Goal: Task Accomplishment & Management: Complete application form

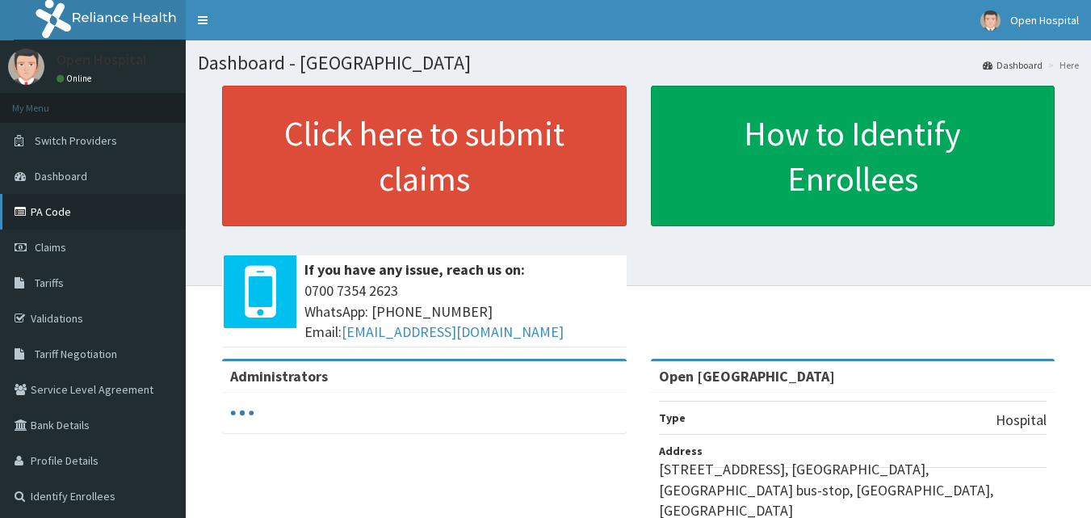
click at [39, 212] on link "PA Code" at bounding box center [93, 212] width 186 height 36
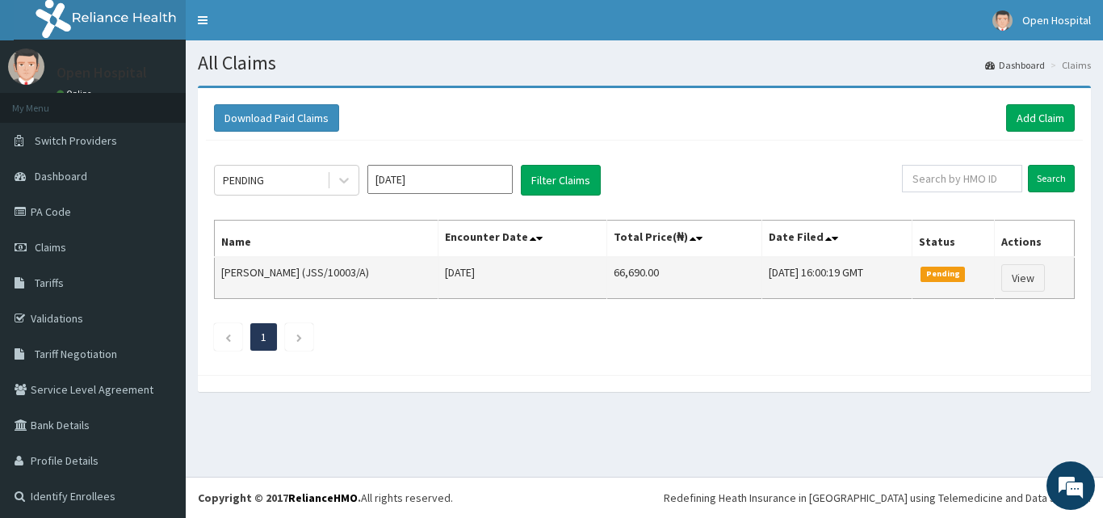
click at [939, 281] on span "Pending" at bounding box center [942, 273] width 44 height 15
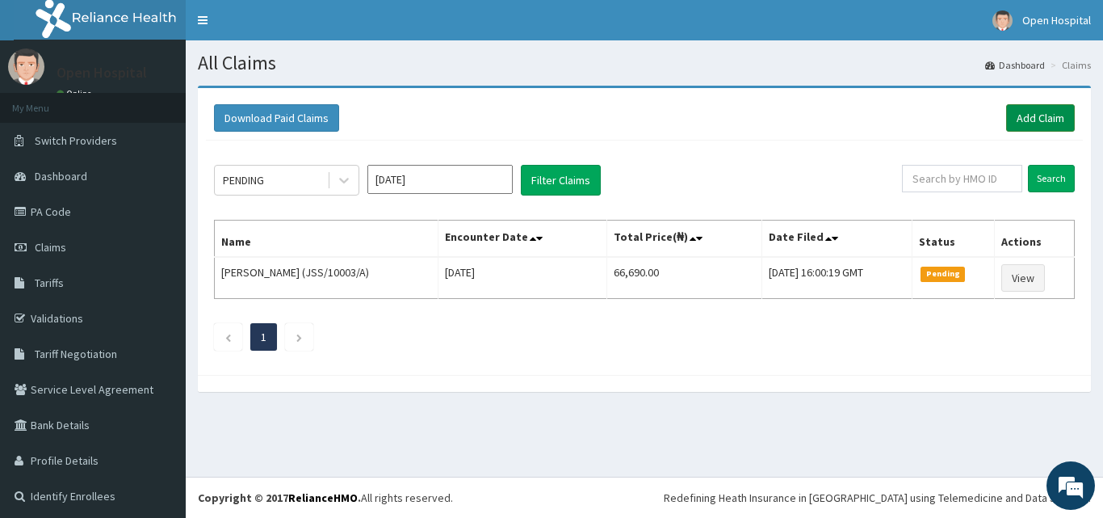
click at [1034, 110] on link "Add Claim" at bounding box center [1040, 117] width 69 height 27
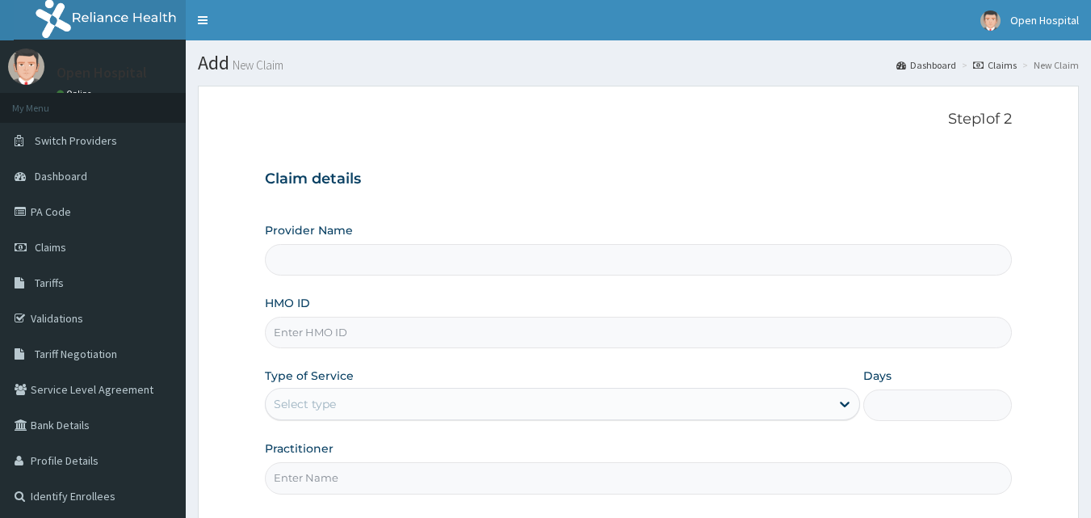
click at [571, 272] on input "Provider Name" at bounding box center [639, 259] width 748 height 31
type input "Open [GEOGRAPHIC_DATA]"
click at [576, 316] on input "HMO ID" at bounding box center [639, 331] width 748 height 31
type input "JSS/10015/D"
drag, startPoint x: 556, startPoint y: 372, endPoint x: 558, endPoint y: 386, distance: 13.8
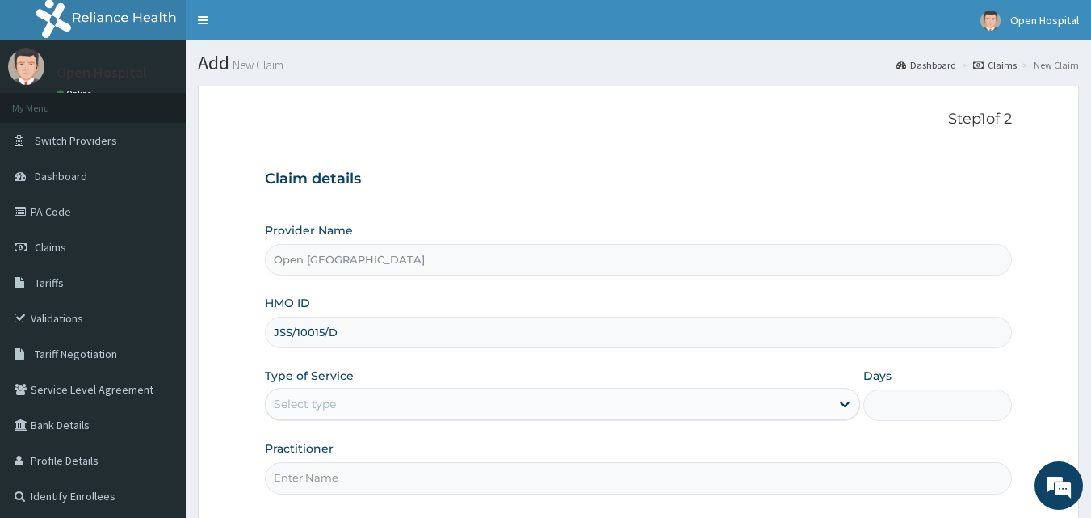
click at [558, 386] on div "Type of Service Select type" at bounding box center [562, 393] width 595 height 53
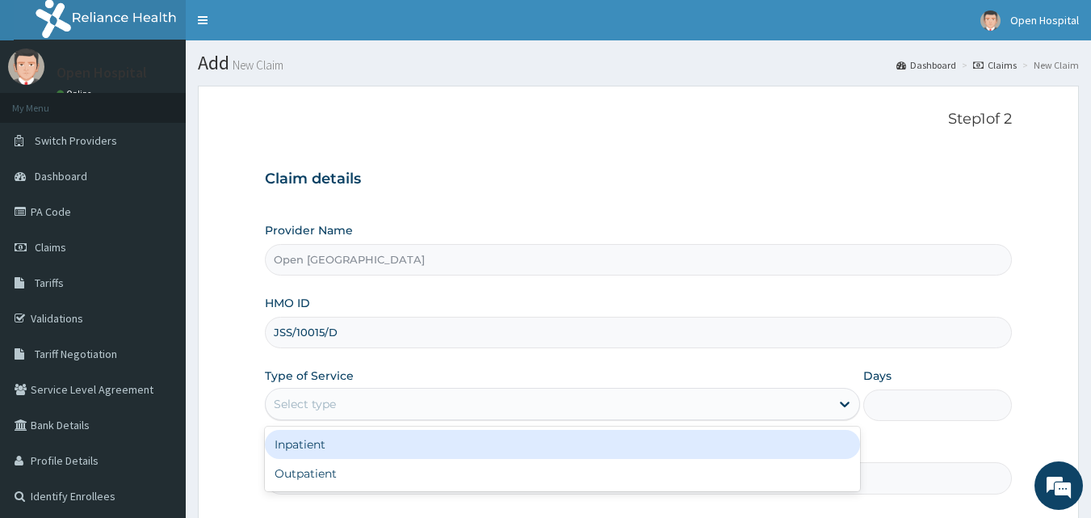
click at [558, 405] on div "Select type" at bounding box center [548, 404] width 564 height 26
click at [551, 435] on div "Inpatient" at bounding box center [562, 444] width 595 height 29
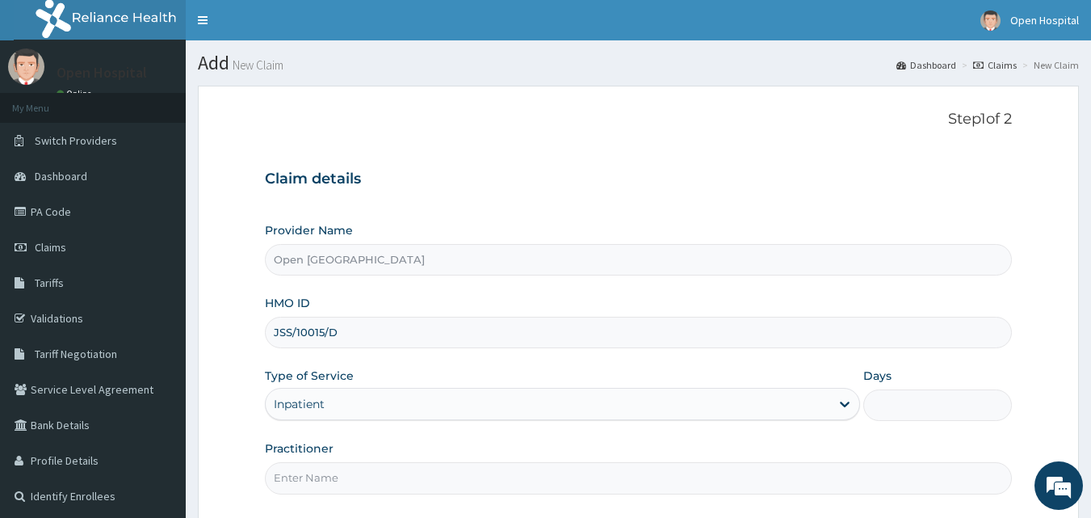
click at [908, 400] on input "Days" at bounding box center [937, 404] width 149 height 31
type input "2"
click at [696, 481] on input "Practitioner" at bounding box center [639, 477] width 748 height 31
type input "DR SOLOMON"
click at [602, 502] on form "Step 1 of 2 Claim details Provider Name Open Door Hospital HMO ID JSS/10015/D T…" at bounding box center [638, 351] width 881 height 530
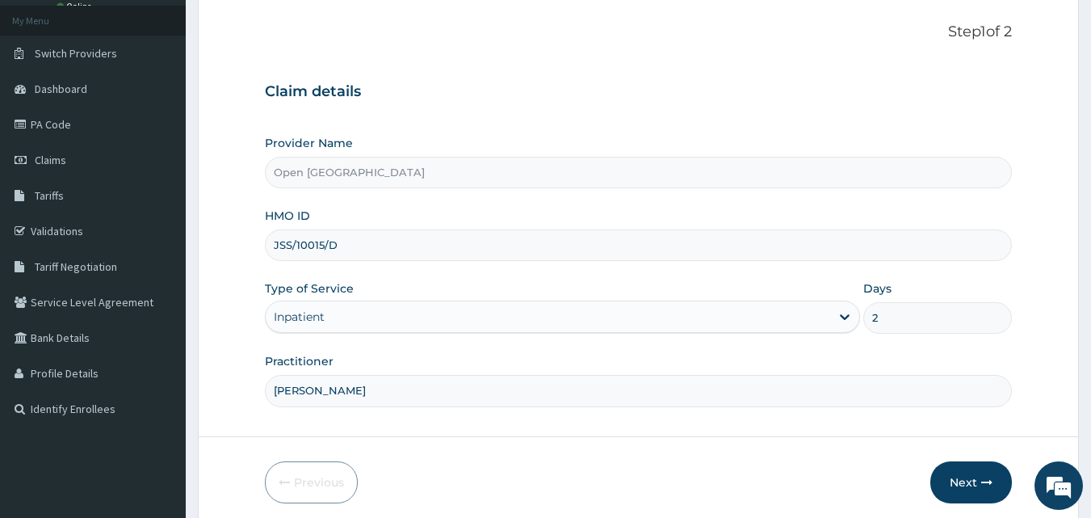
scroll to position [151, 0]
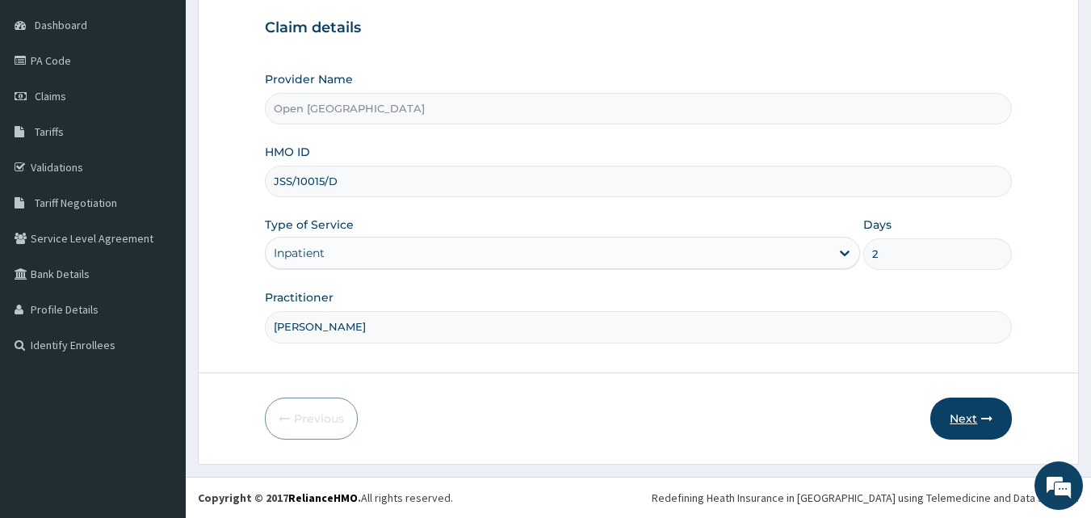
click at [958, 413] on button "Next" at bounding box center [971, 418] width 82 height 42
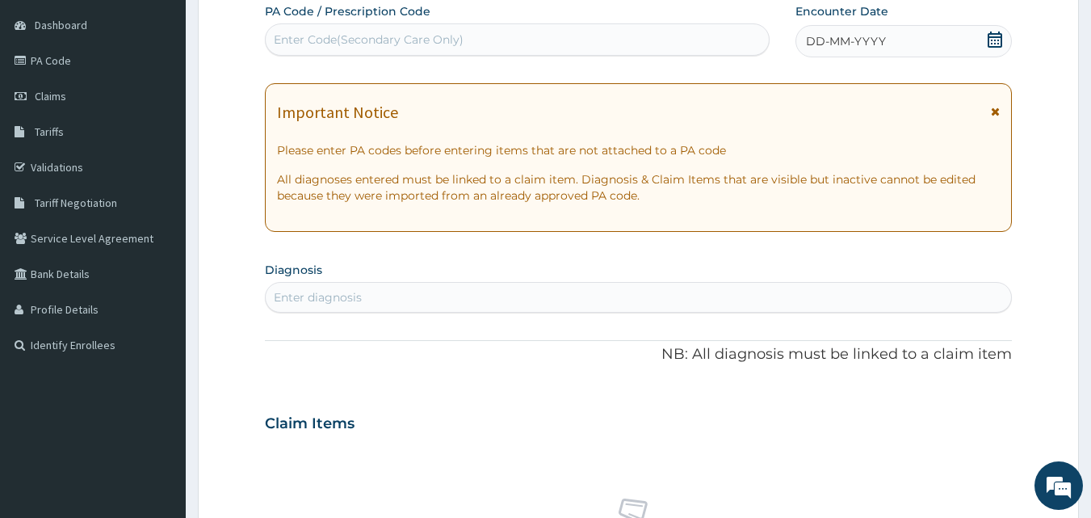
click at [435, 35] on div "Enter Code(Secondary Care Only)" at bounding box center [369, 39] width 190 height 16
type input "PA/74BF95"
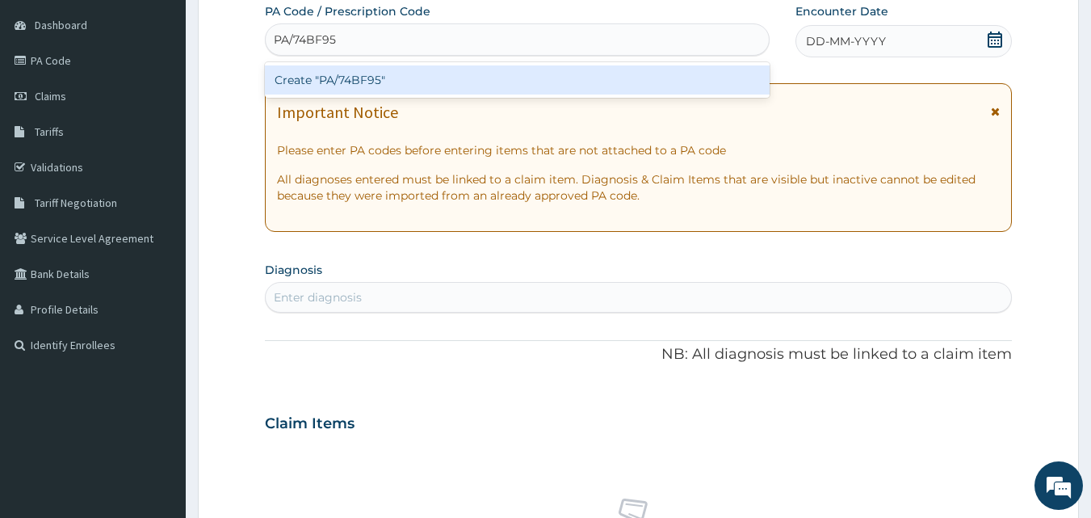
click at [428, 70] on div "Create "PA/74BF95"" at bounding box center [517, 79] width 505 height 29
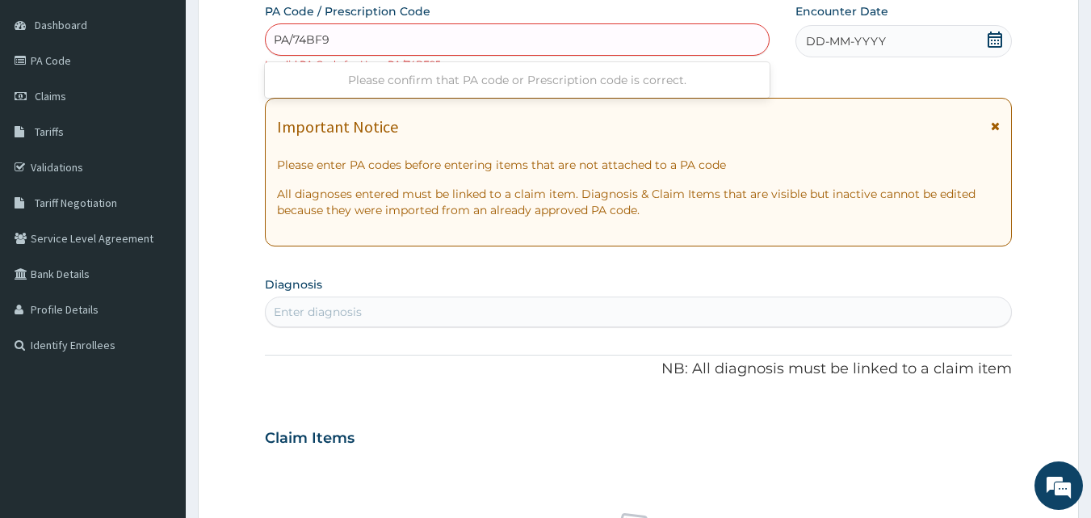
type input "PA/74BF95"
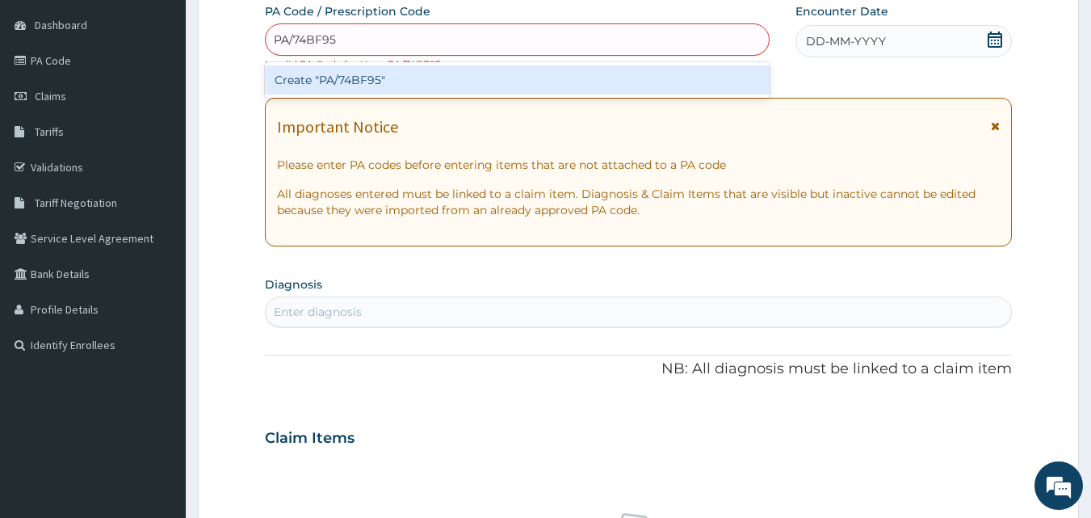
click at [428, 71] on div "Create "PA/74BF95"" at bounding box center [517, 79] width 505 height 29
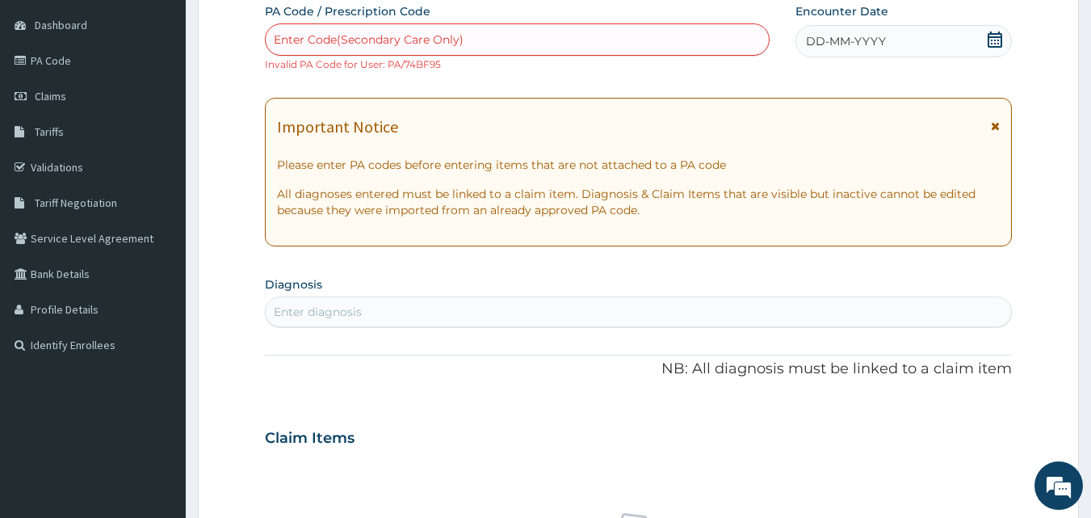
click at [379, 58] on small "Invalid PA Code for User: PA/74BF95" at bounding box center [353, 64] width 176 height 12
click at [303, 40] on div "Enter Code(Secondary Care Only)" at bounding box center [369, 39] width 190 height 16
type input "PA/726D71"
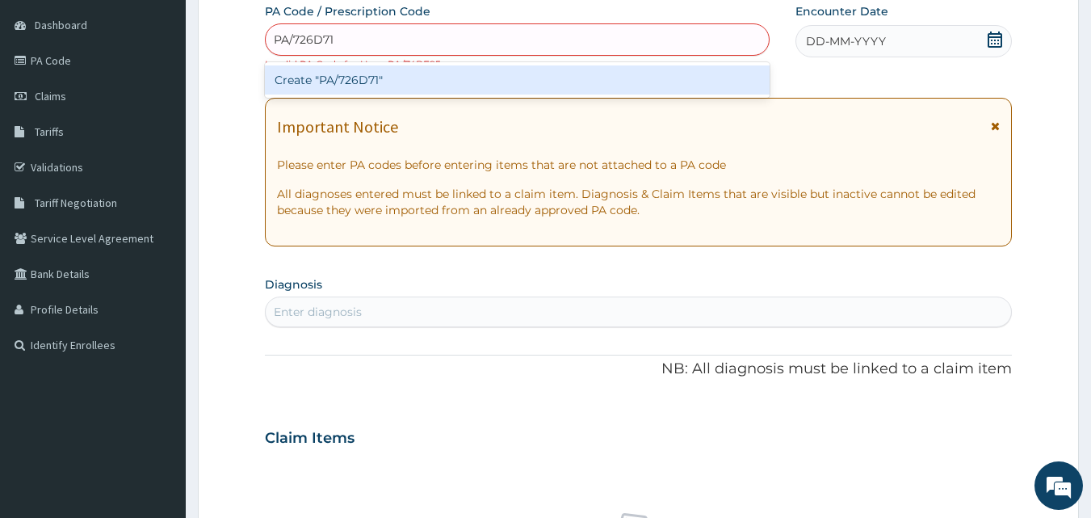
click at [335, 70] on div "Create "PA/726D71"" at bounding box center [517, 79] width 505 height 29
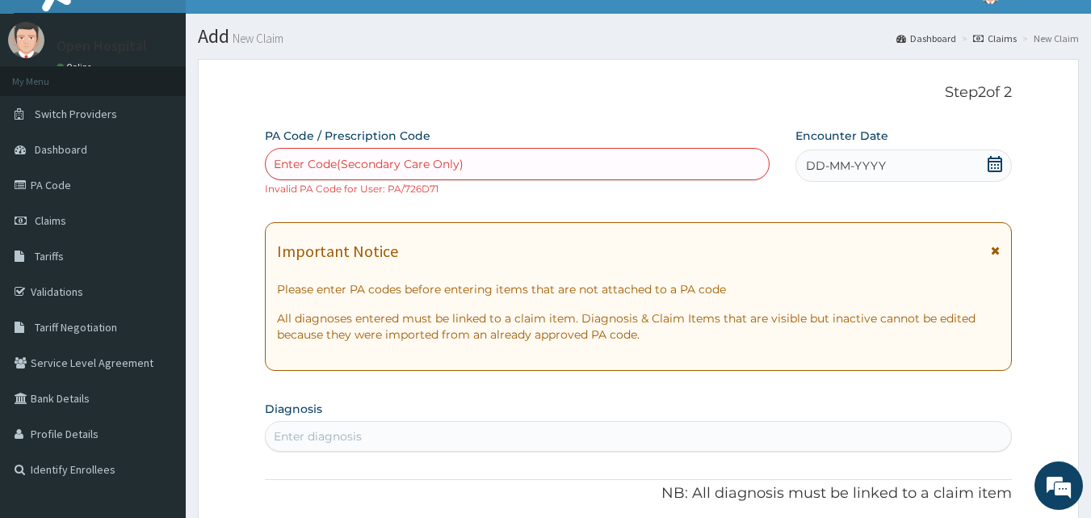
scroll to position [0, 0]
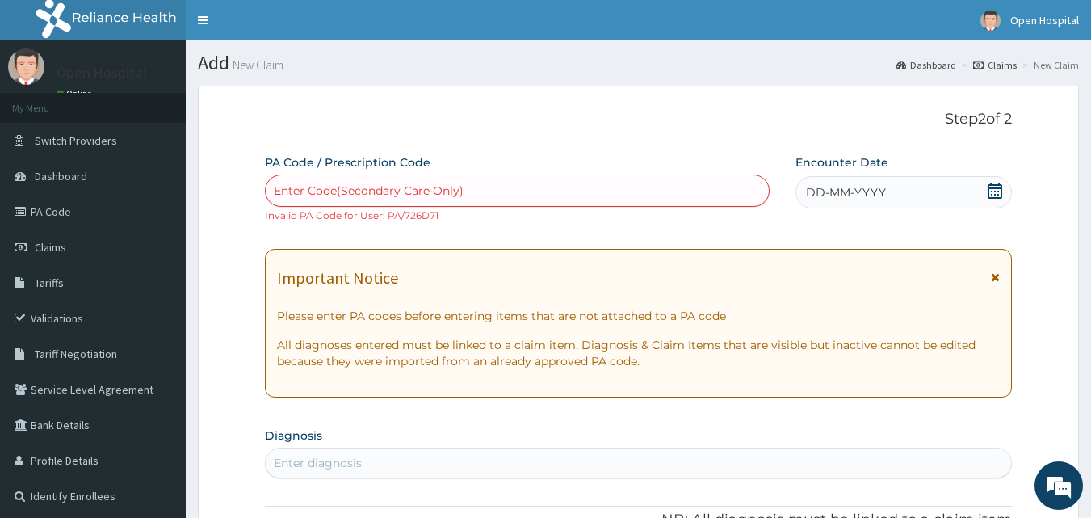
click at [643, 178] on div "Enter Code(Secondary Care Only)" at bounding box center [518, 191] width 504 height 26
paste input "PA/74BF95"
type input "PA/74BF95"
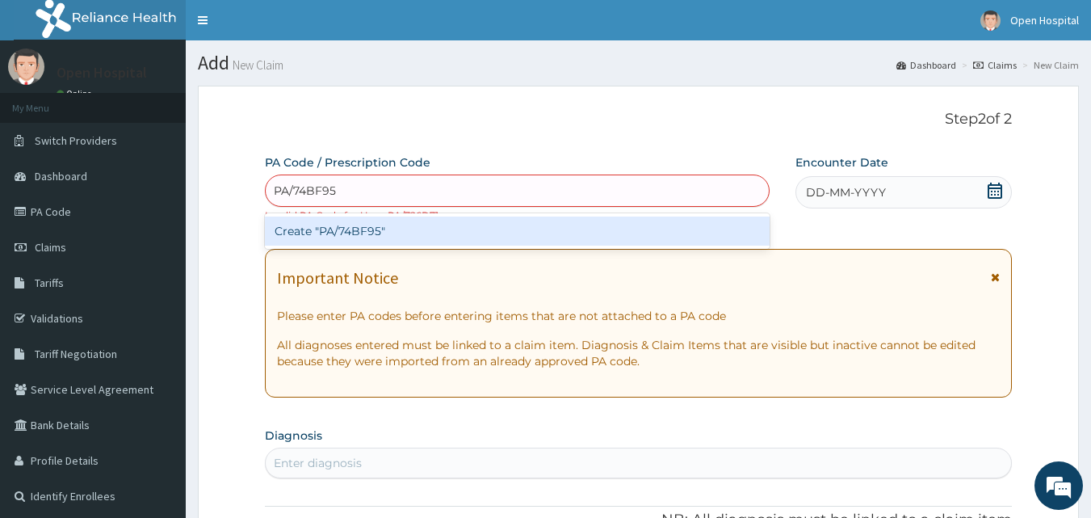
click at [606, 228] on div "Create "PA/74BF95"" at bounding box center [517, 230] width 505 height 29
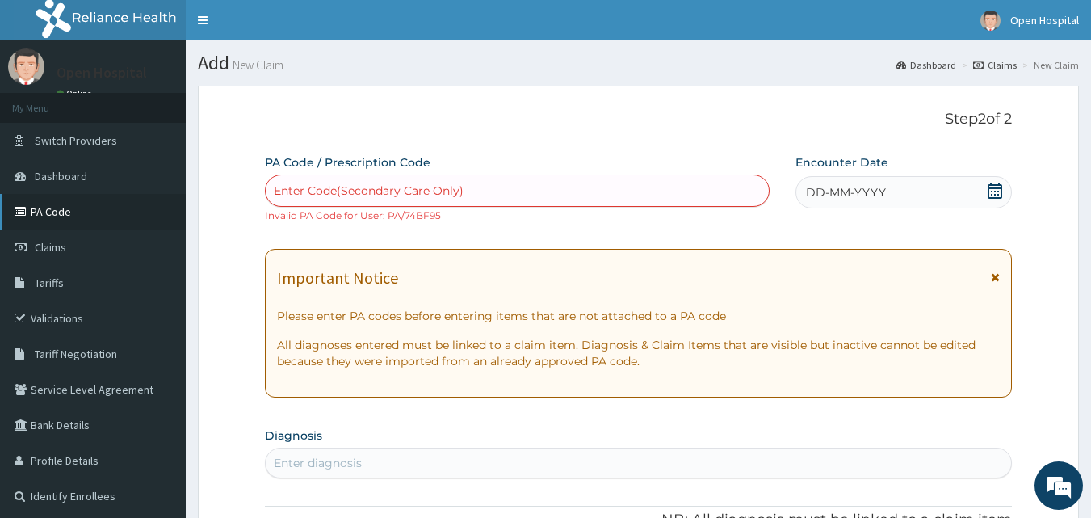
click at [145, 222] on link "PA Code" at bounding box center [93, 212] width 186 height 36
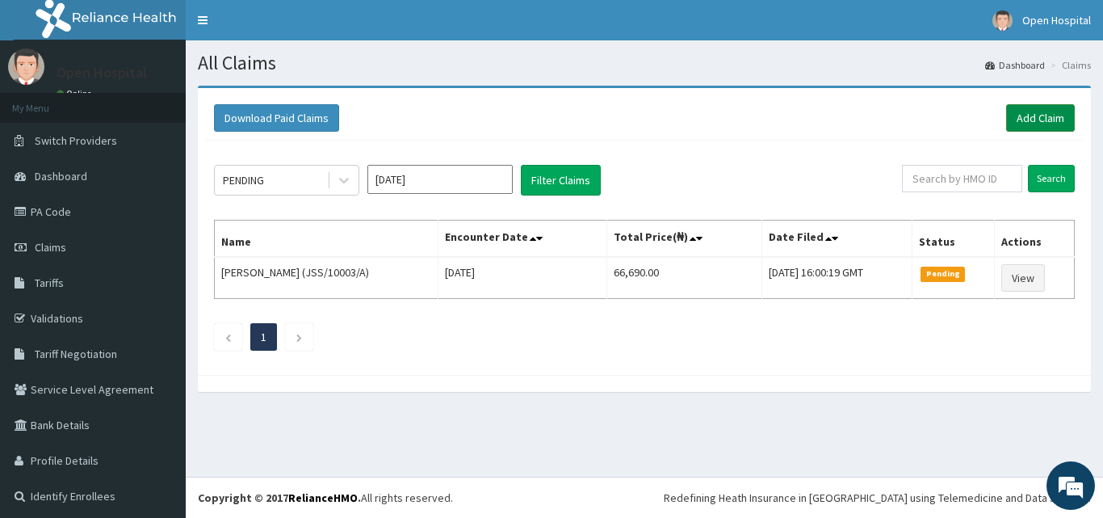
click at [1044, 116] on link "Add Claim" at bounding box center [1040, 117] width 69 height 27
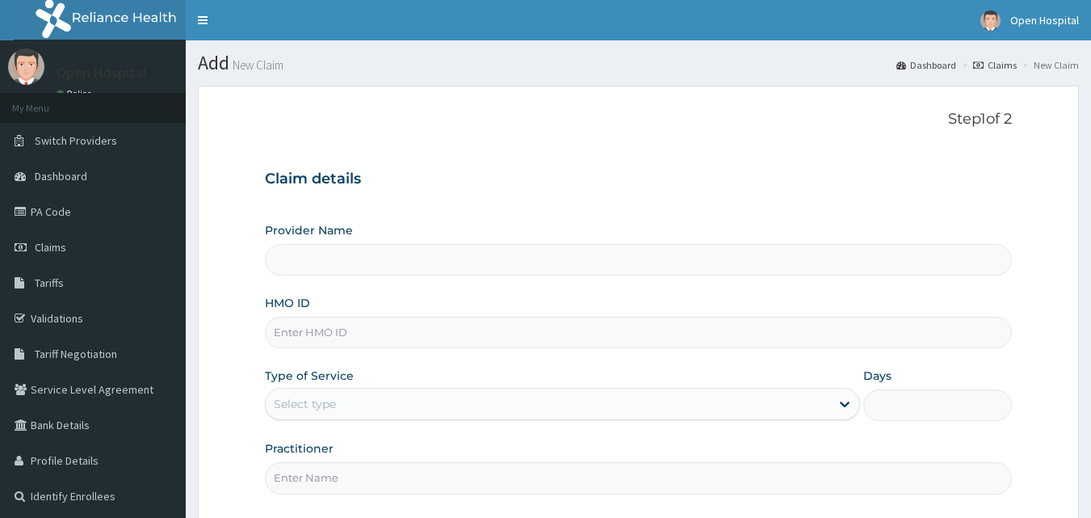
click at [480, 255] on input "Provider Name" at bounding box center [639, 259] width 748 height 31
type input "Open [GEOGRAPHIC_DATA]"
click at [480, 255] on input "Open [GEOGRAPHIC_DATA]" at bounding box center [639, 259] width 748 height 31
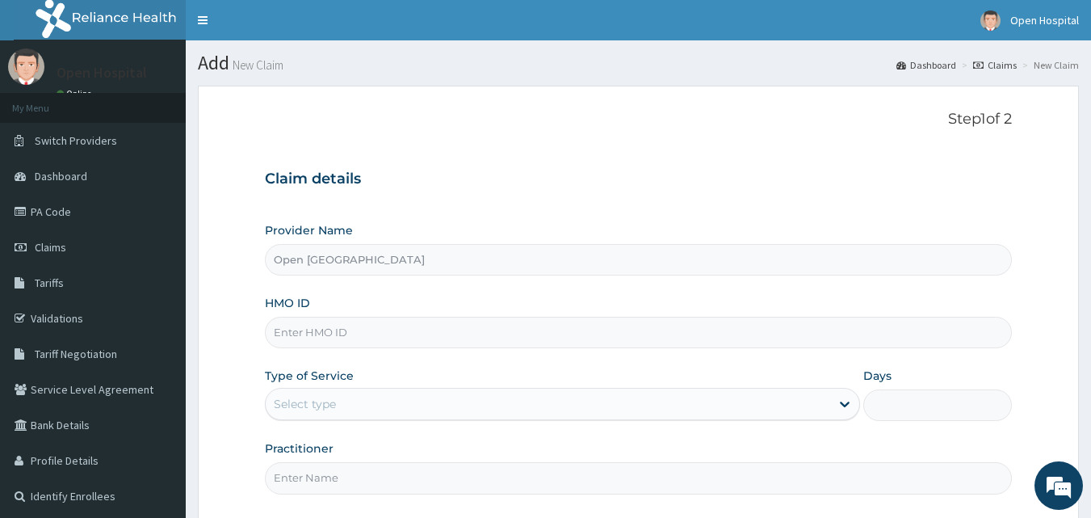
click at [375, 346] on input "HMO ID" at bounding box center [639, 331] width 748 height 31
click at [379, 341] on input "JSS/10017/A" at bounding box center [639, 331] width 748 height 31
type input "JSS/10017/A"
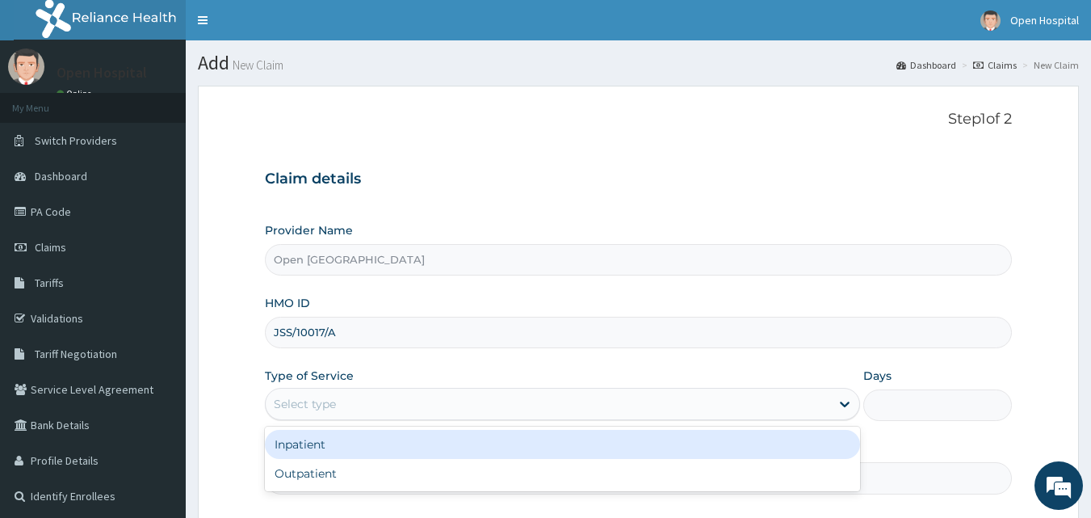
click at [357, 396] on div "Select type" at bounding box center [548, 404] width 564 height 26
click at [347, 439] on div "Inpatient" at bounding box center [562, 444] width 595 height 29
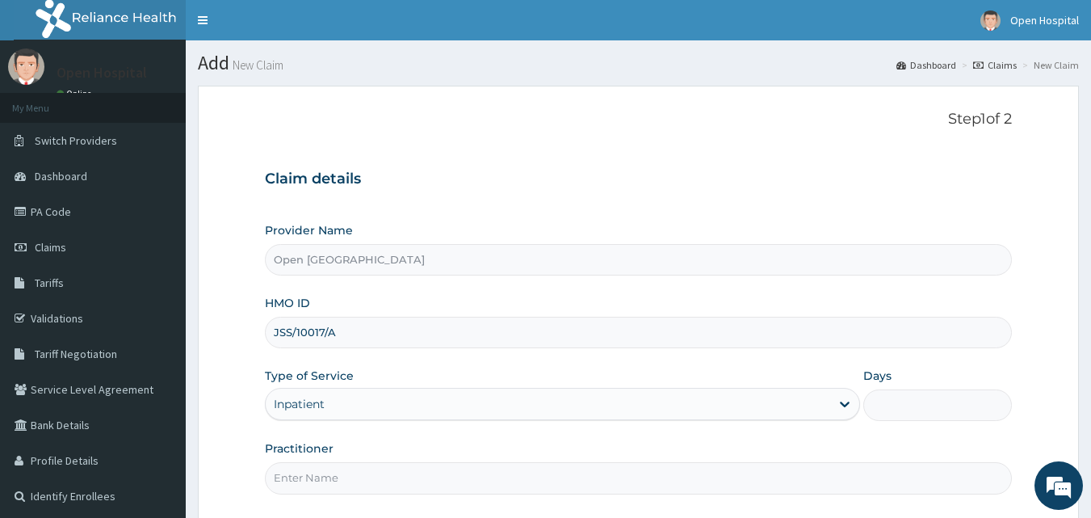
click at [987, 419] on input "Days" at bounding box center [937, 404] width 149 height 31
type input "2"
click at [930, 458] on div "Practitioner" at bounding box center [639, 466] width 748 height 53
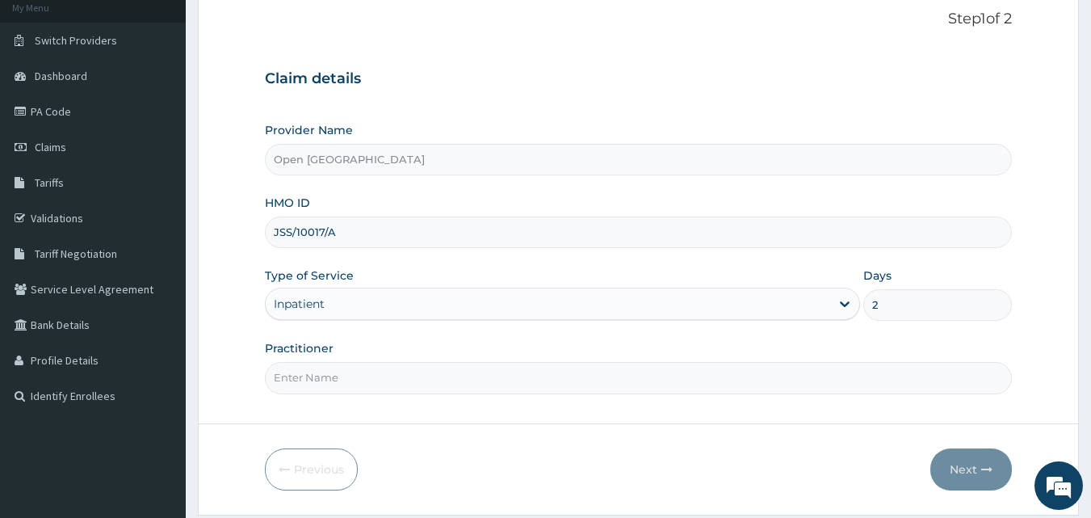
scroll to position [151, 0]
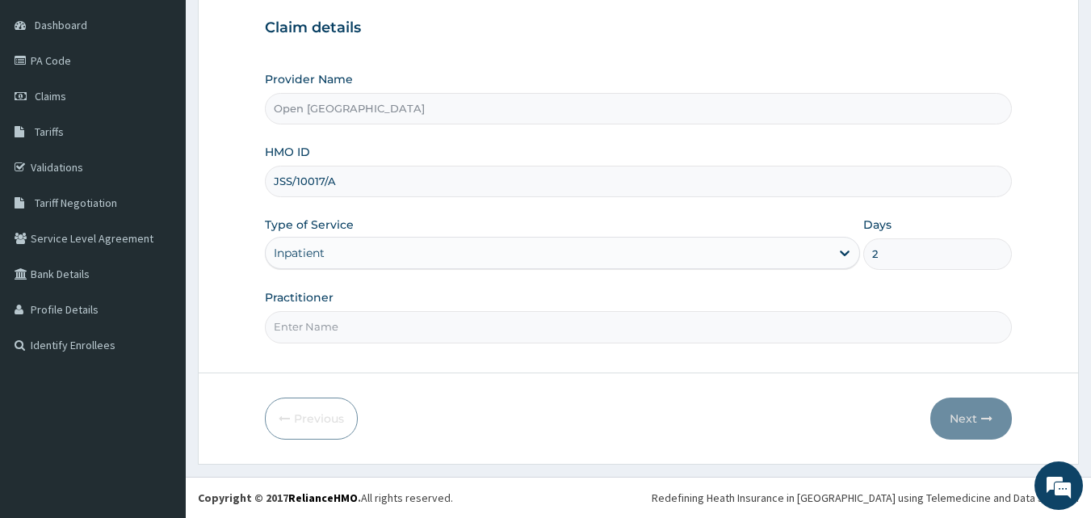
click at [413, 329] on input "Practitioner" at bounding box center [639, 326] width 748 height 31
type input "DR SOLOMON"
click at [953, 411] on button "Next" at bounding box center [971, 418] width 82 height 42
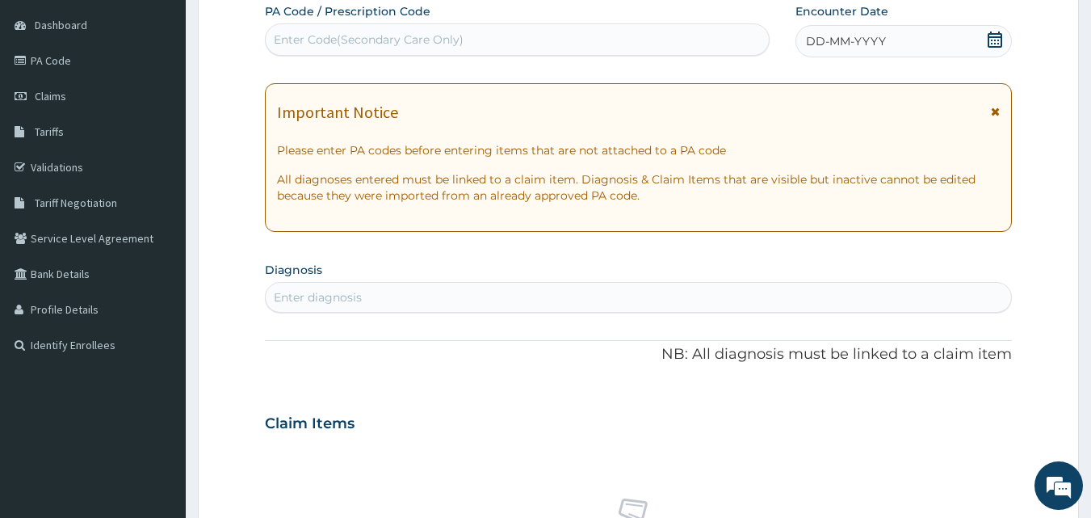
click at [465, 36] on div "Enter Code(Secondary Care Only)" at bounding box center [518, 40] width 504 height 26
type input "PA/74BF95"
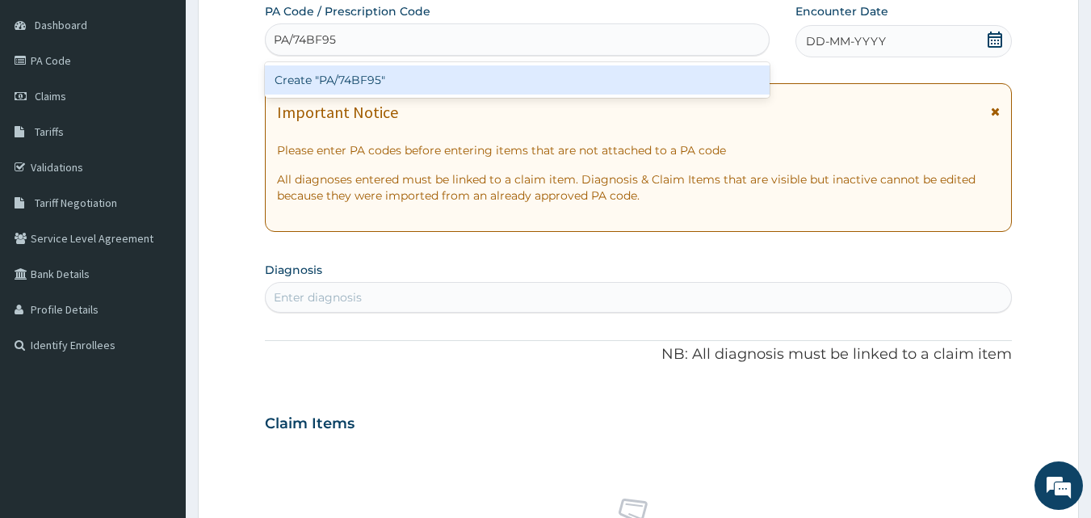
click at [459, 76] on div "Create "PA/74BF95"" at bounding box center [517, 79] width 505 height 29
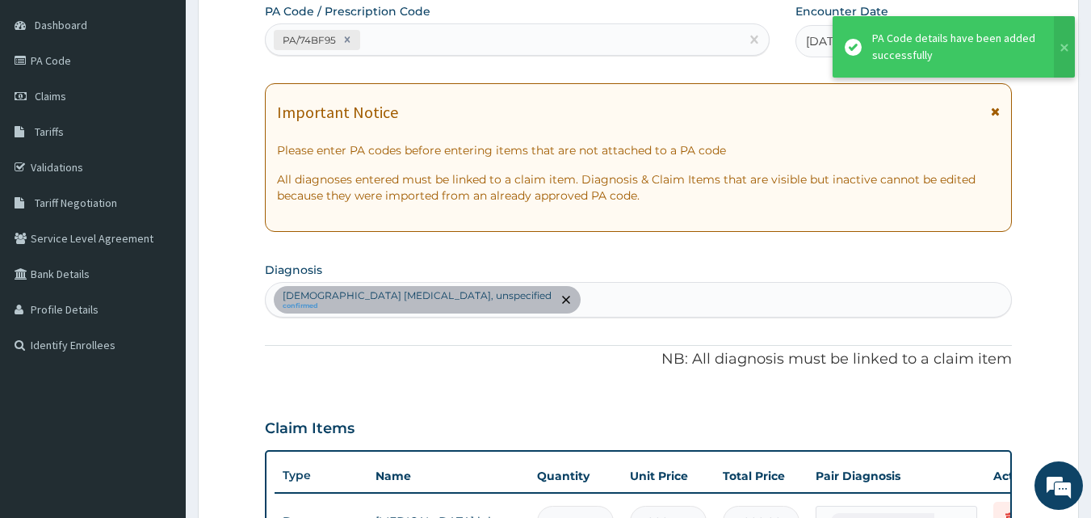
scroll to position [581, 0]
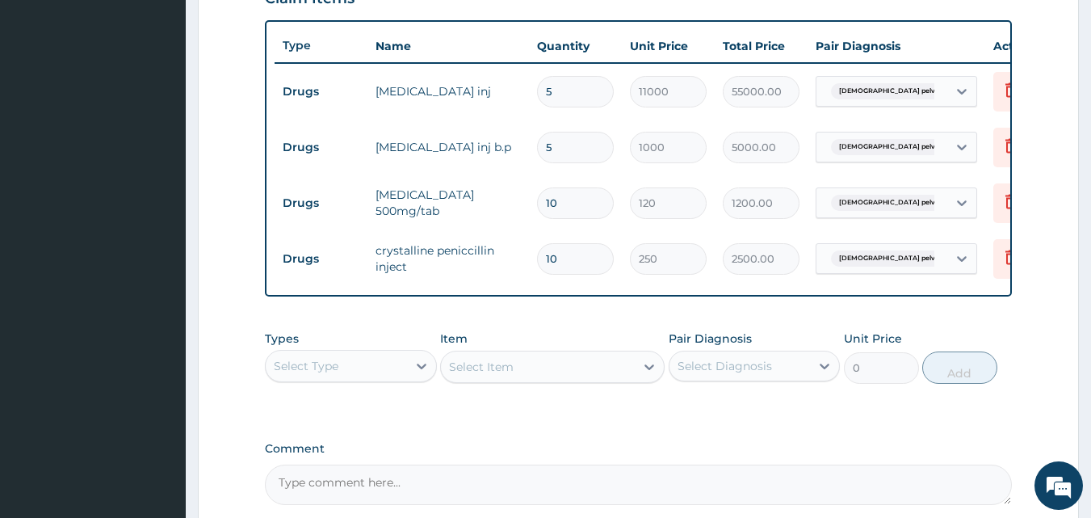
click at [224, 154] on form "Step 2 of 2 PA Code / Prescription Code PA/74BF95 Encounter Date 13-10-2025 Imp…" at bounding box center [638, 62] width 881 height 1115
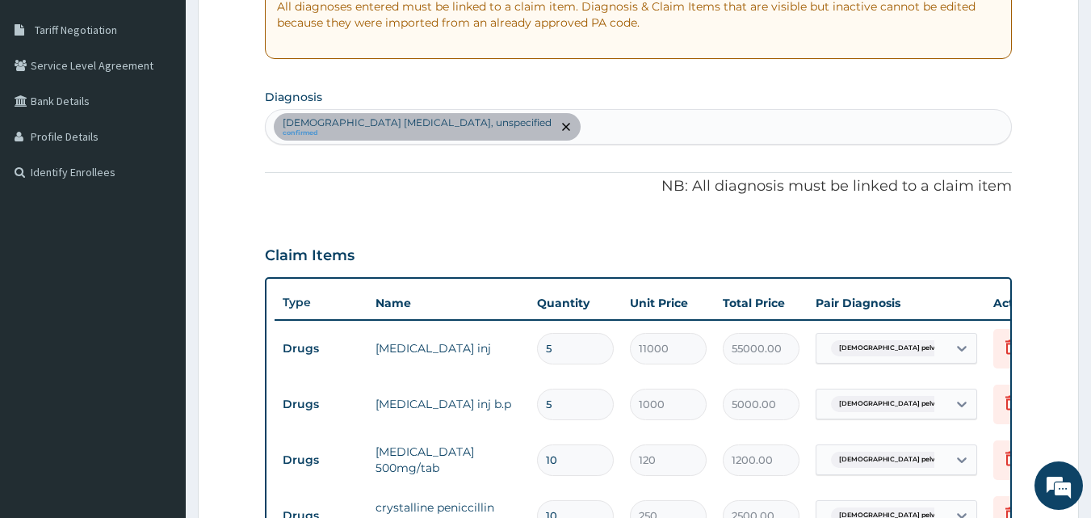
scroll to position [322, 0]
click at [582, 119] on div "Female pelvic inflammatory diseases, unspecified confirmed" at bounding box center [639, 128] width 746 height 34
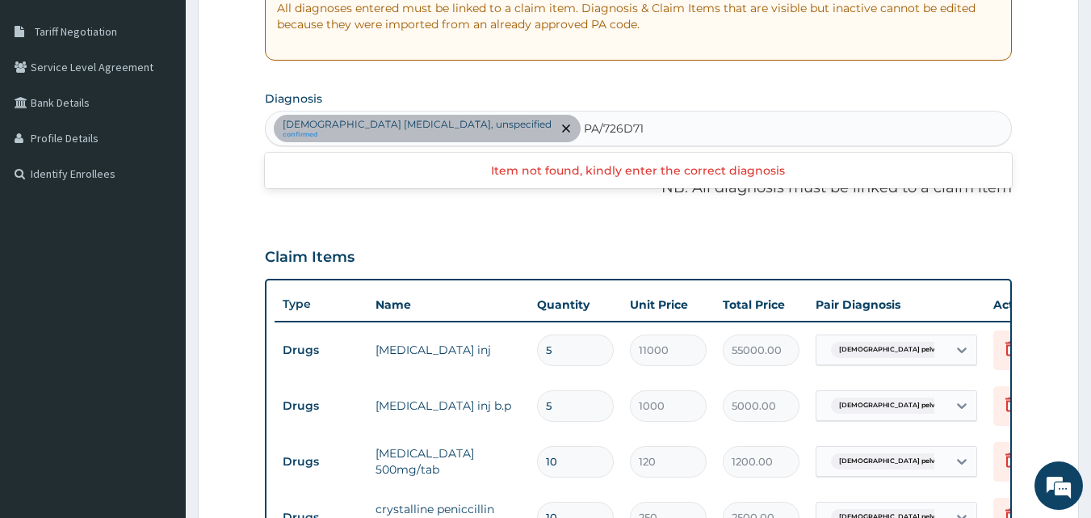
type input "PA/726D71"
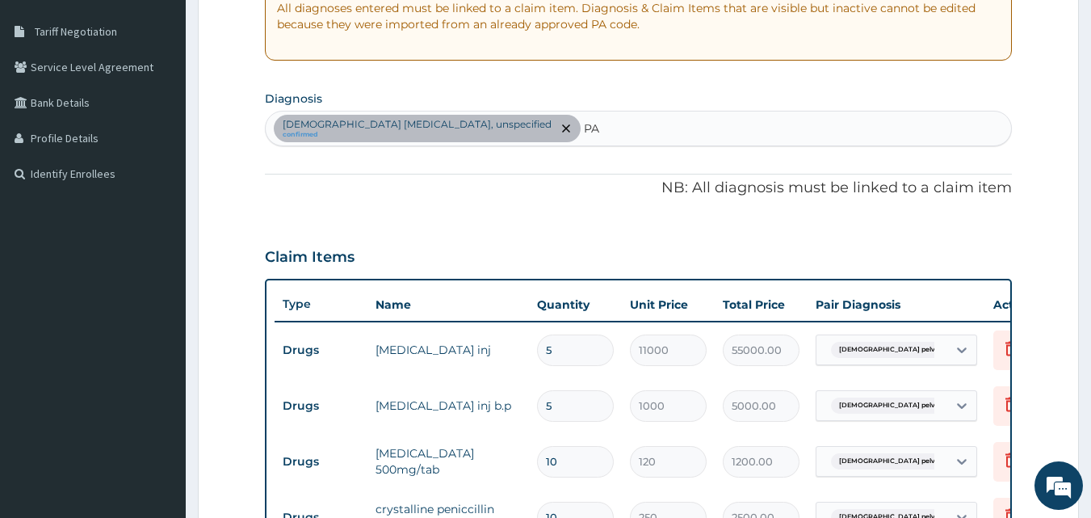
type input "P"
click at [464, 81] on div "PA Code / Prescription Code PA/74BF95 Encounter Date 13-10-2025 Important Notic…" at bounding box center [639, 297] width 748 height 931
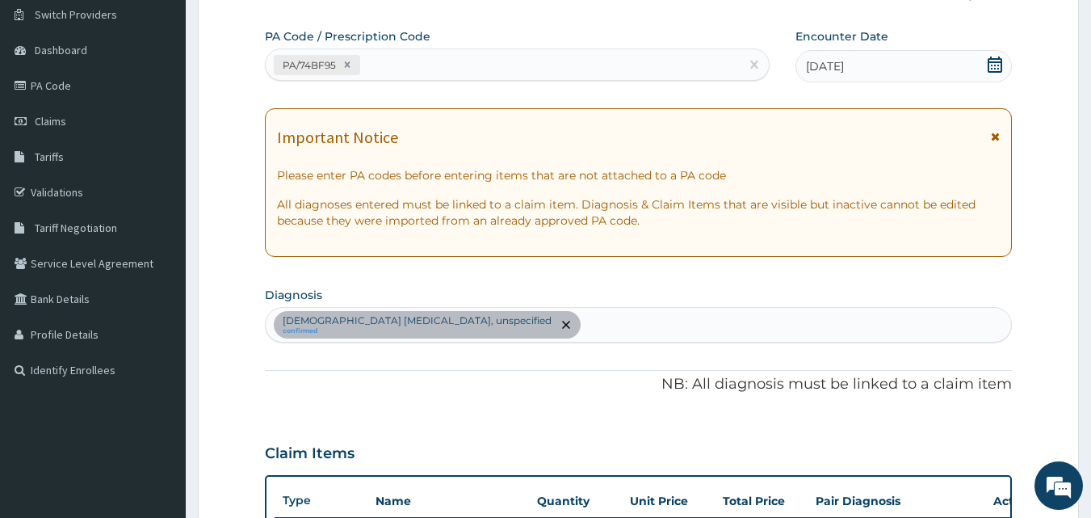
scroll to position [96, 0]
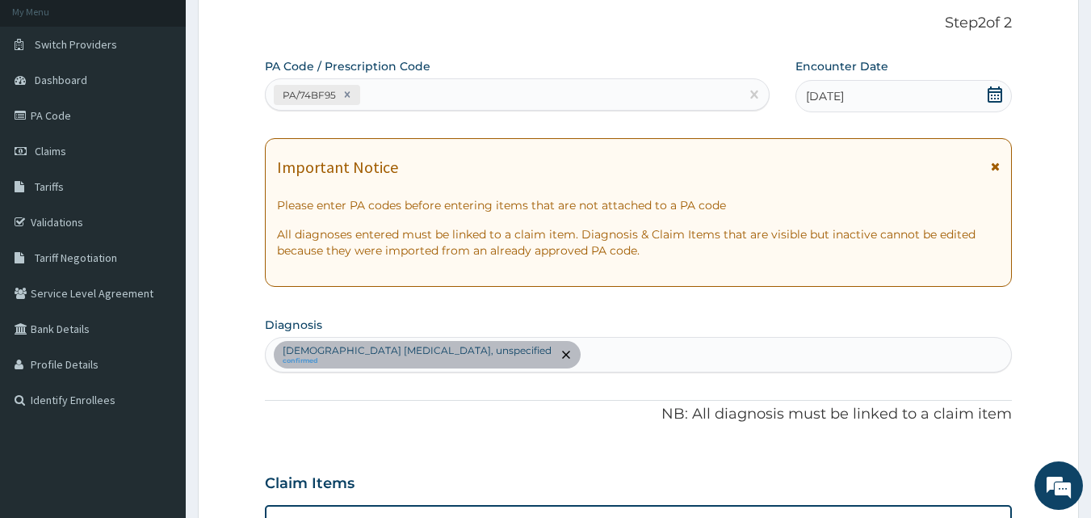
click at [385, 96] on div "PA/74BF95" at bounding box center [503, 95] width 475 height 27
type input "PA/726D71"
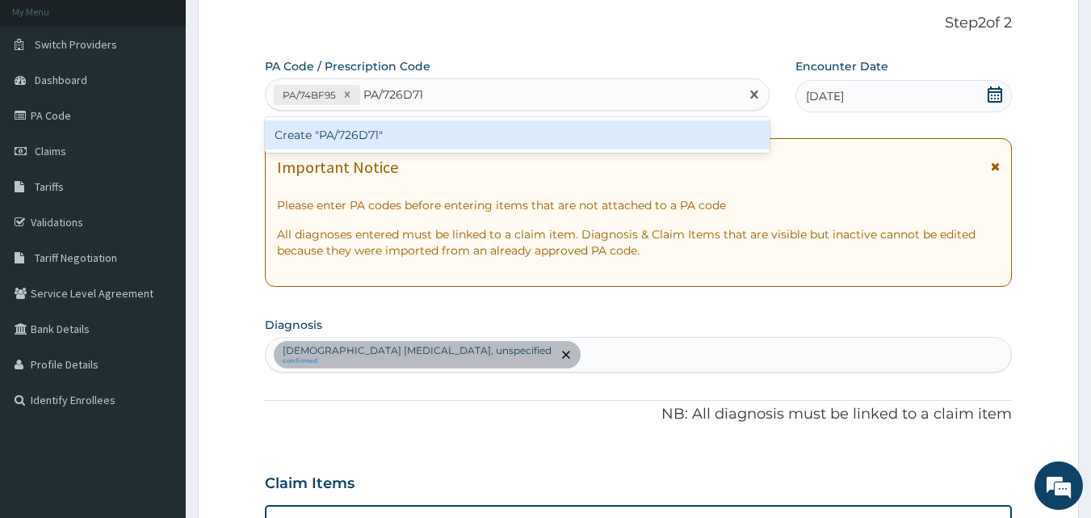
click at [367, 134] on div "Create "PA/726D71"" at bounding box center [517, 134] width 505 height 29
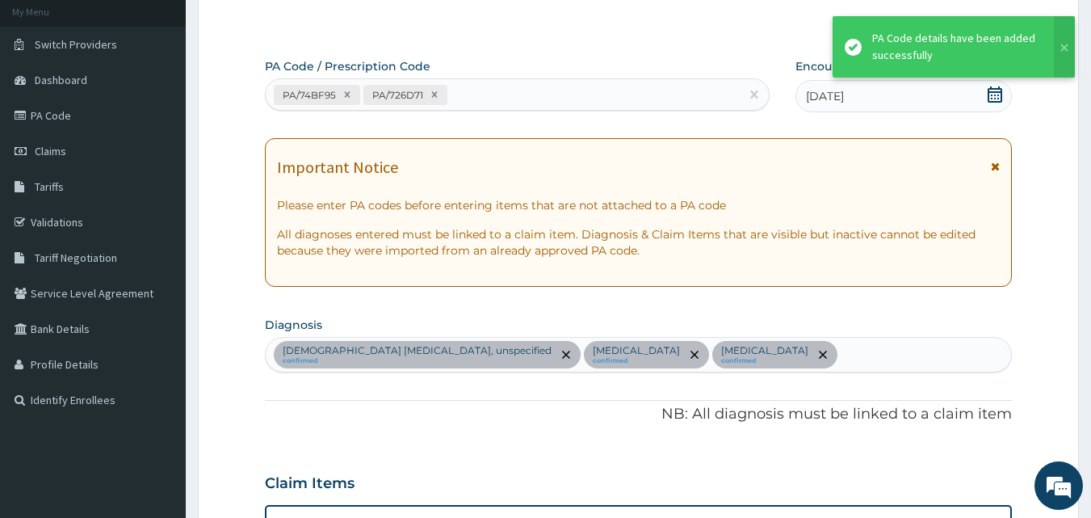
scroll to position [692, 0]
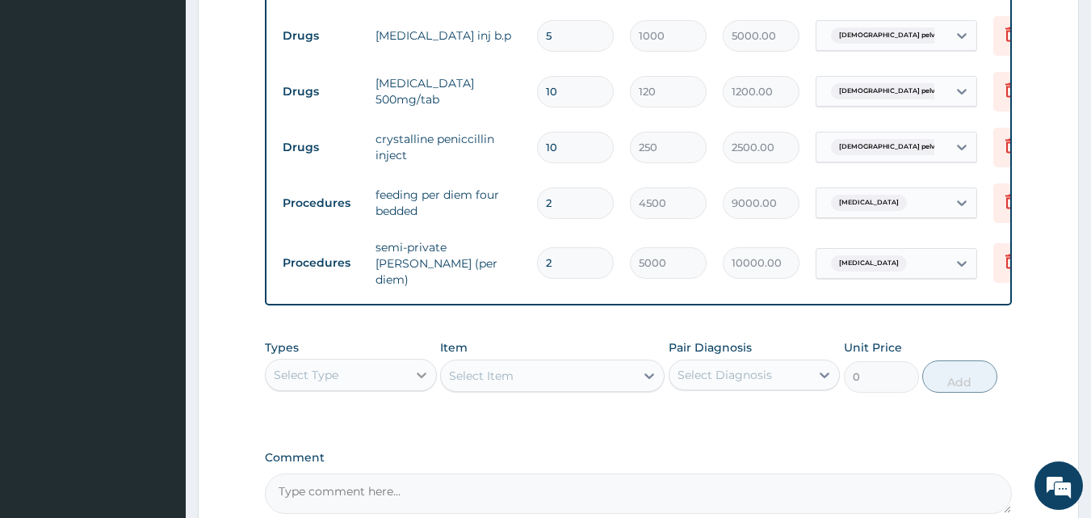
click at [420, 377] on icon at bounding box center [421, 375] width 16 height 16
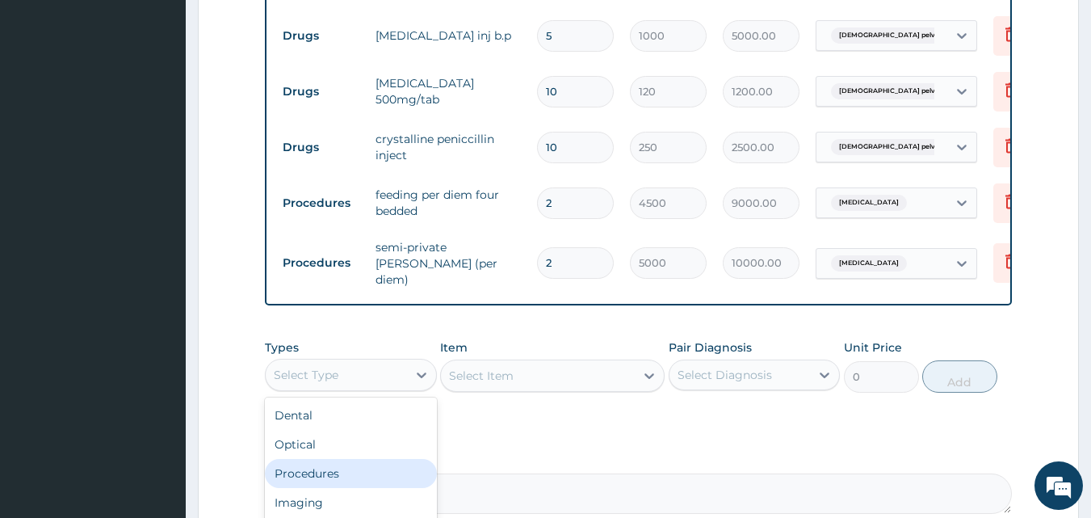
click at [405, 472] on div "Procedures" at bounding box center [351, 473] width 172 height 29
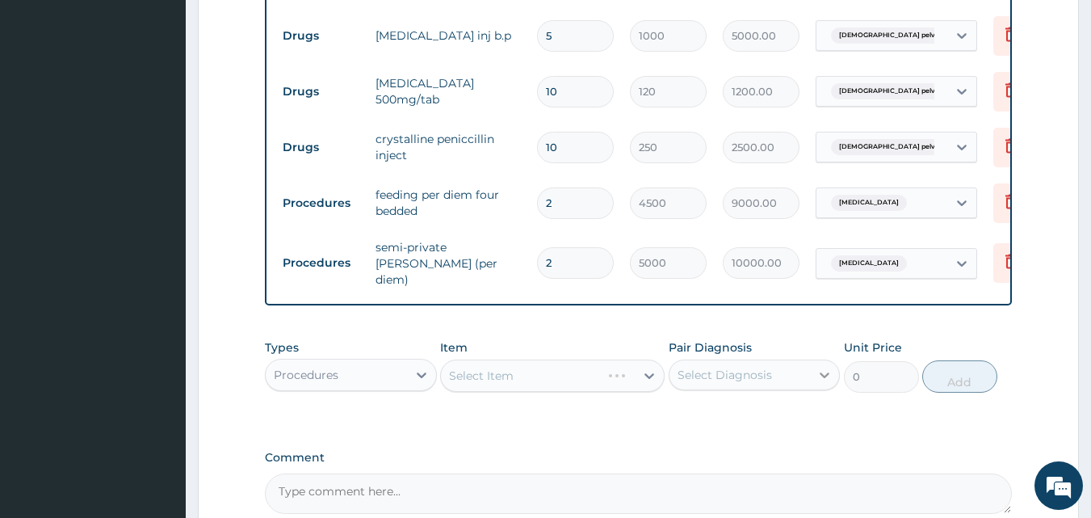
click at [825, 383] on icon at bounding box center [824, 375] width 16 height 16
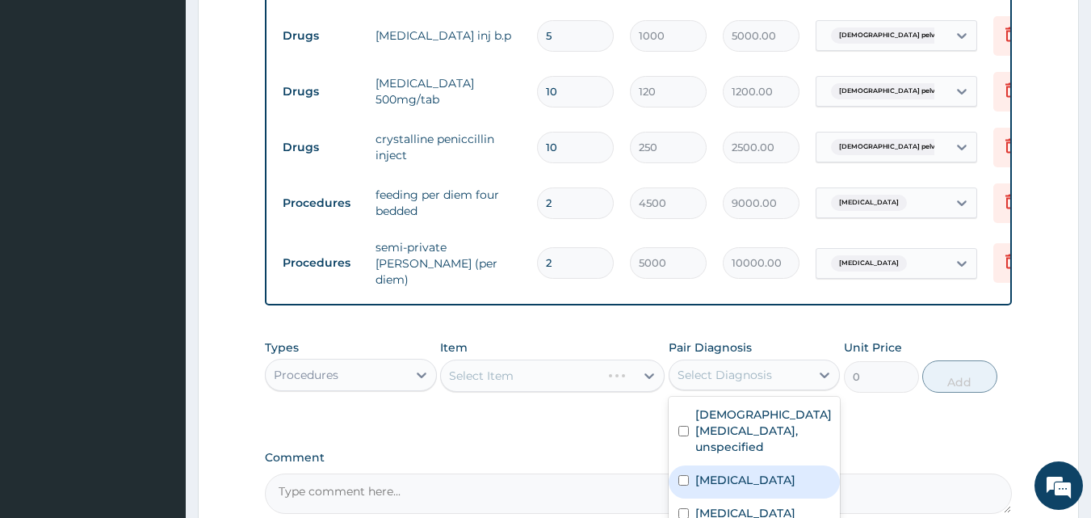
click at [782, 488] on label "Typhoid fever, unspecified" at bounding box center [745, 480] width 100 height 16
checkbox input "true"
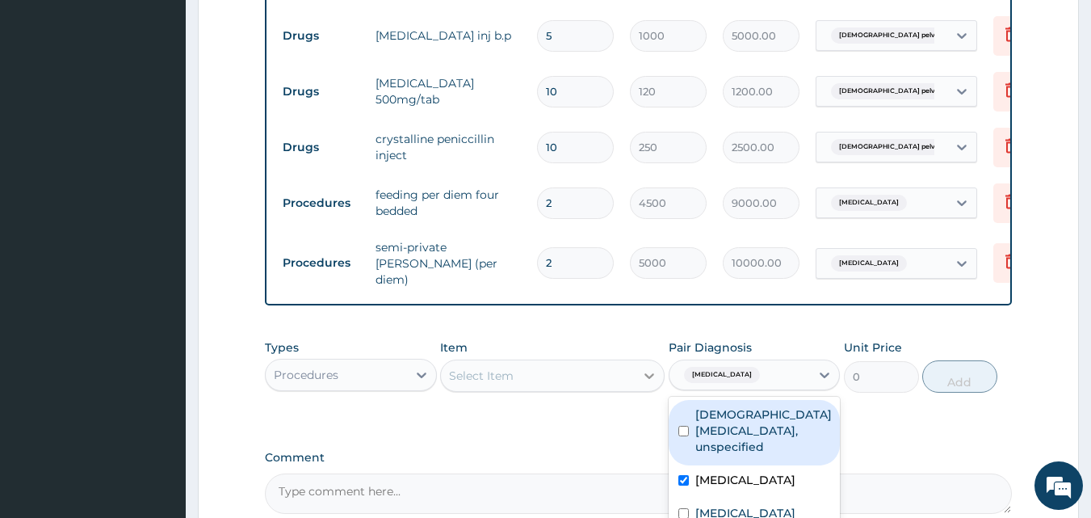
click at [653, 381] on icon at bounding box center [649, 375] width 16 height 16
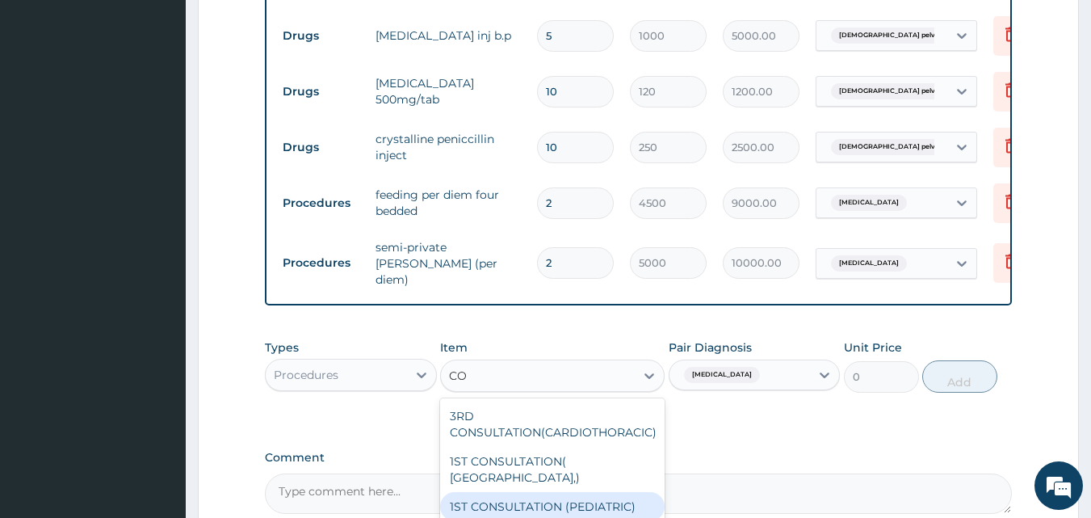
type input "C"
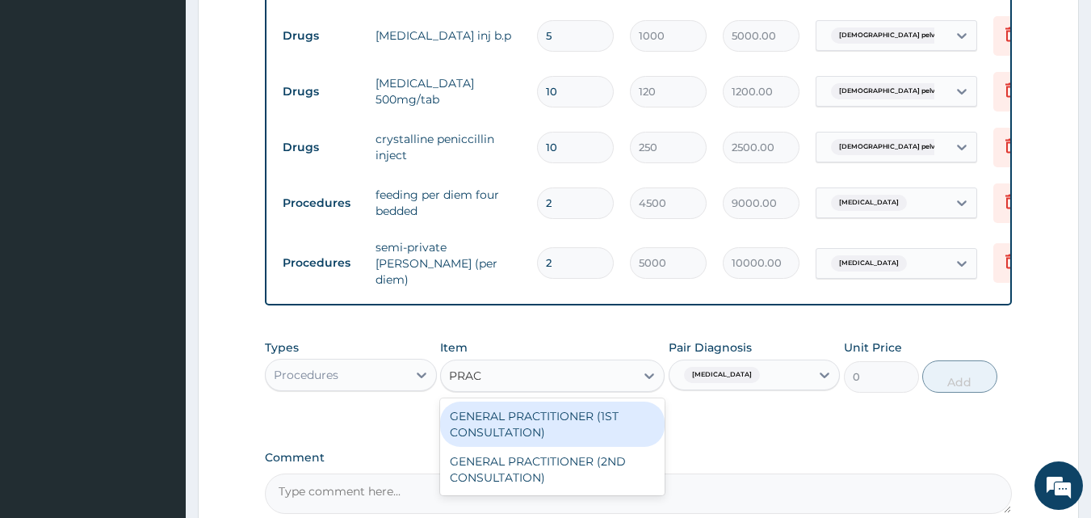
type input "PRACT"
click at [544, 428] on div "GENERAL PRACTITIONER (1ST CONSULTATION)" at bounding box center [552, 423] width 224 height 45
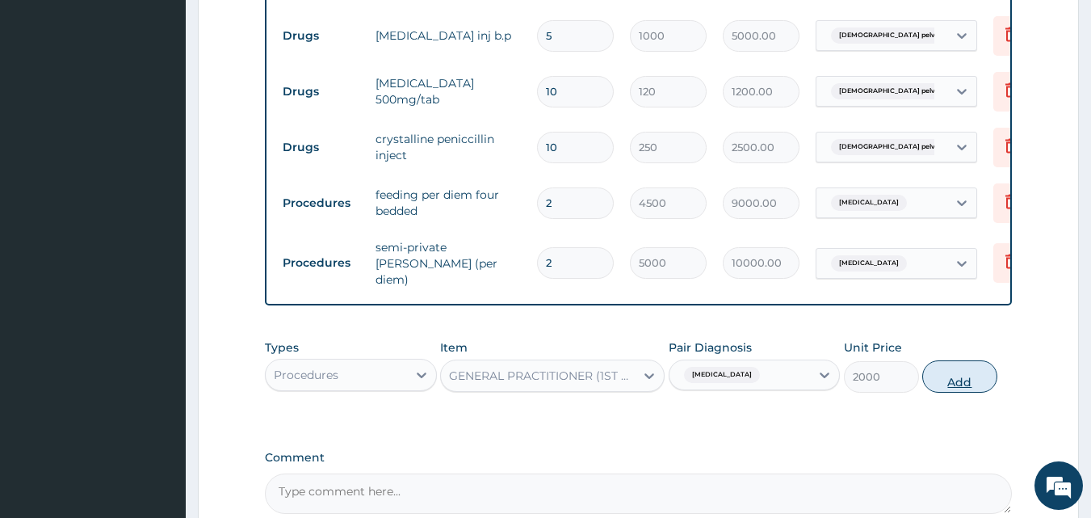
click at [961, 388] on button "Add" at bounding box center [959, 376] width 75 height 32
type input "0"
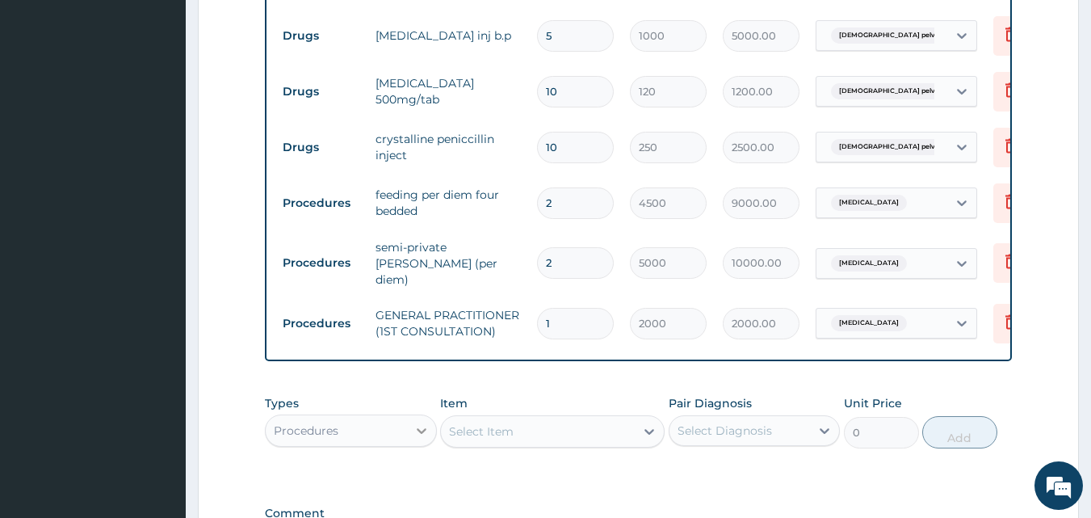
click at [426, 438] on icon at bounding box center [421, 430] width 16 height 16
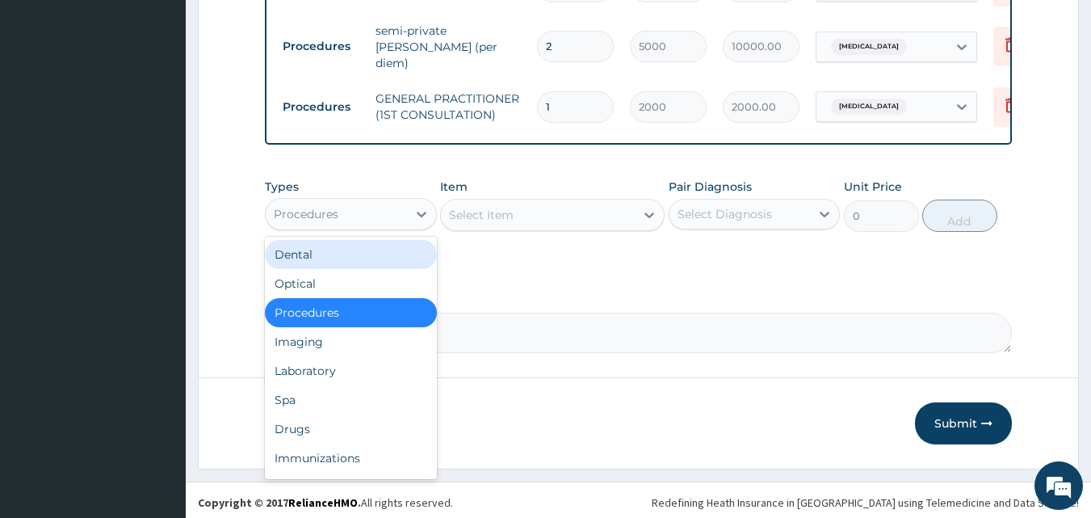
scroll to position [916, 0]
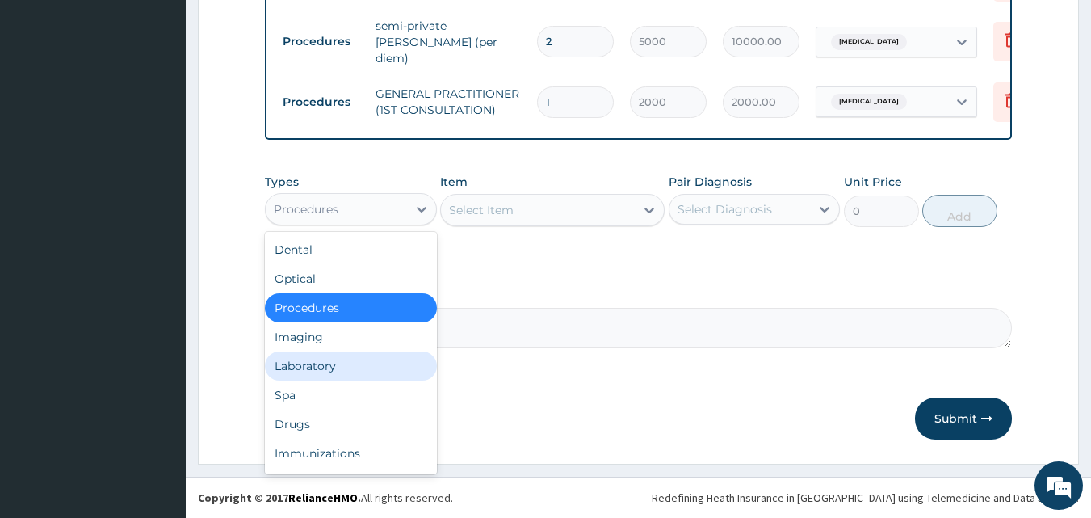
click at [401, 371] on div "Laboratory" at bounding box center [351, 365] width 172 height 29
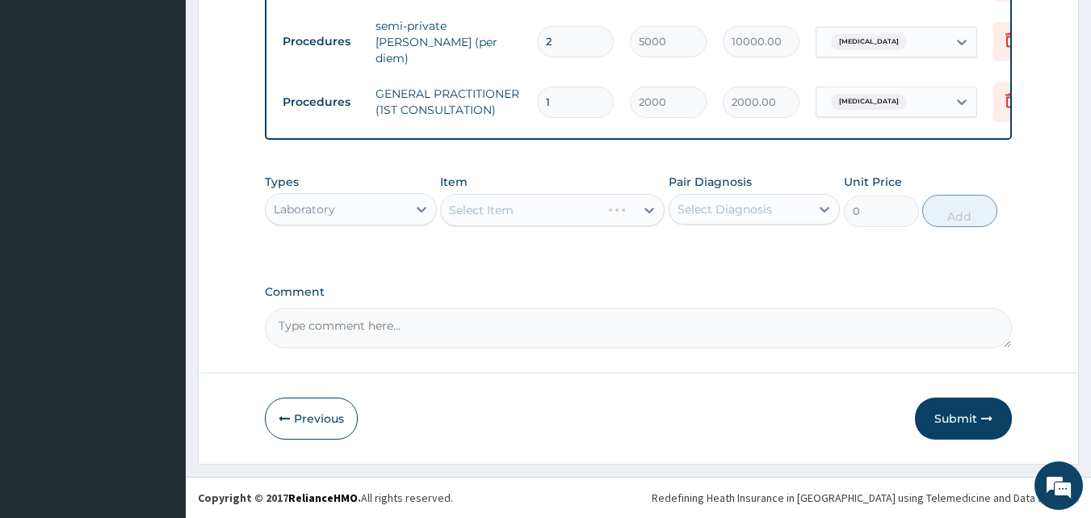
click at [651, 212] on div "Select Item" at bounding box center [552, 210] width 224 height 32
click at [828, 218] on div at bounding box center [824, 209] width 29 height 29
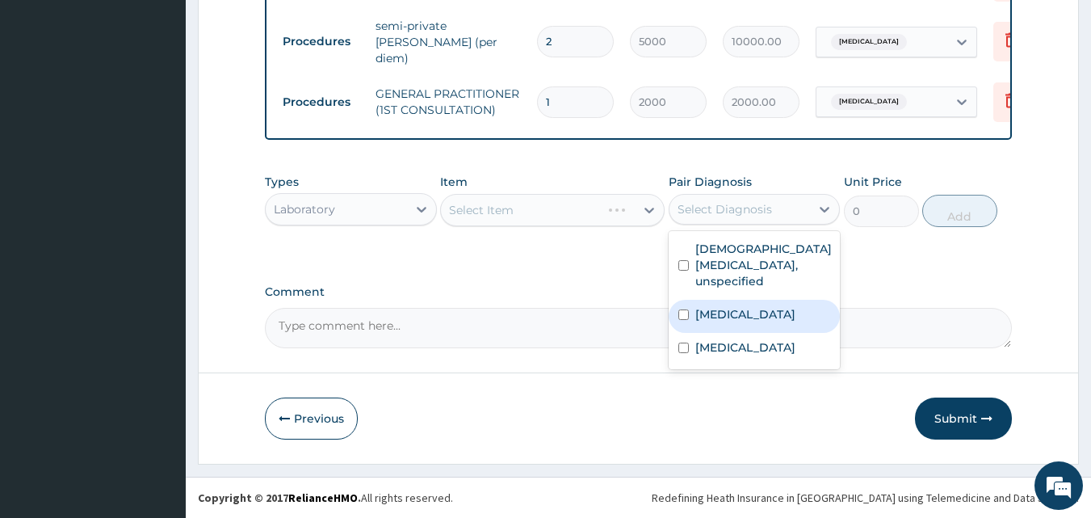
click at [789, 322] on label "Typhoid fever, unspecified" at bounding box center [745, 314] width 100 height 16
checkbox input "true"
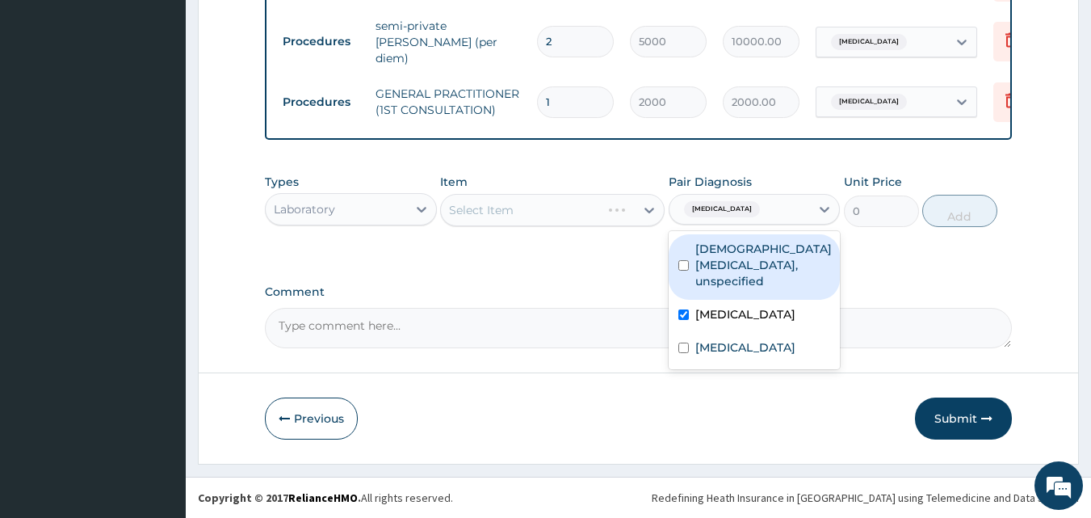
click at [655, 220] on div "Select Item" at bounding box center [552, 210] width 224 height 32
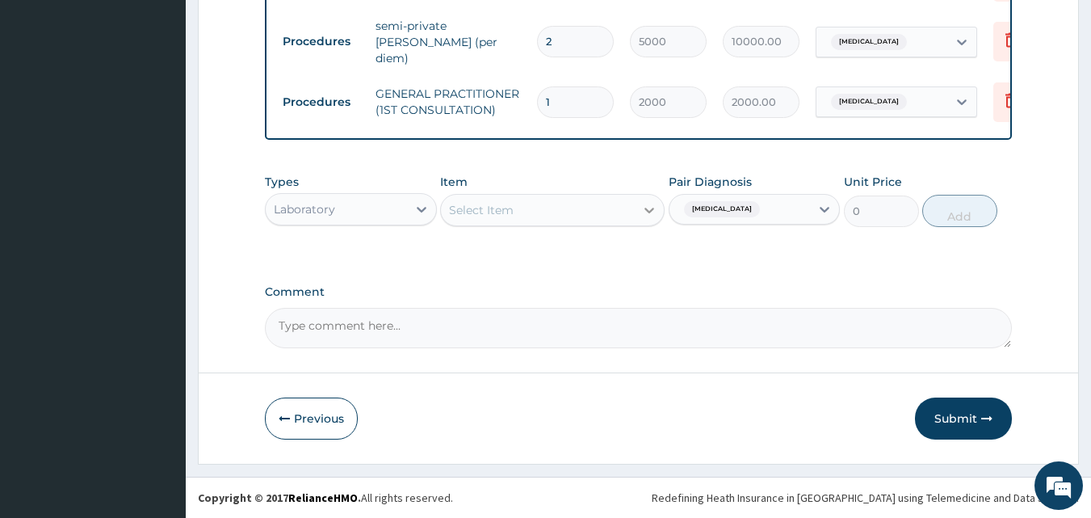
click at [655, 220] on div at bounding box center [649, 209] width 29 height 29
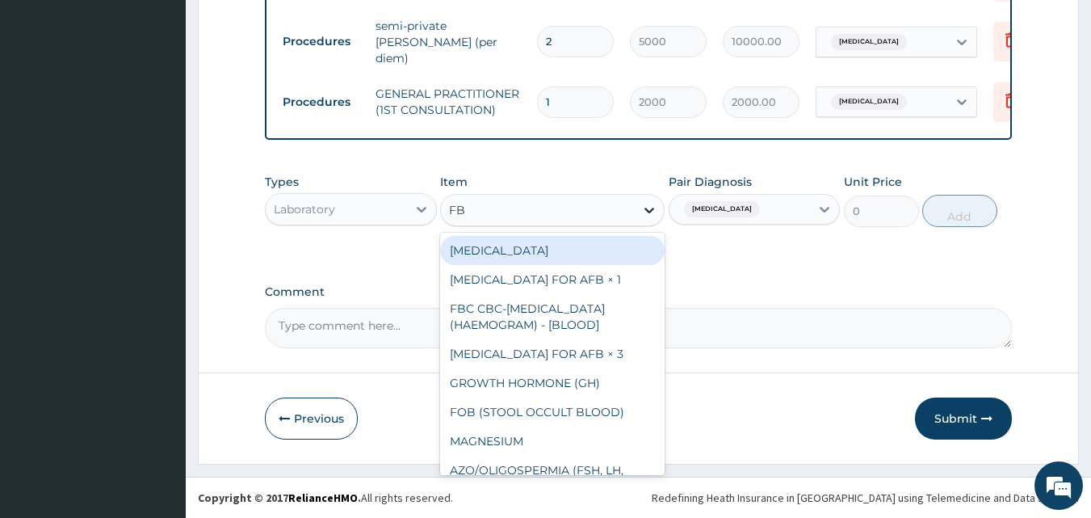
type input "FBC"
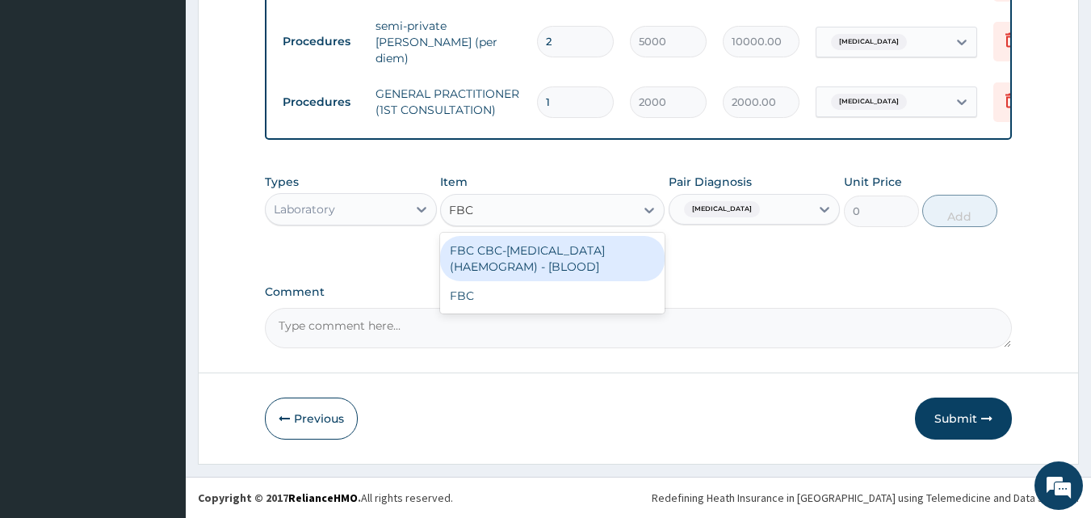
click at [609, 265] on div "FBC CBC-[MEDICAL_DATA] (HAEMOGRAM) - [BLOOD]" at bounding box center [552, 258] width 224 height 45
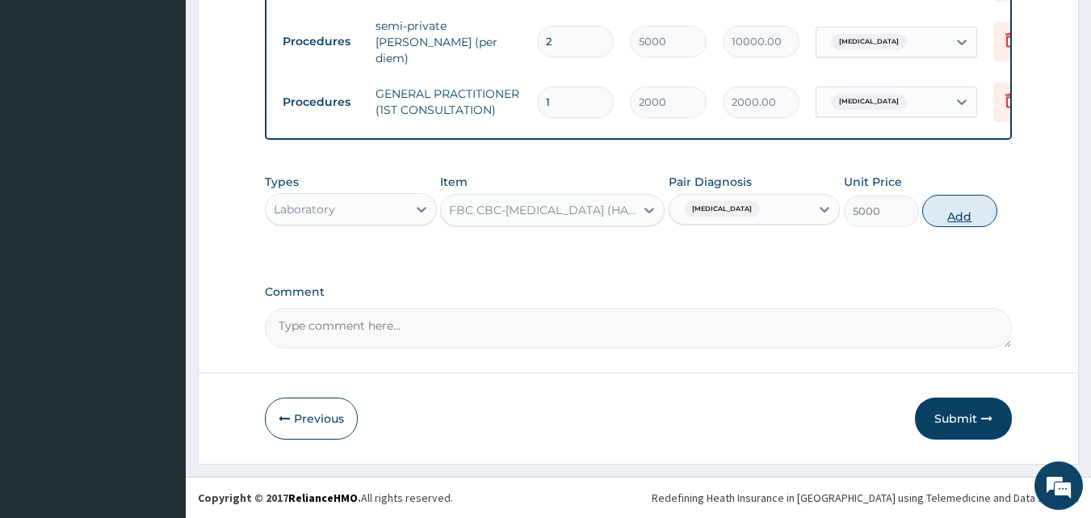
click at [945, 212] on button "Add" at bounding box center [959, 211] width 75 height 32
type input "0"
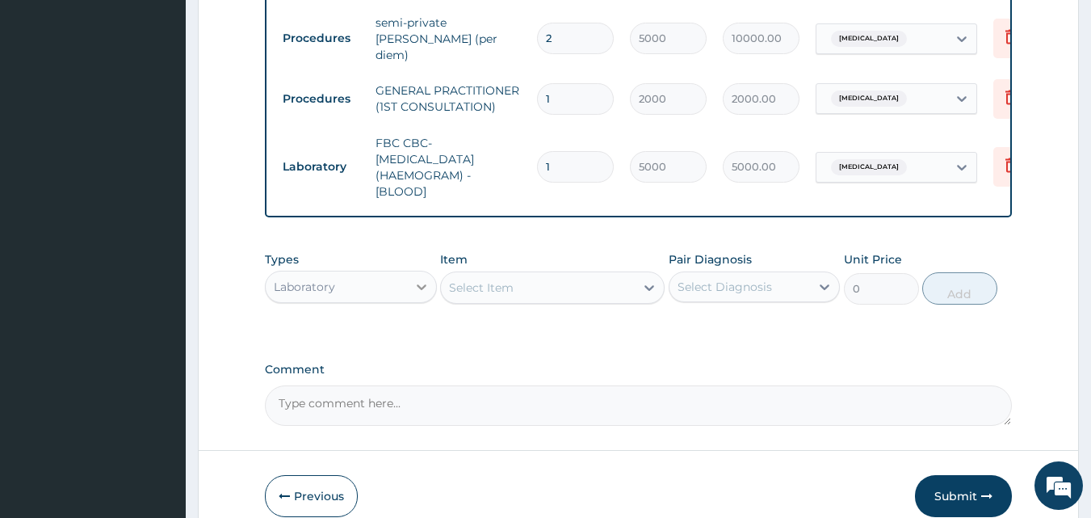
click at [425, 288] on icon at bounding box center [422, 287] width 10 height 6
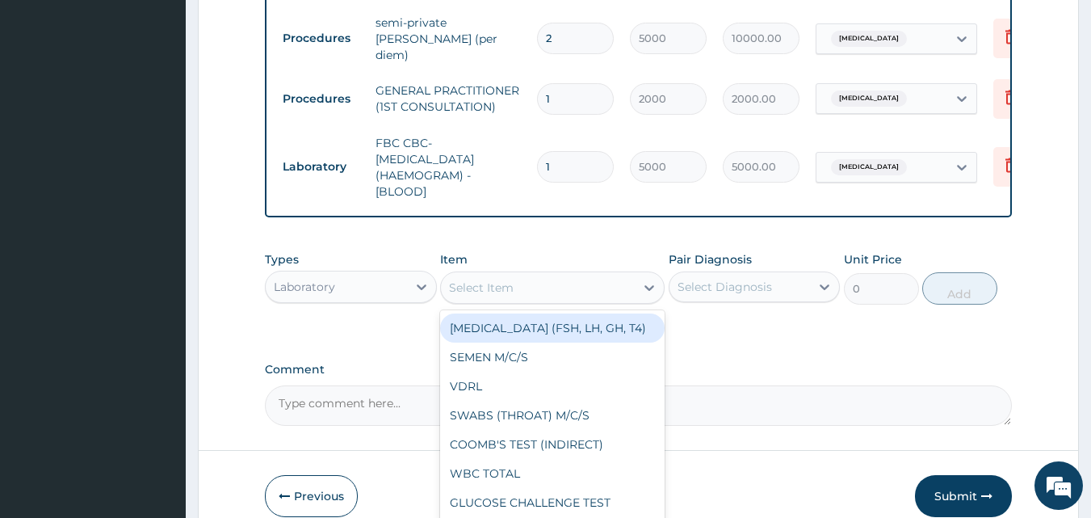
drag, startPoint x: 581, startPoint y: 300, endPoint x: 808, endPoint y: 293, distance: 227.8
click at [808, 293] on div "Types Laboratory Item option FBC CBC-COMPLETE BLOOD COUNT (HAEMOGRAM) - [BLOOD]…" at bounding box center [639, 277] width 748 height 69
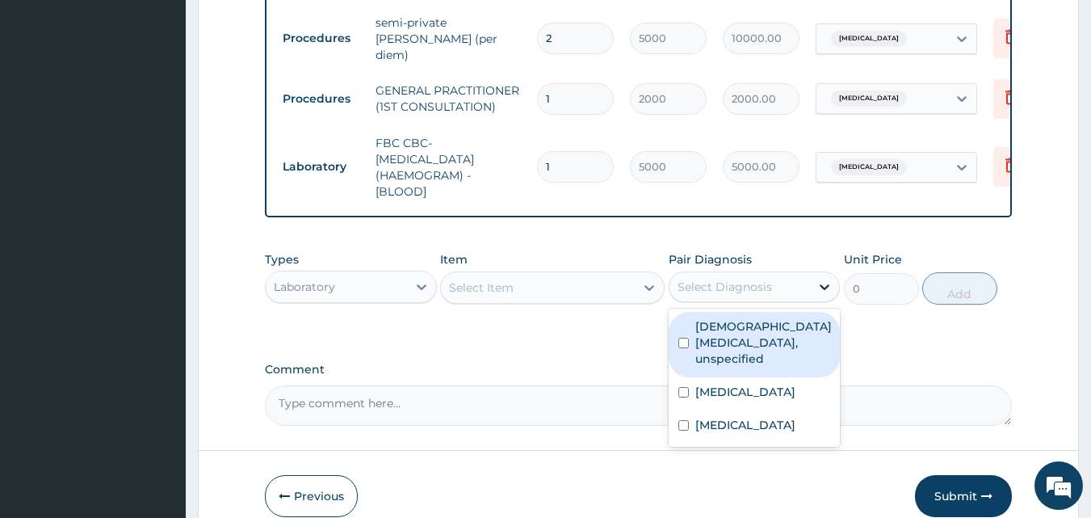
click at [830, 287] on icon at bounding box center [824, 287] width 16 height 16
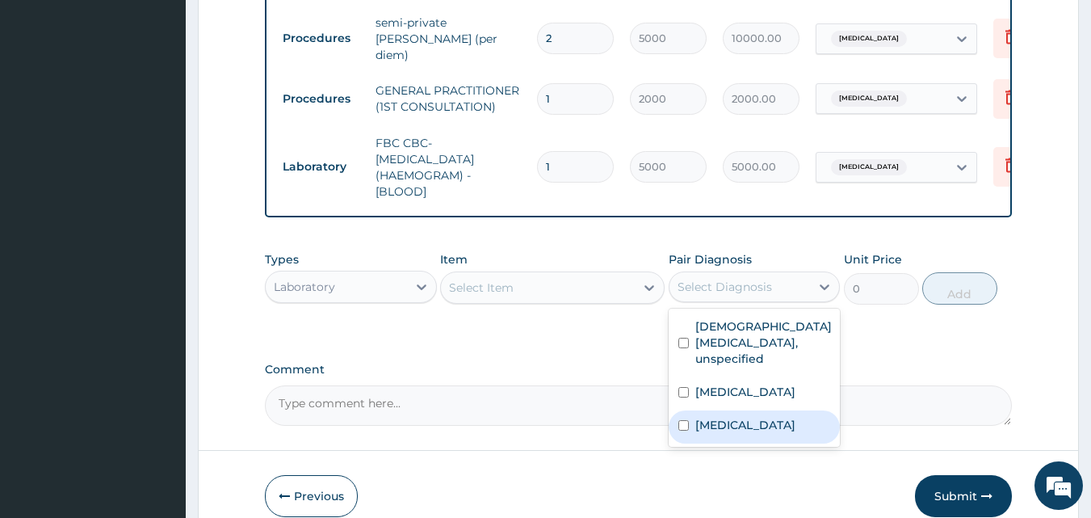
click at [795, 433] on label "Malaria, unspecified" at bounding box center [745, 425] width 100 height 16
checkbox input "true"
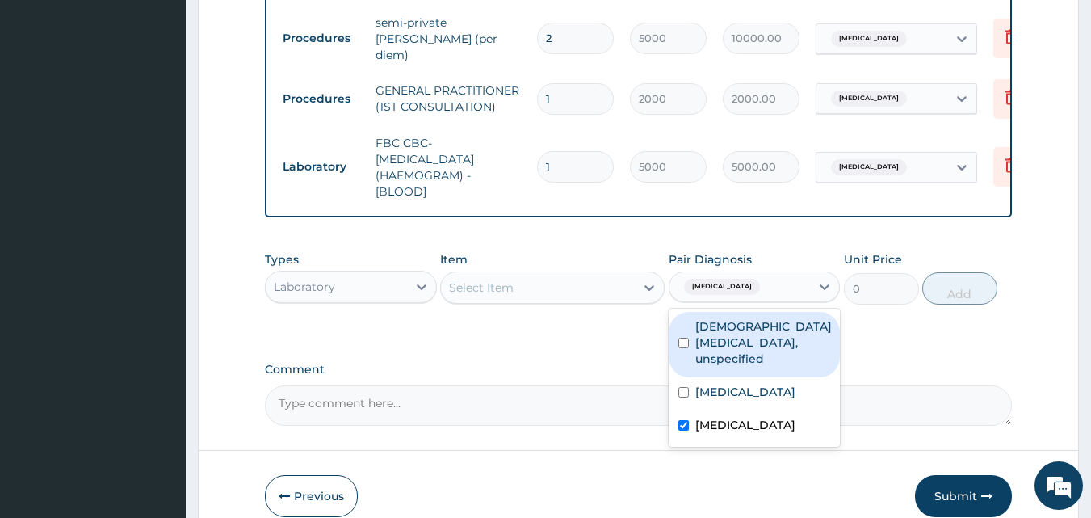
click at [531, 298] on div "Select Item" at bounding box center [538, 288] width 194 height 26
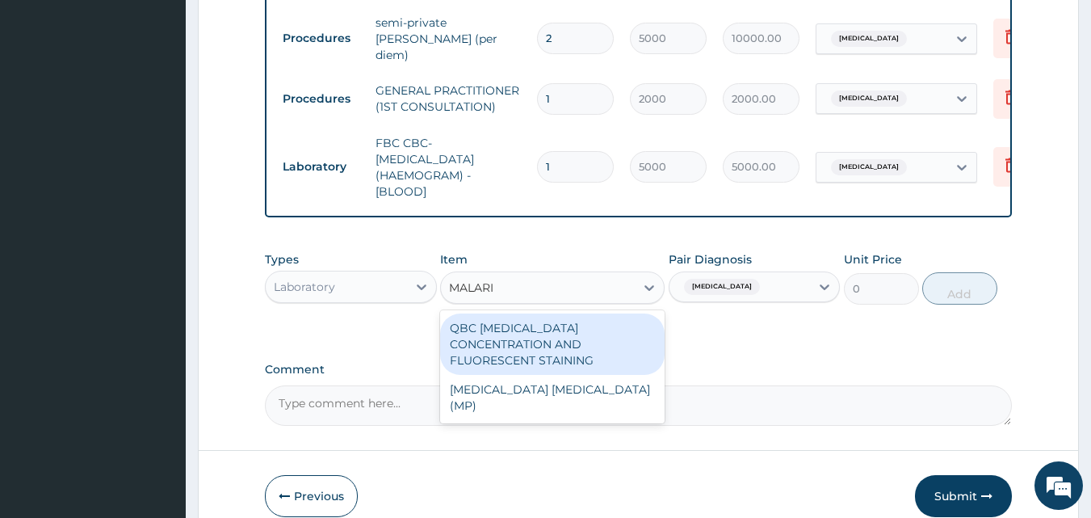
type input "MALARIA"
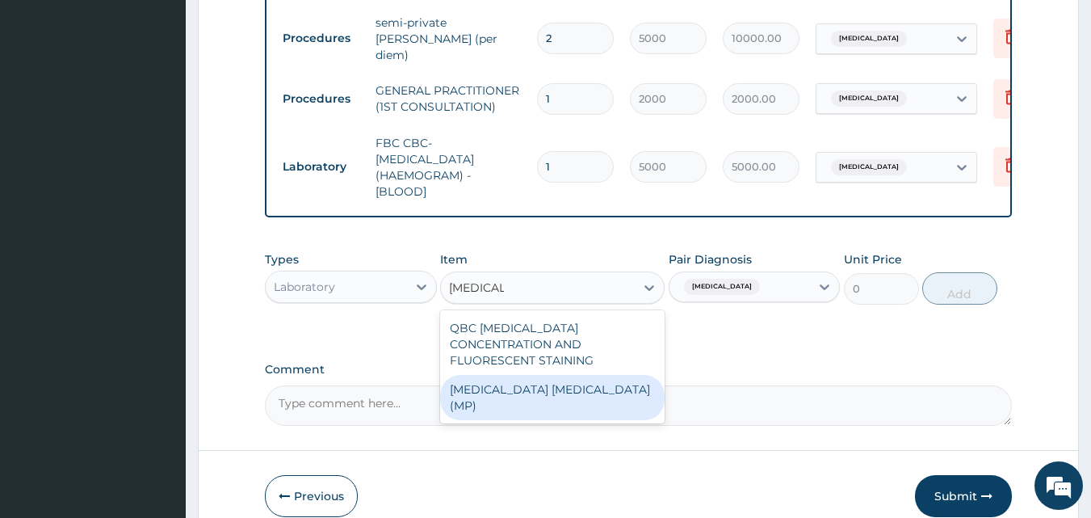
click at [516, 390] on div "[MEDICAL_DATA] [MEDICAL_DATA] (MP)" at bounding box center [552, 397] width 224 height 45
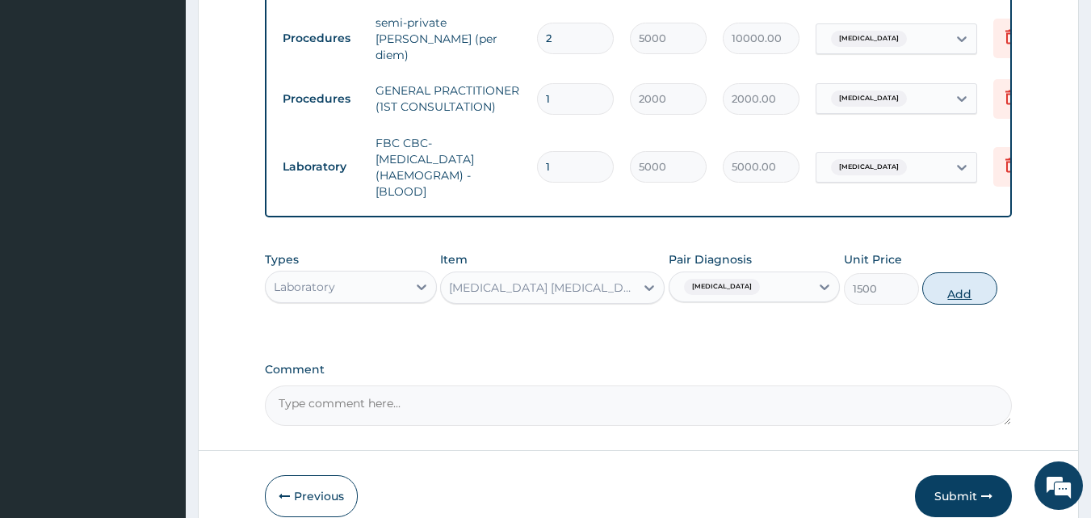
click at [937, 294] on button "Add" at bounding box center [959, 288] width 75 height 32
type input "0"
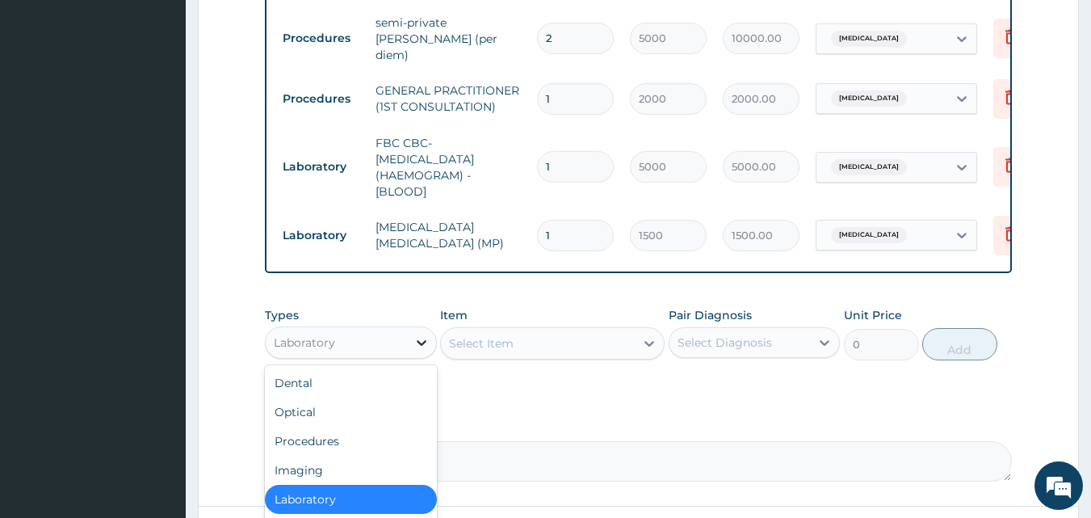
click at [422, 339] on icon at bounding box center [421, 342] width 16 height 16
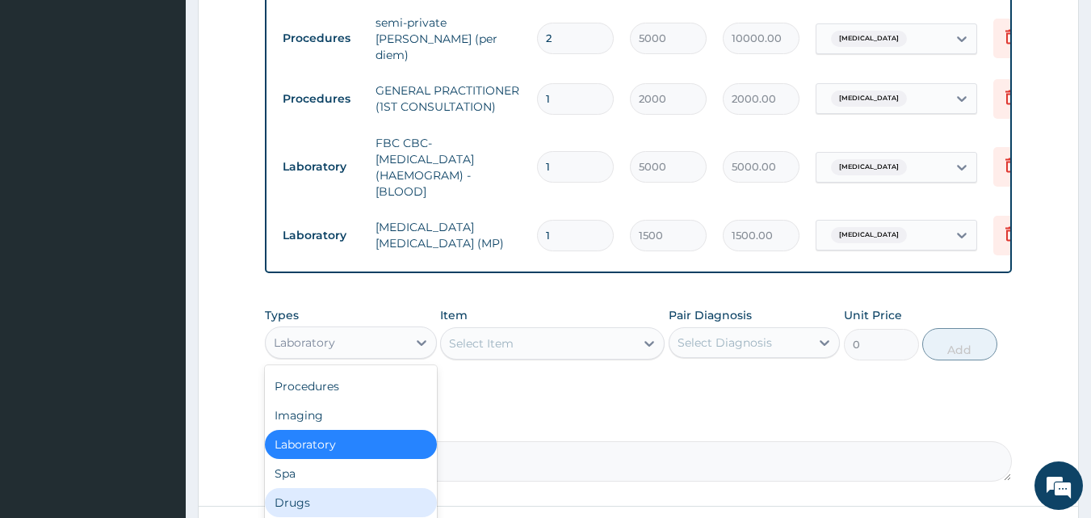
click at [377, 503] on div "Drugs" at bounding box center [351, 502] width 172 height 29
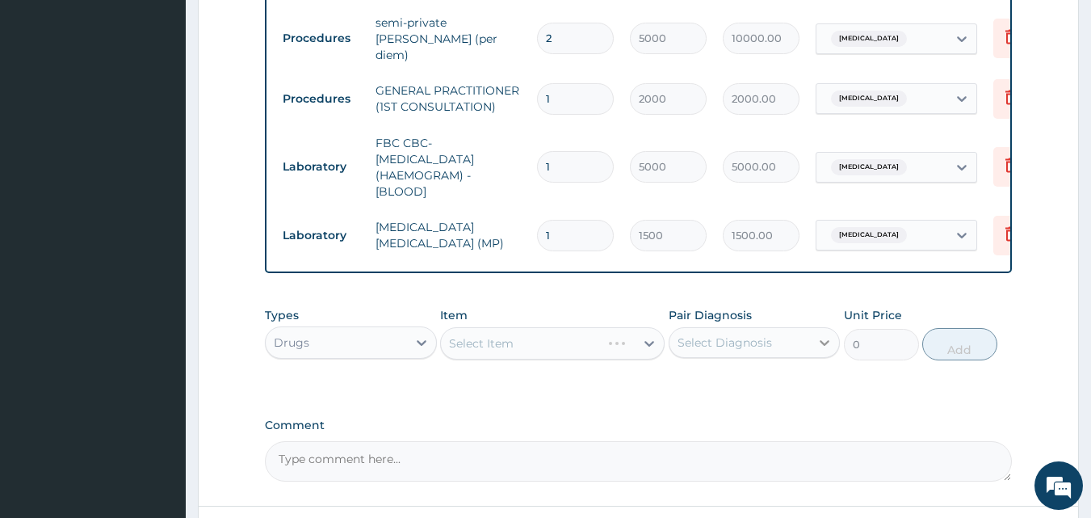
click at [834, 341] on div at bounding box center [824, 342] width 29 height 29
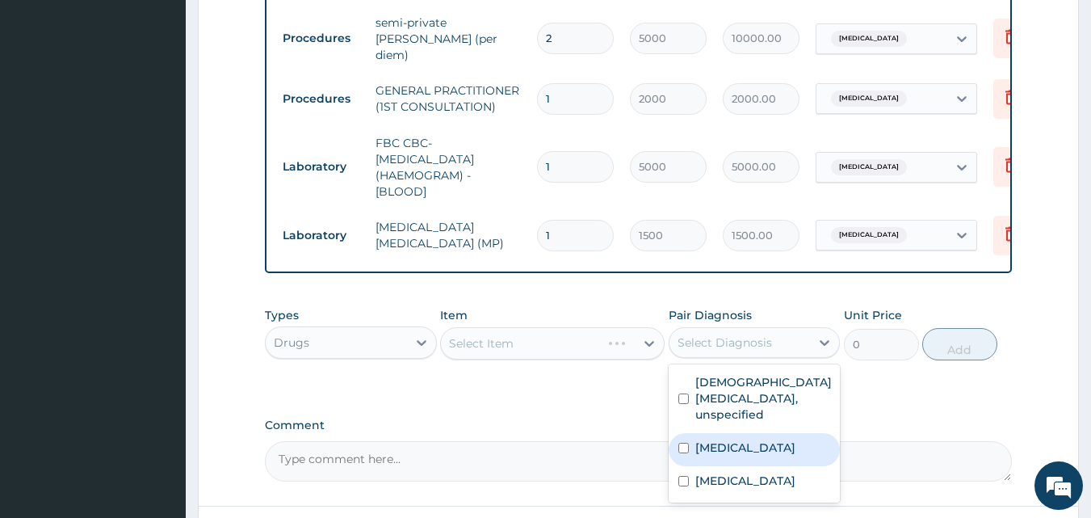
click at [730, 455] on label "Typhoid fever, unspecified" at bounding box center [745, 447] width 100 height 16
checkbox input "true"
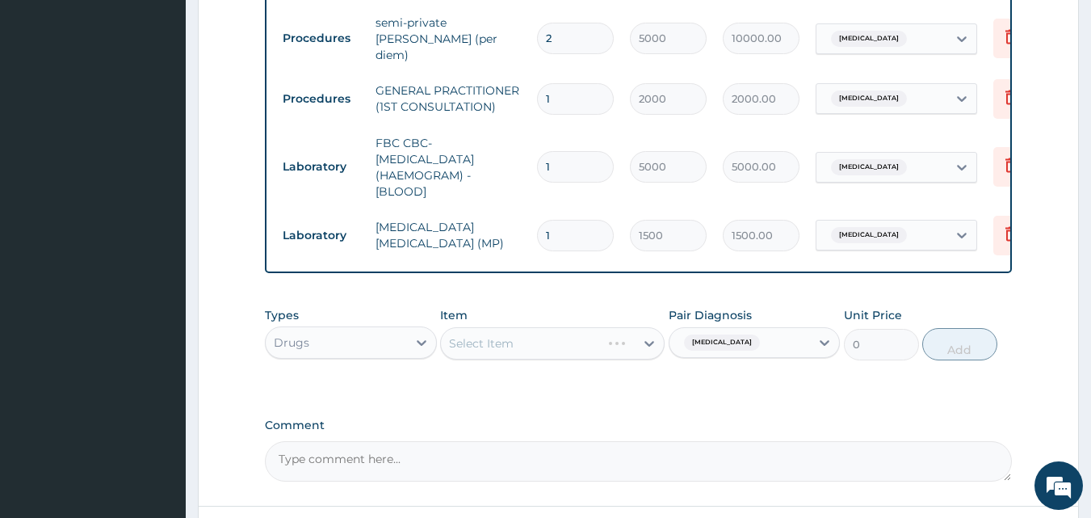
click at [552, 346] on div "Select Item" at bounding box center [552, 343] width 224 height 32
click at [552, 346] on div "Select Item" at bounding box center [538, 343] width 194 height 26
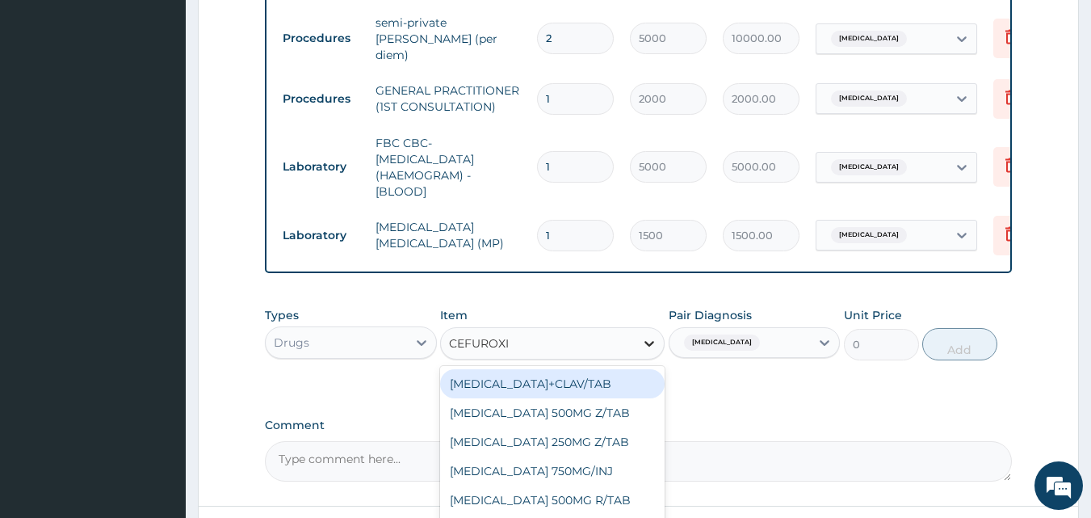
type input "CEFUROXIM"
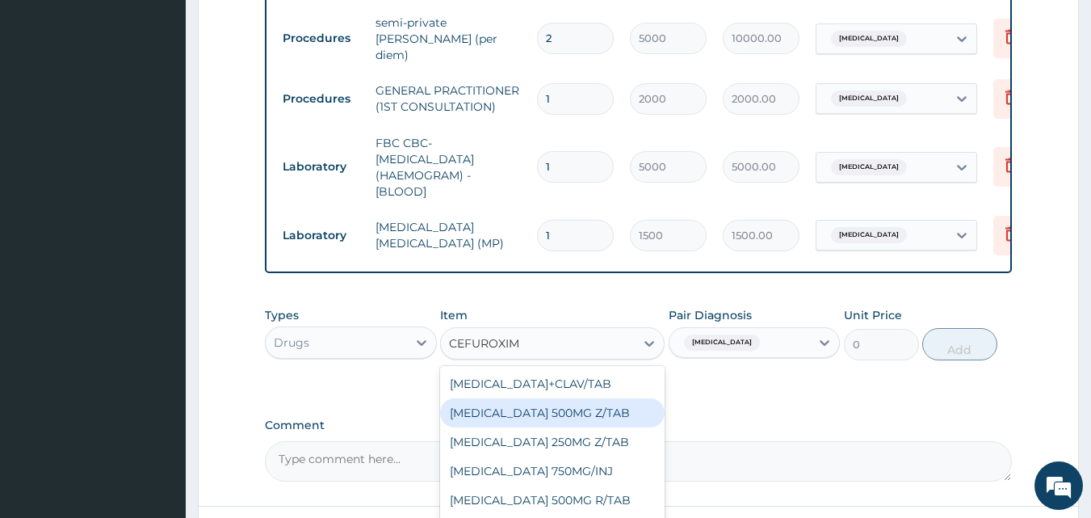
click at [579, 413] on div "CEFUROXIME 500MG Z/TAB" at bounding box center [552, 412] width 224 height 29
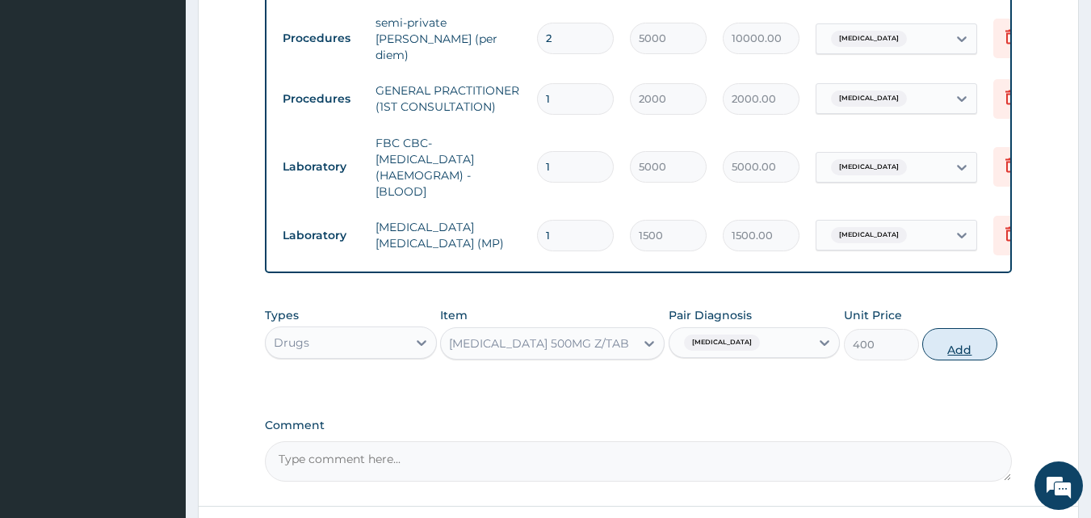
click at [940, 352] on button "Add" at bounding box center [959, 344] width 75 height 32
type input "0"
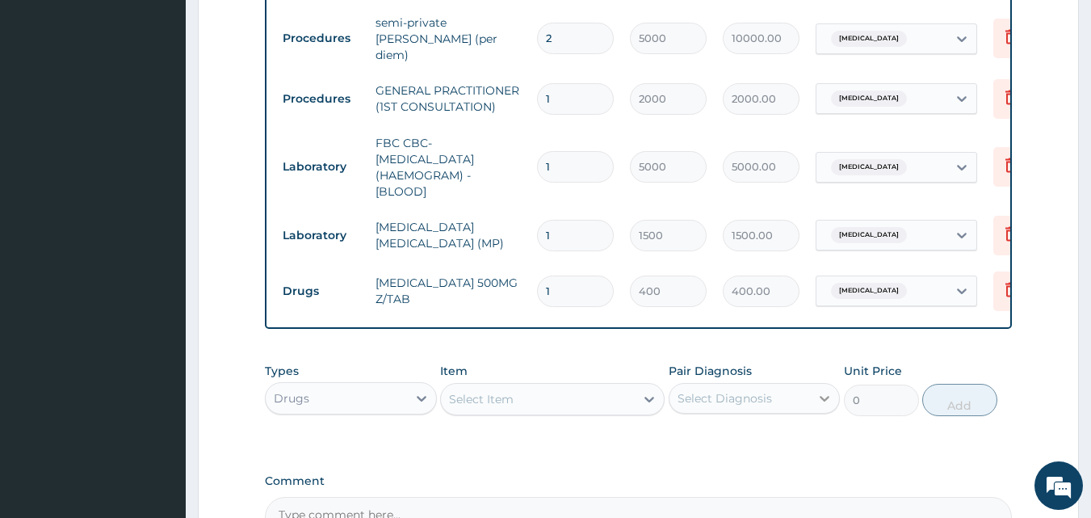
click at [832, 400] on icon at bounding box center [824, 398] width 16 height 16
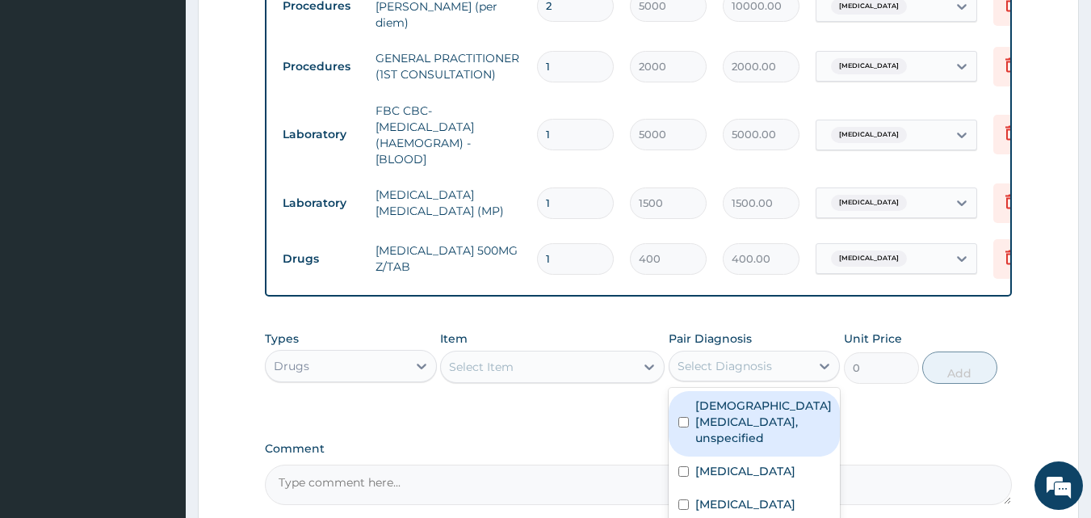
scroll to position [981, 0]
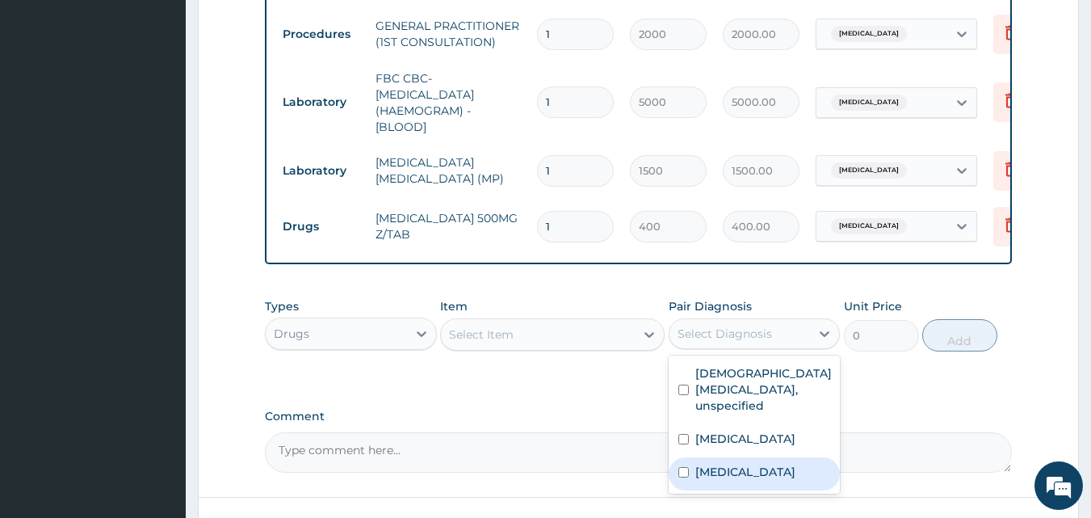
click at [763, 480] on div "Malaria, unspecified" at bounding box center [755, 473] width 172 height 33
click at [688, 477] on input "checkbox" at bounding box center [683, 472] width 10 height 10
checkbox input "true"
click at [651, 337] on icon at bounding box center [649, 335] width 10 height 6
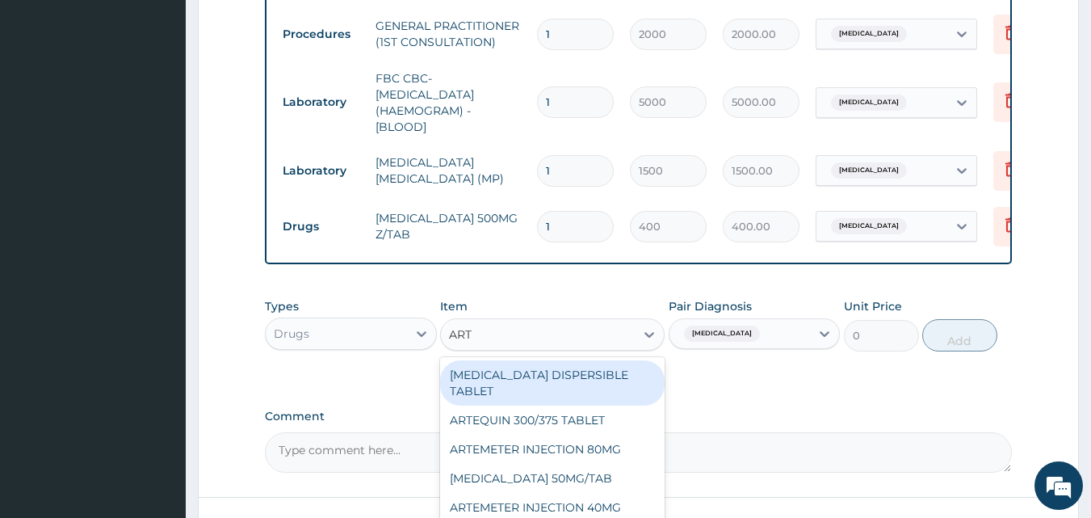
type input "ARTE"
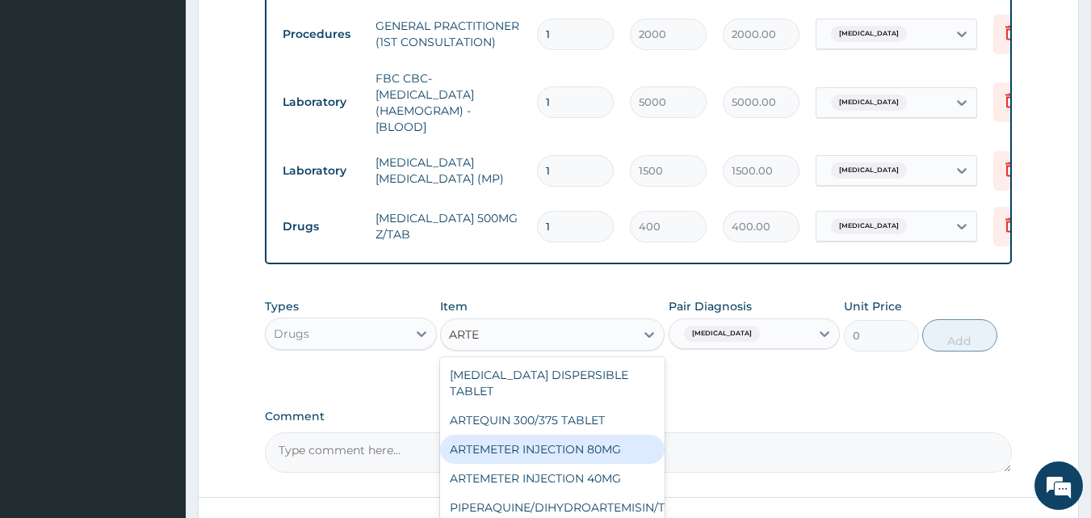
click at [585, 434] on div "ARTEMETER INJECTION 80MG" at bounding box center [552, 448] width 224 height 29
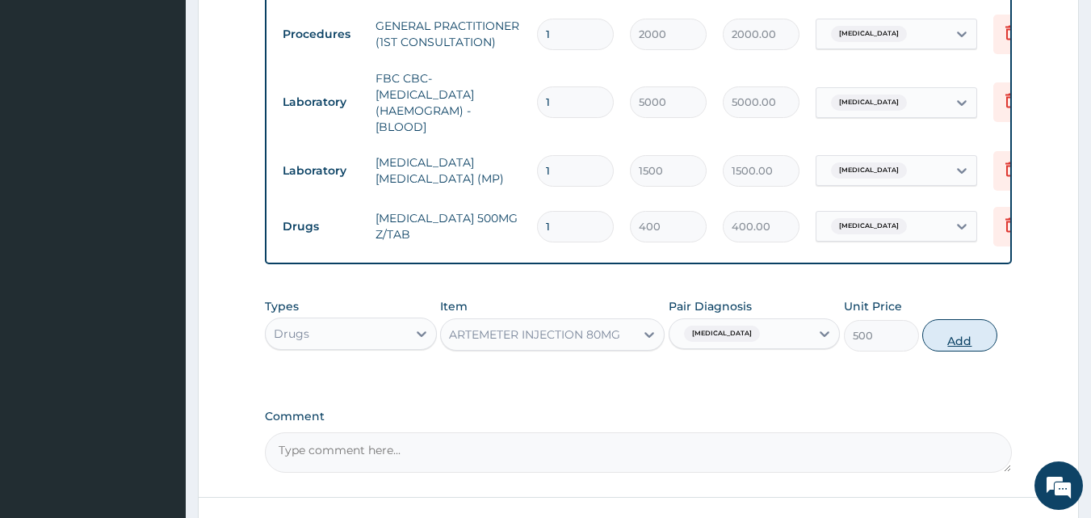
click at [965, 351] on button "Add" at bounding box center [959, 335] width 75 height 32
type input "0"
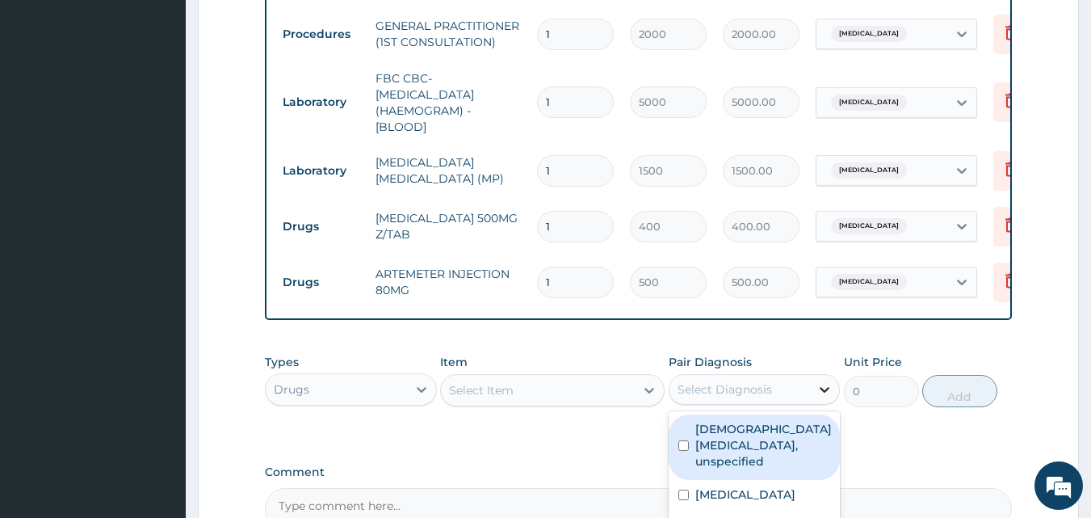
click at [820, 400] on div at bounding box center [824, 389] width 29 height 29
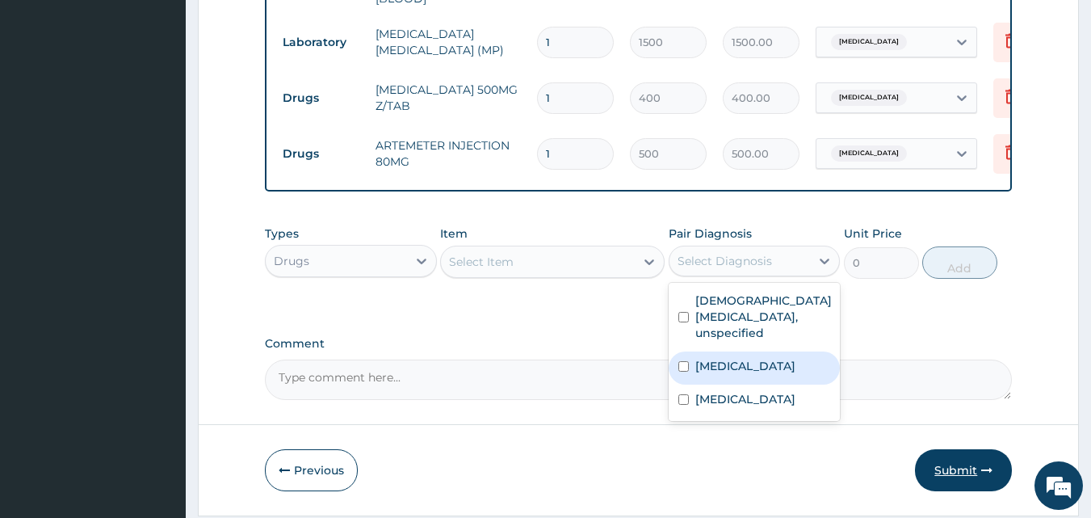
scroll to position [1110, 0]
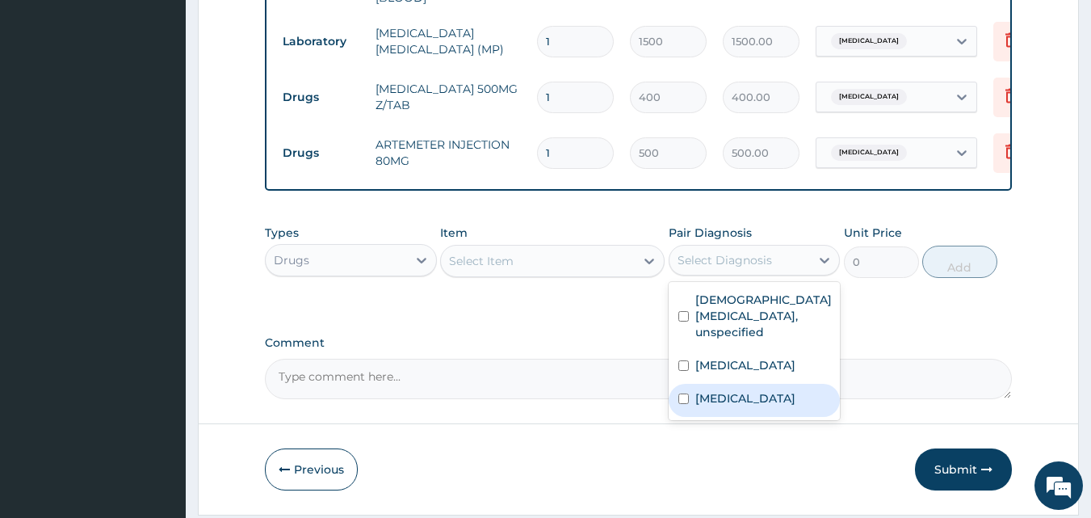
click at [807, 417] on div "Malaria, unspecified" at bounding box center [755, 400] width 172 height 33
checkbox input "true"
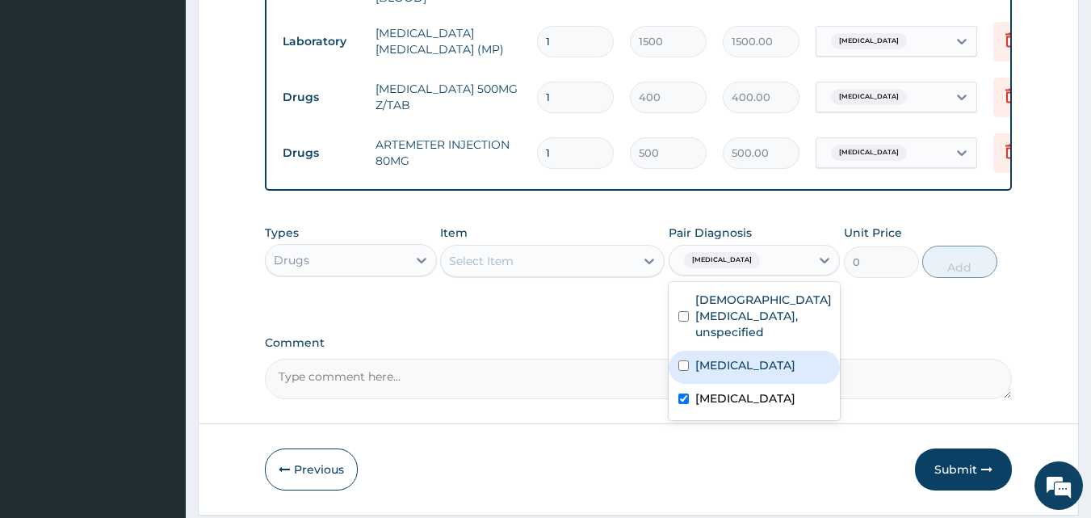
click at [367, 273] on div "Drugs" at bounding box center [336, 260] width 141 height 26
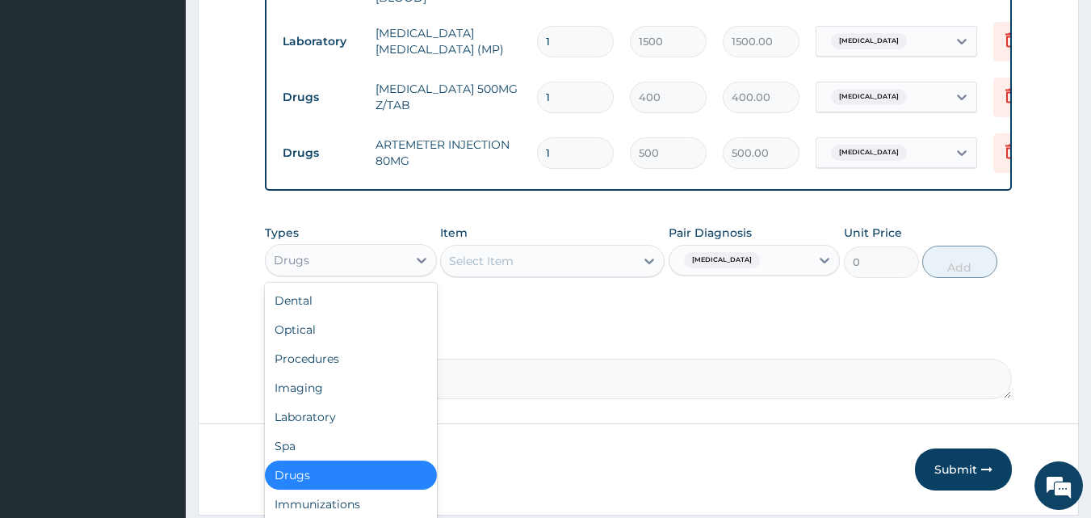
click at [356, 468] on div "Drugs" at bounding box center [351, 474] width 172 height 29
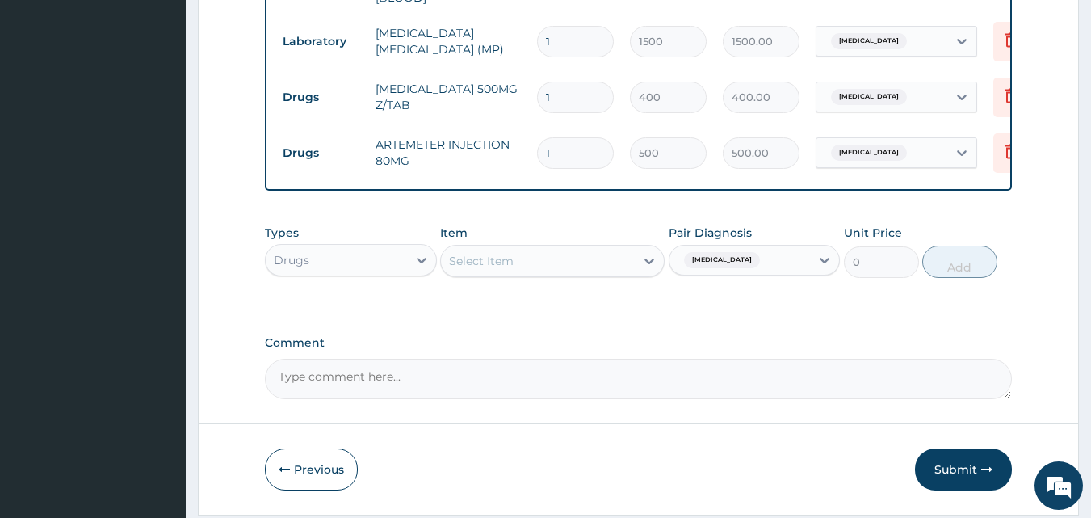
click at [602, 251] on div "Select Item" at bounding box center [538, 261] width 194 height 26
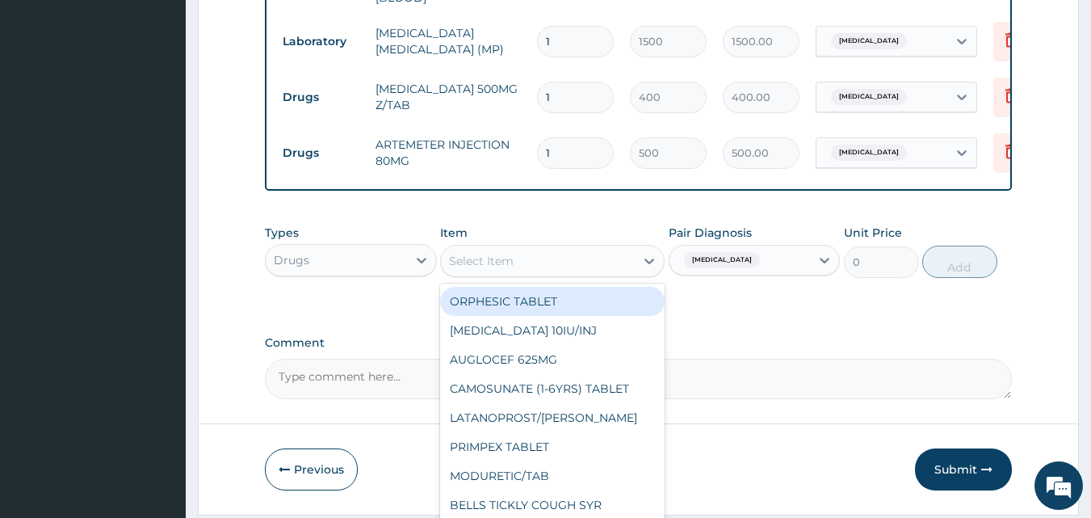
click at [602, 251] on div "Select Item" at bounding box center [538, 261] width 194 height 26
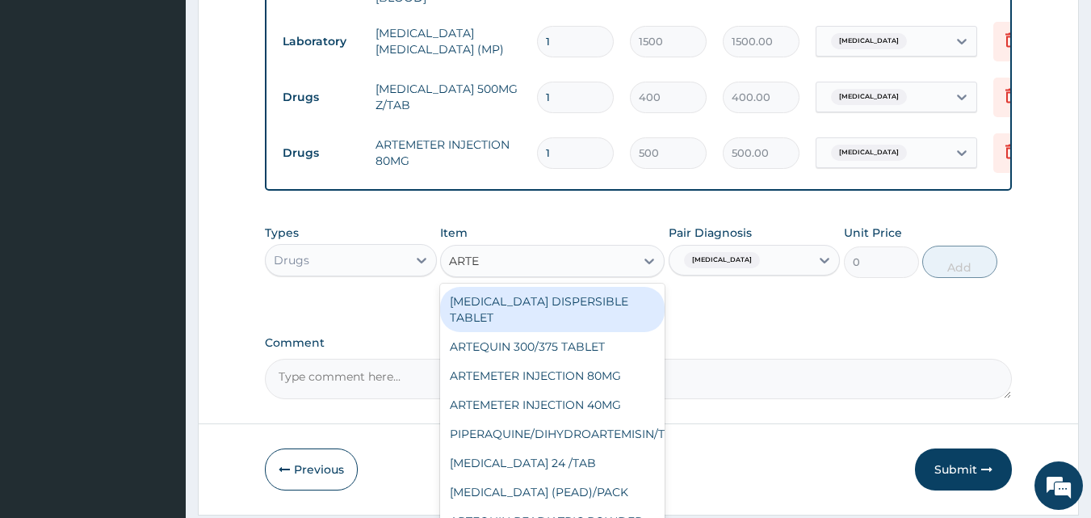
type input "ARTEM"
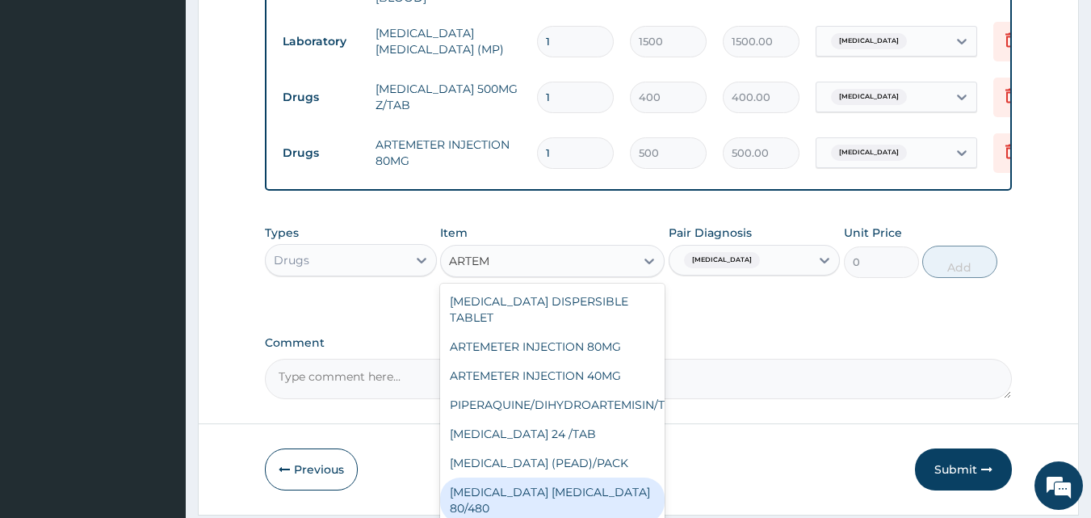
drag, startPoint x: 550, startPoint y: 501, endPoint x: 550, endPoint y: 477, distance: 23.4
click at [550, 477] on div "COARTEM DISPERSIBLE TABLET ARTEMETER INJECTION 80MG ARTEMETER INJECTION 40MG PI…" at bounding box center [552, 404] width 224 height 242
click at [550, 477] on div "[MEDICAL_DATA] [MEDICAL_DATA] 80/480" at bounding box center [552, 499] width 224 height 45
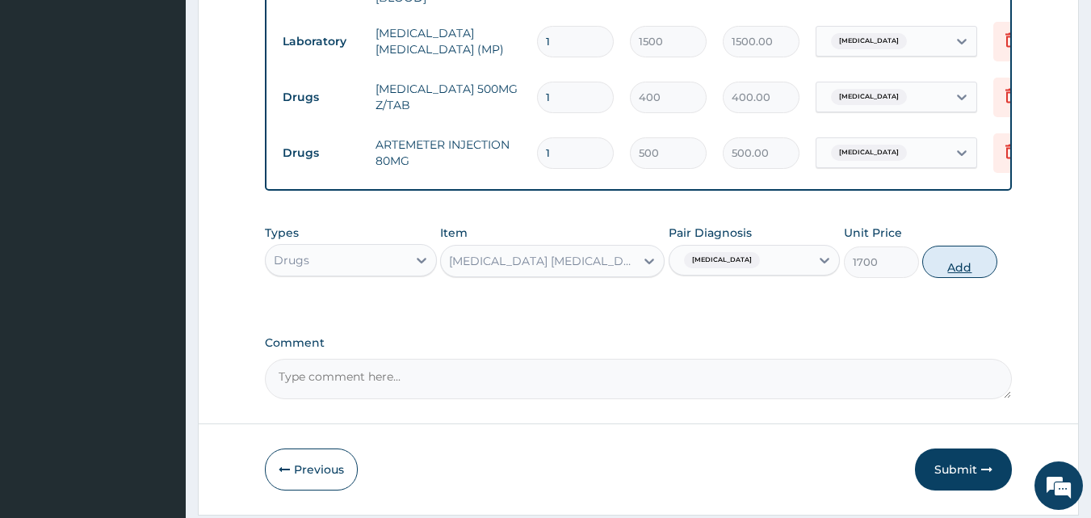
click at [967, 268] on button "Add" at bounding box center [959, 261] width 75 height 32
type input "0"
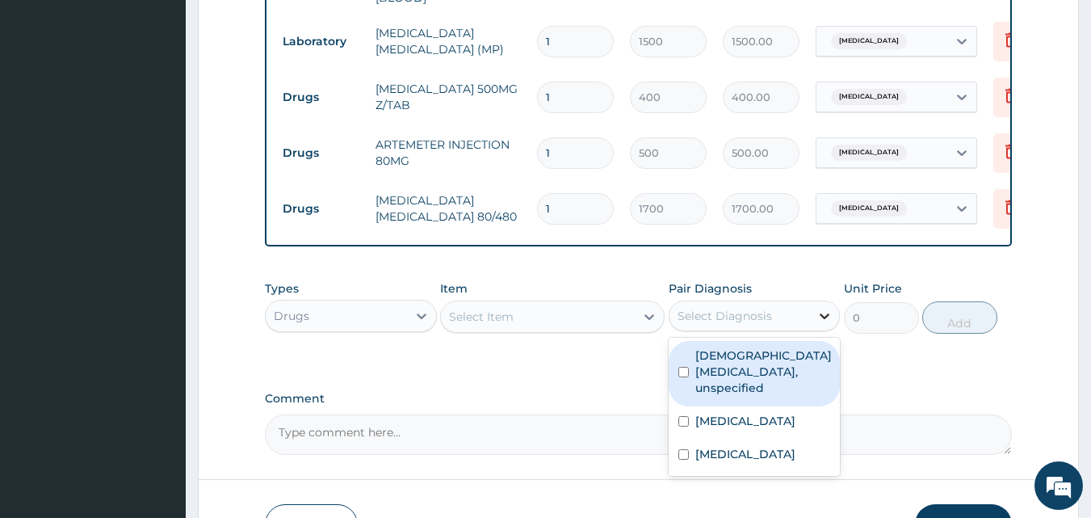
click at [828, 317] on icon at bounding box center [825, 316] width 10 height 6
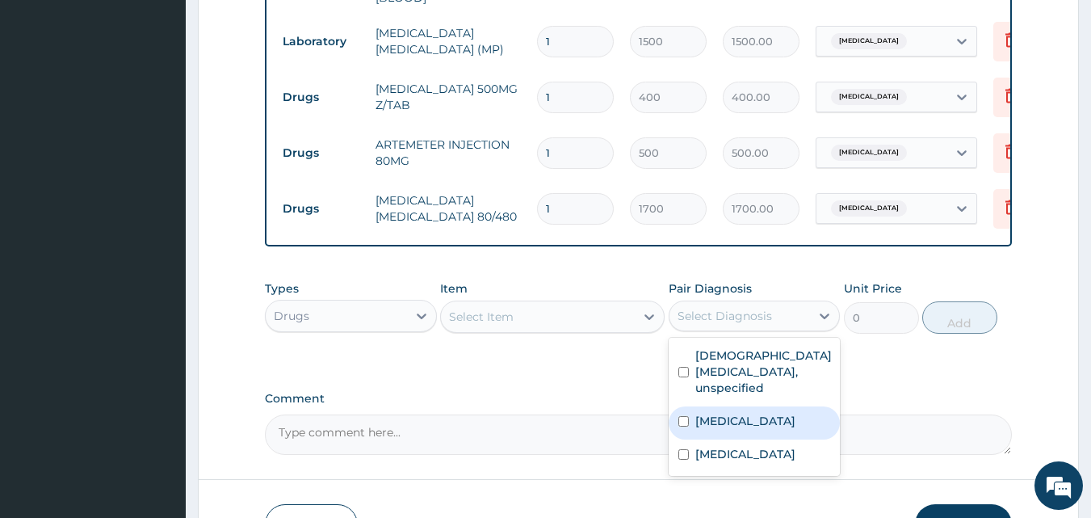
click at [721, 426] on label "Typhoid fever, unspecified" at bounding box center [745, 421] width 100 height 16
checkbox input "true"
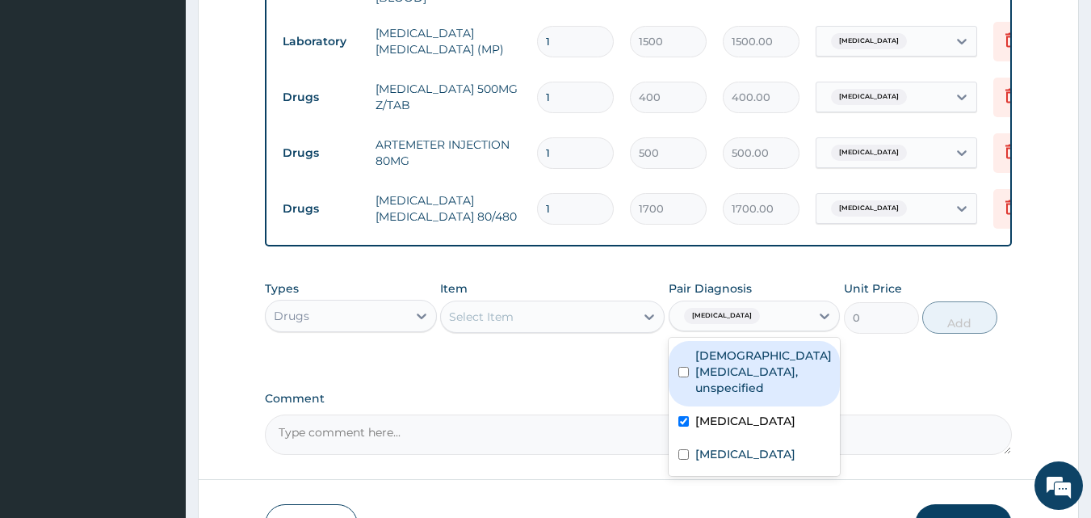
click at [684, 375] on input "checkbox" at bounding box center [683, 372] width 10 height 10
checkbox input "true"
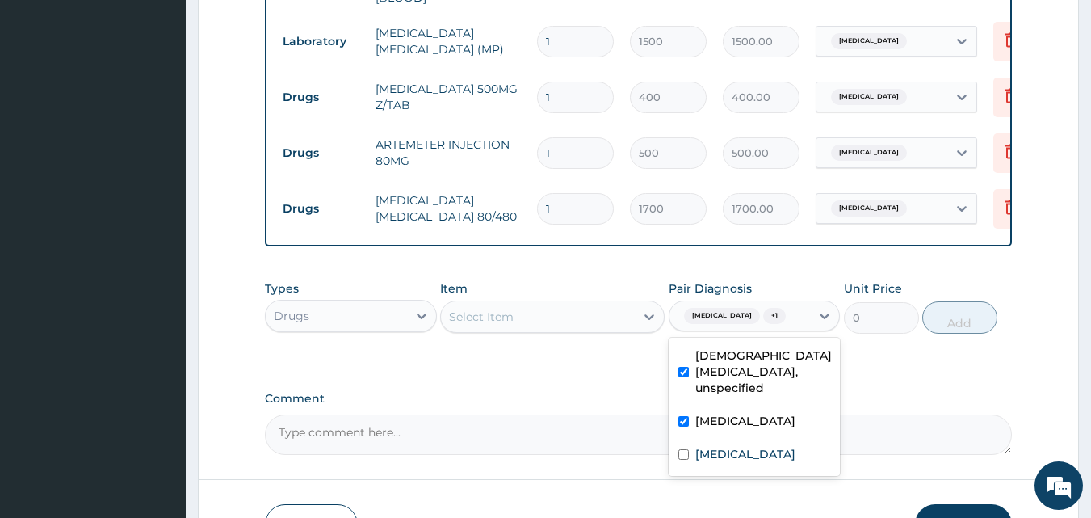
click at [609, 318] on div "Select Item" at bounding box center [538, 317] width 194 height 26
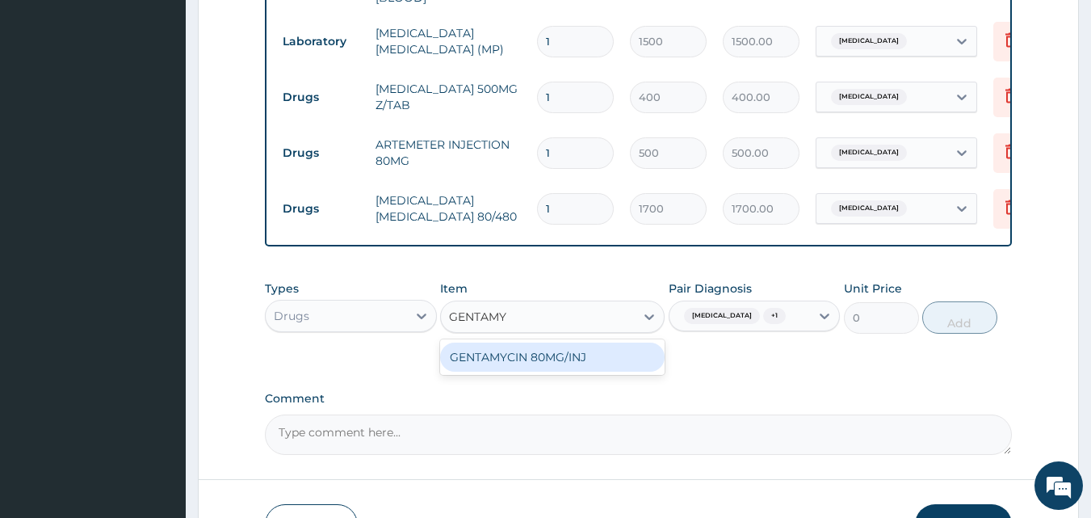
type input "GENTAMYC"
click at [600, 352] on div "GENTAMYCIN 80MG/INJ" at bounding box center [552, 356] width 224 height 29
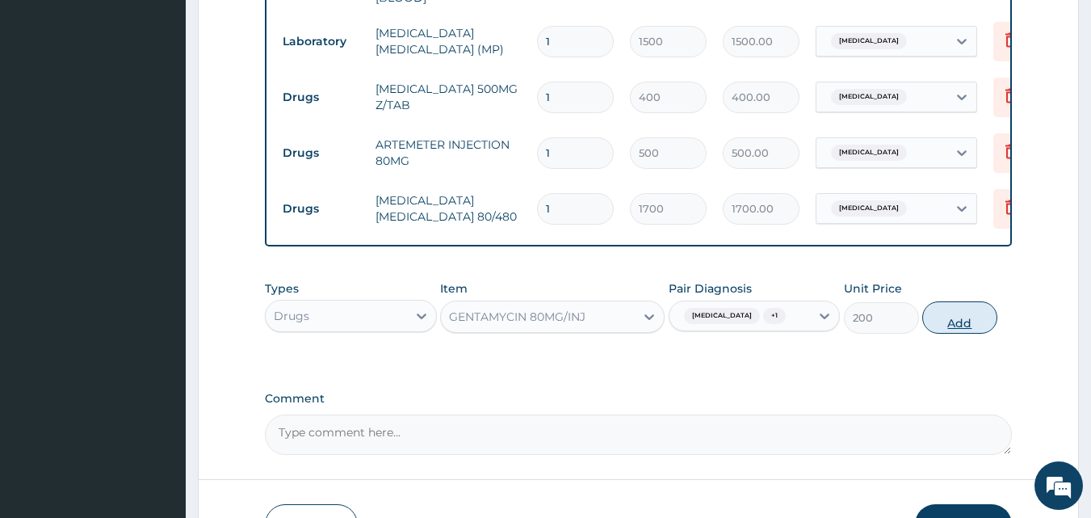
click at [949, 329] on button "Add" at bounding box center [959, 317] width 75 height 32
type input "0"
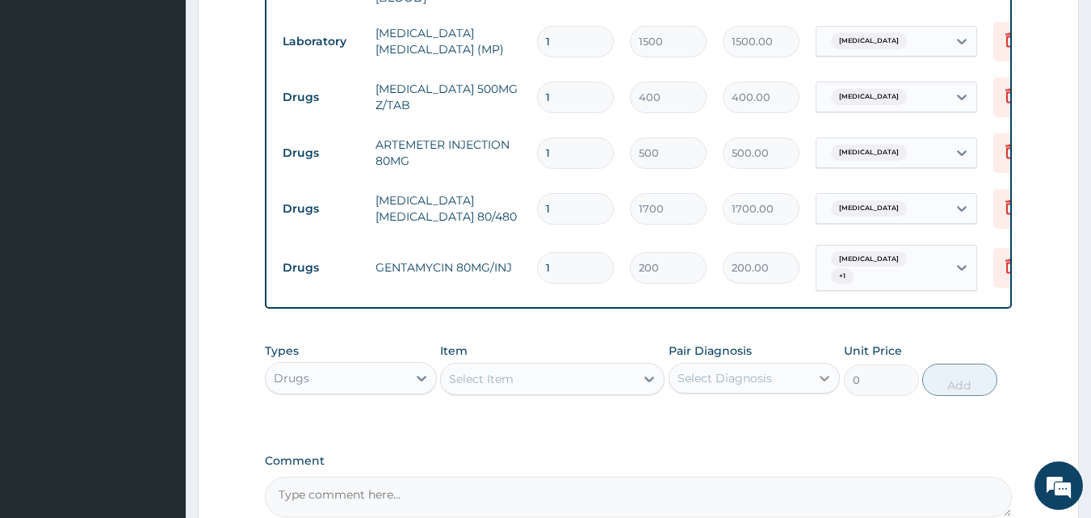
click at [823, 381] on icon at bounding box center [825, 378] width 10 height 6
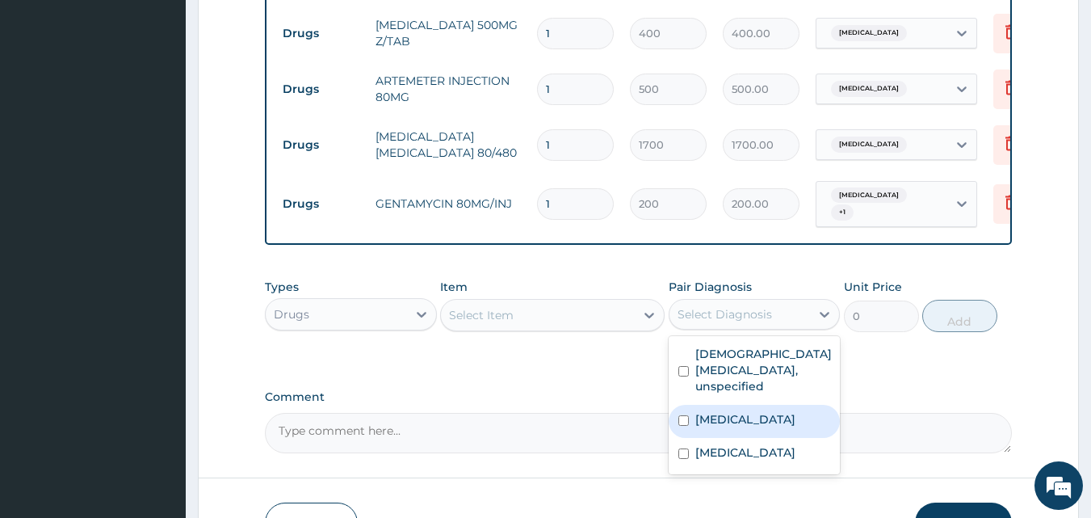
scroll to position [1175, 0]
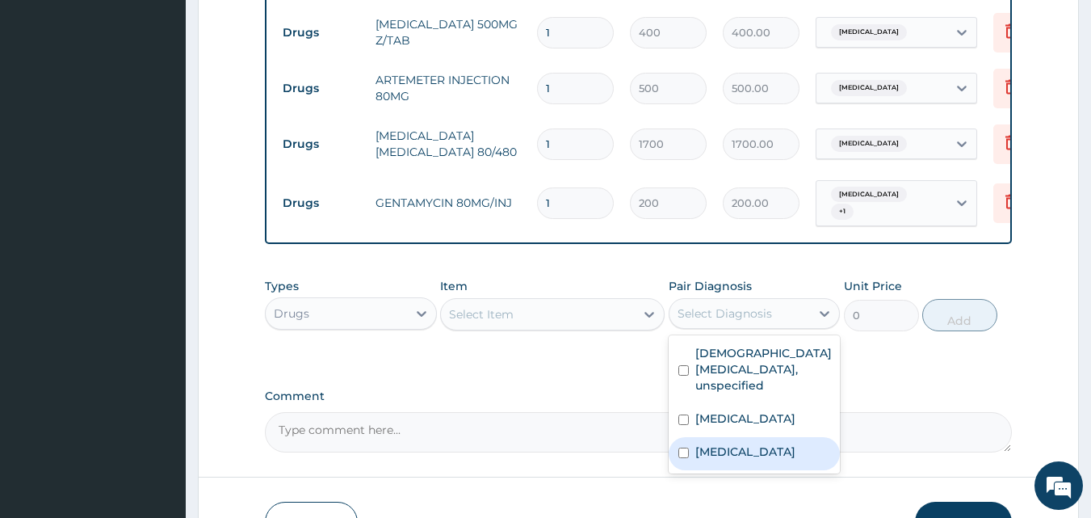
click at [679, 458] on input "checkbox" at bounding box center [683, 452] width 10 height 10
checkbox input "true"
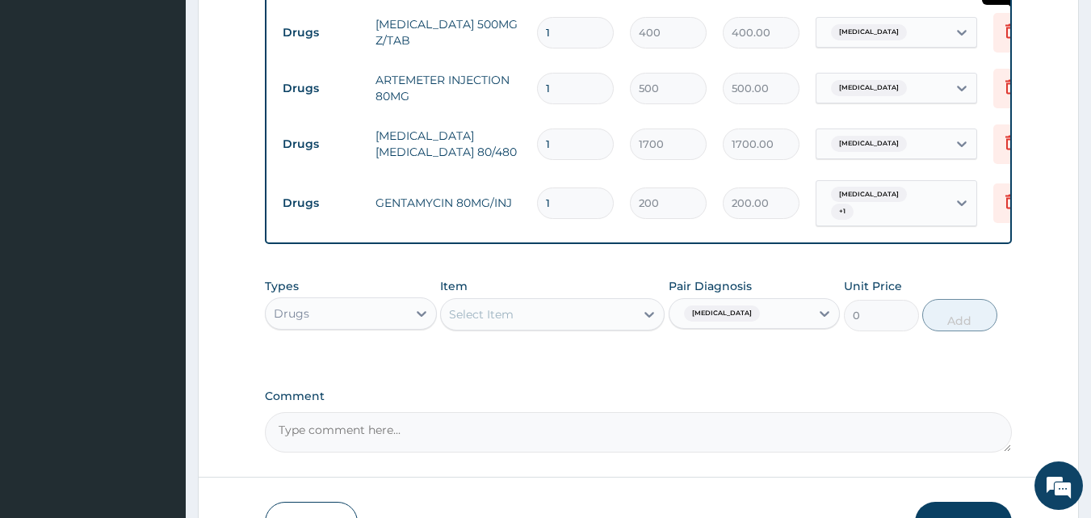
click at [1004, 21] on icon at bounding box center [1010, 30] width 19 height 19
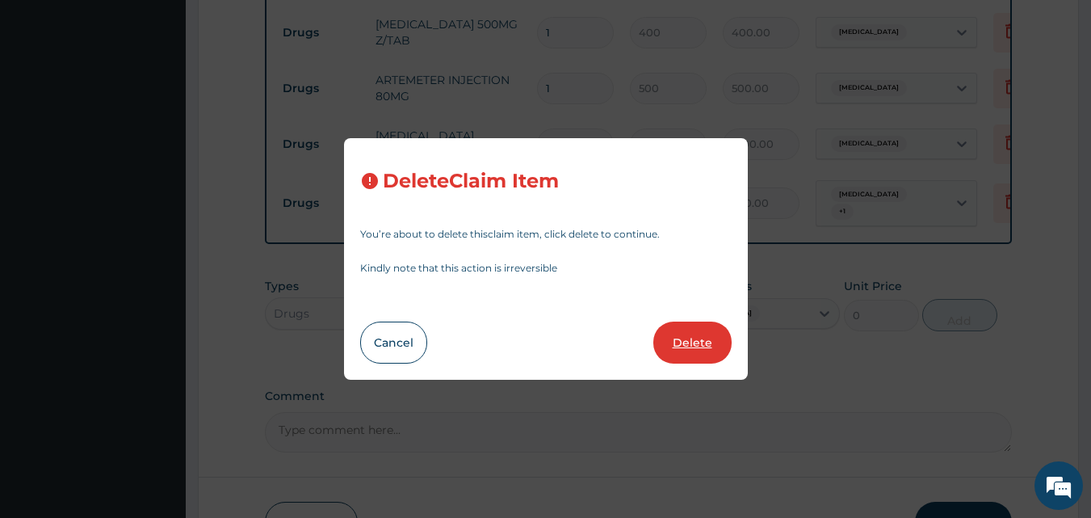
click at [668, 325] on button "Delete" at bounding box center [692, 342] width 78 height 42
type input "500"
type input "500.00"
type input "1700"
type input "1700.00"
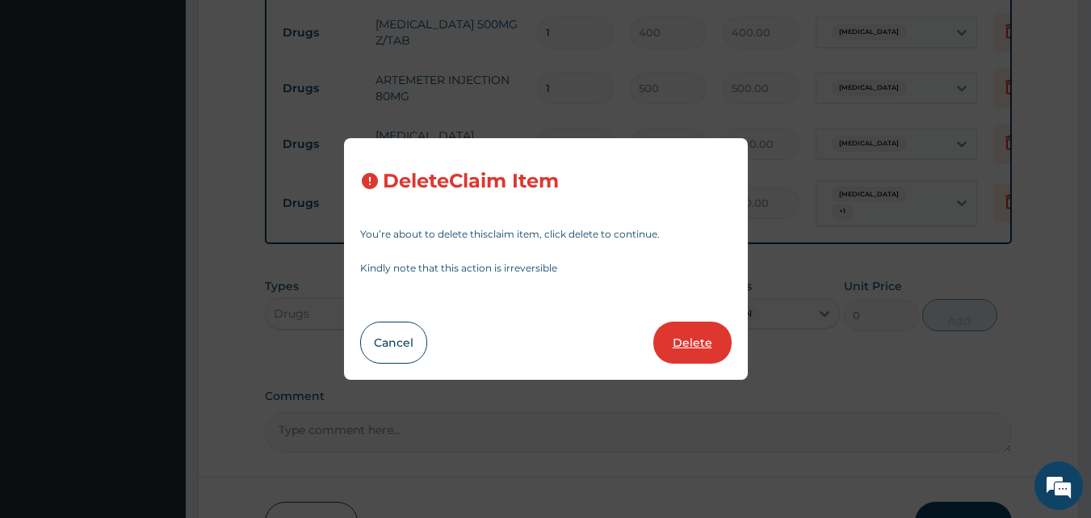
type input "200"
type input "200.00"
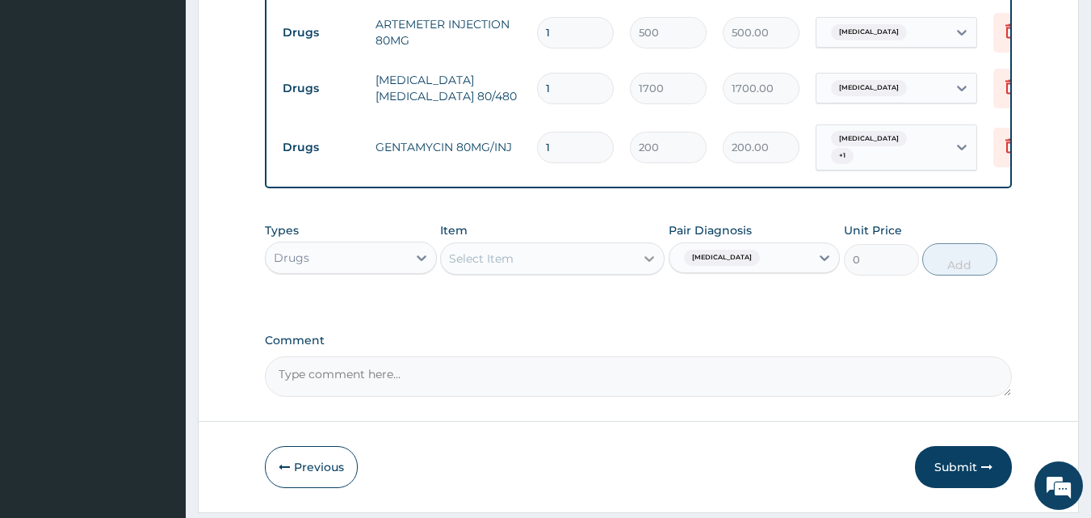
click at [641, 273] on div at bounding box center [649, 258] width 29 height 29
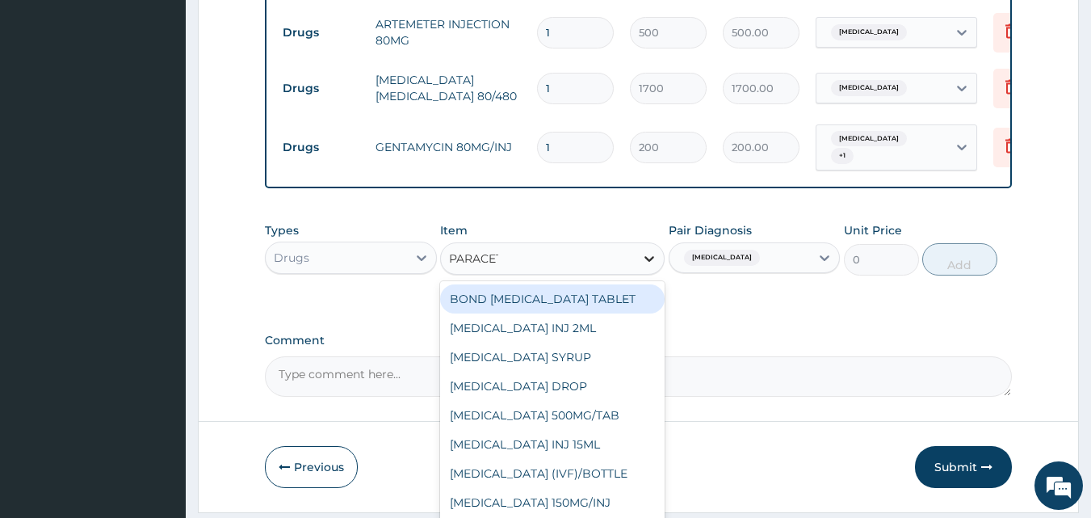
type input "PARACETA"
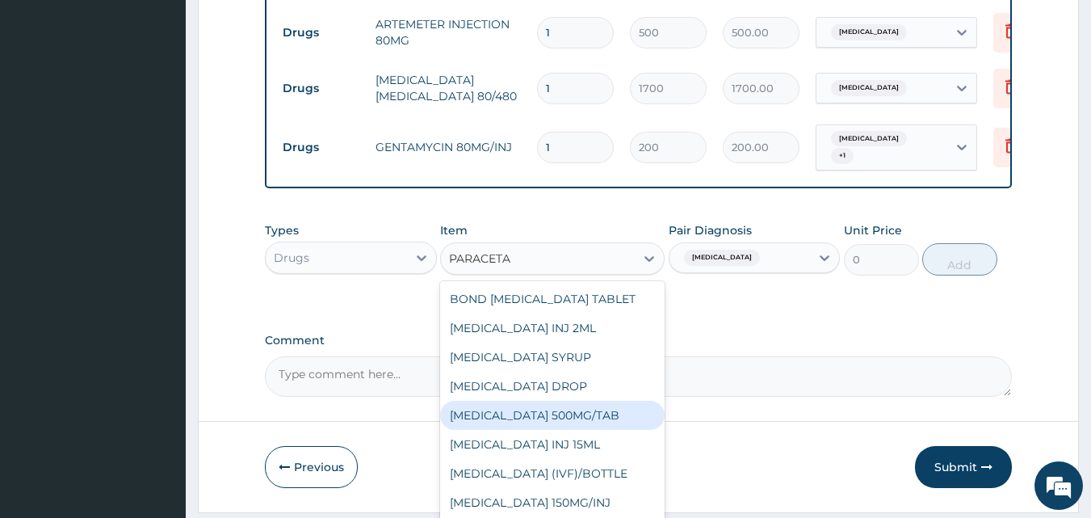
click at [551, 418] on div "[MEDICAL_DATA] 500MG/TAB" at bounding box center [552, 414] width 224 height 29
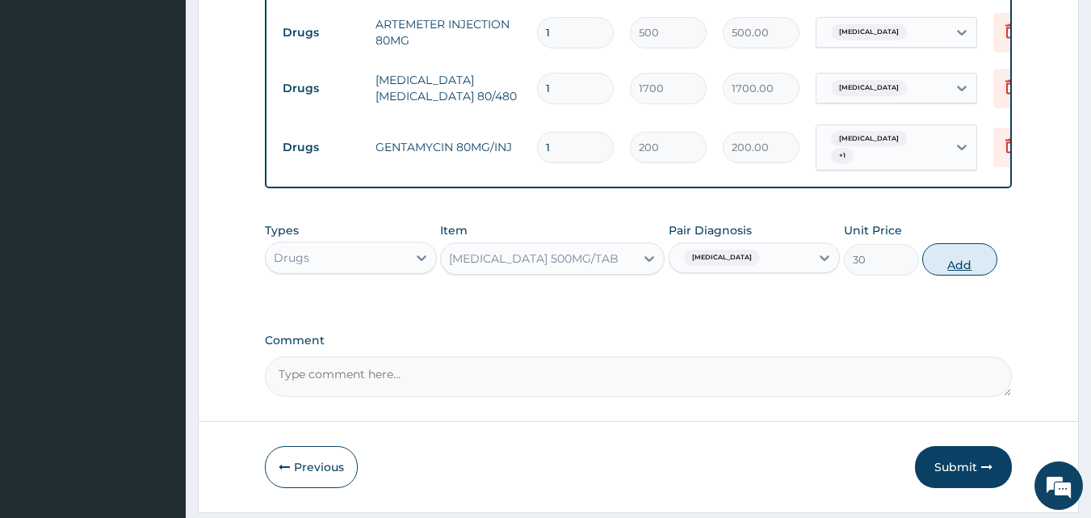
click at [968, 250] on button "Add" at bounding box center [959, 259] width 75 height 32
type input "0"
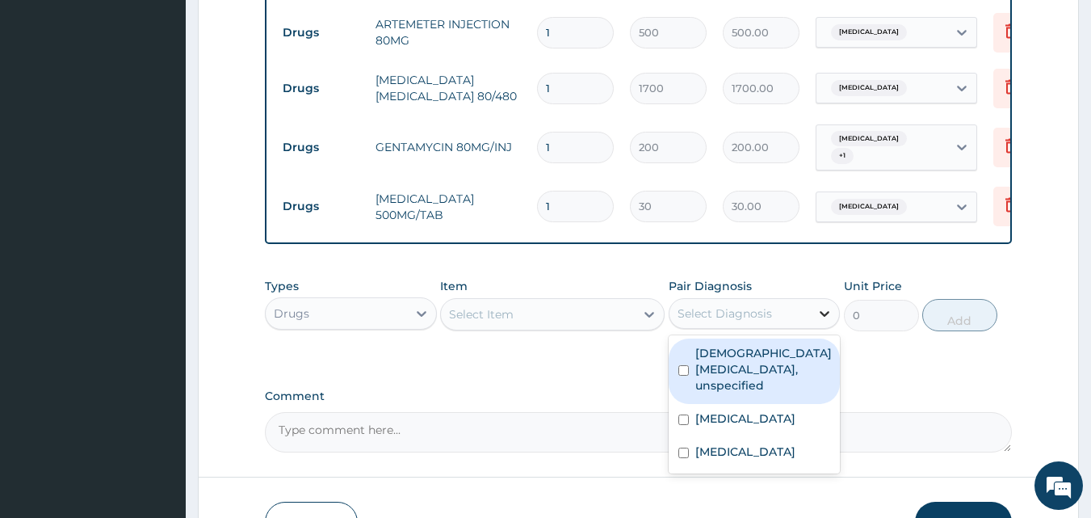
click at [824, 316] on icon at bounding box center [825, 314] width 10 height 6
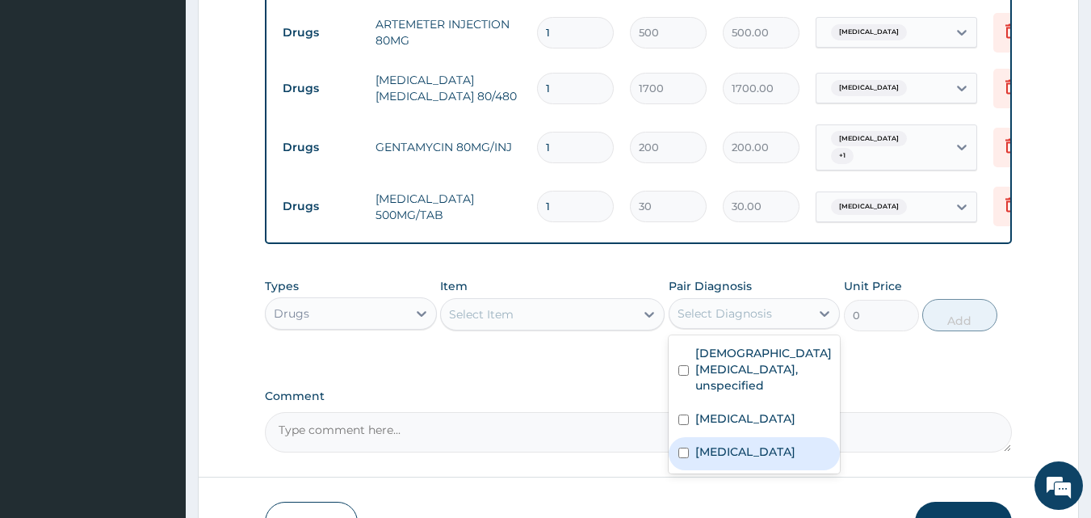
click at [779, 459] on label "Malaria, unspecified" at bounding box center [745, 451] width 100 height 16
checkbox input "true"
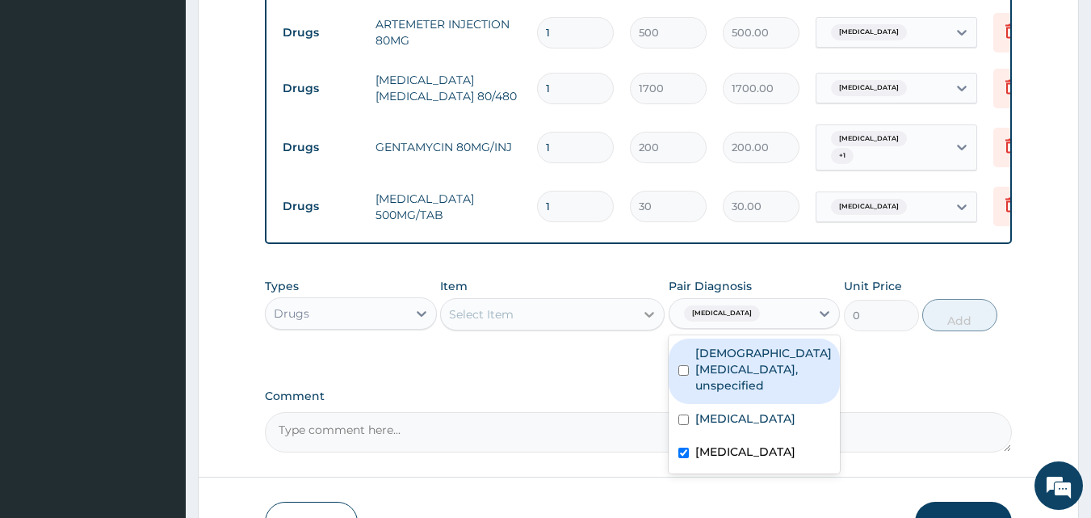
click at [635, 316] on div at bounding box center [649, 314] width 29 height 29
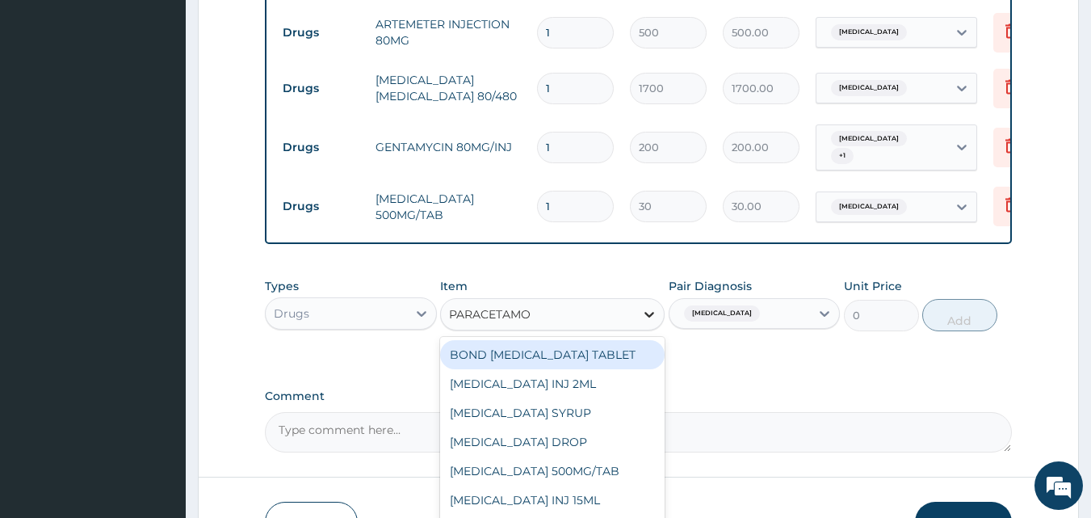
type input "PARACETAMOL"
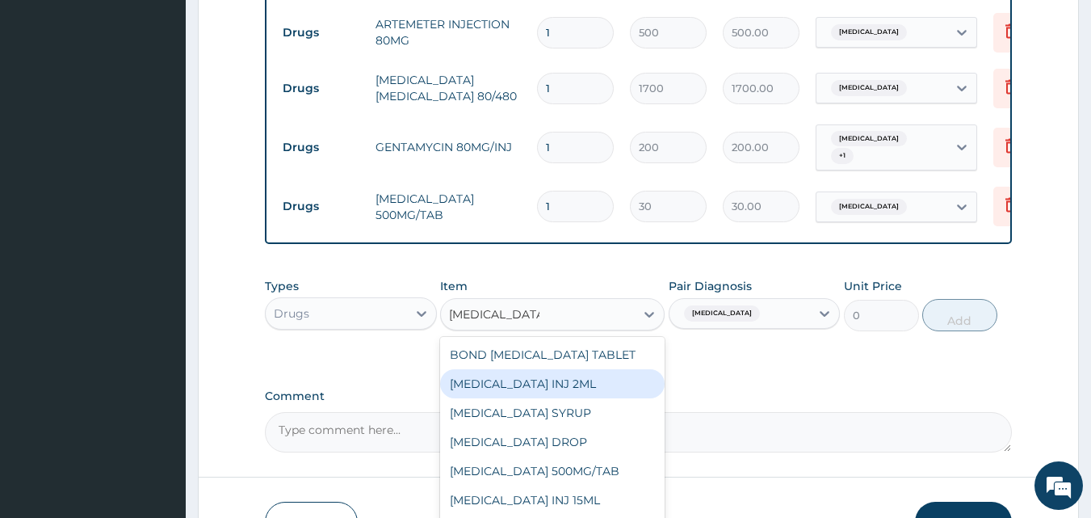
click at [617, 392] on div "[MEDICAL_DATA] INJ 2ML" at bounding box center [552, 383] width 224 height 29
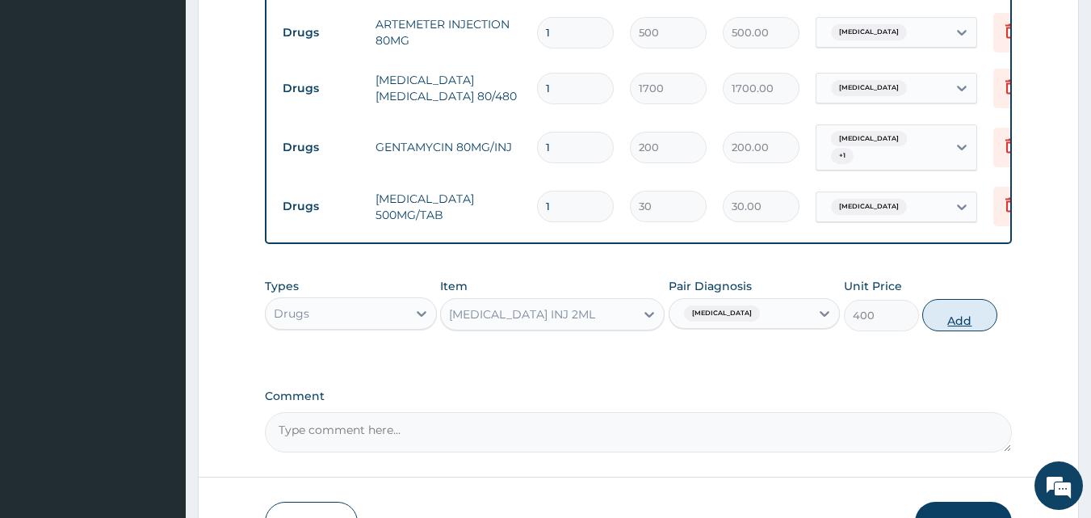
click at [936, 318] on button "Add" at bounding box center [959, 315] width 75 height 32
type input "0"
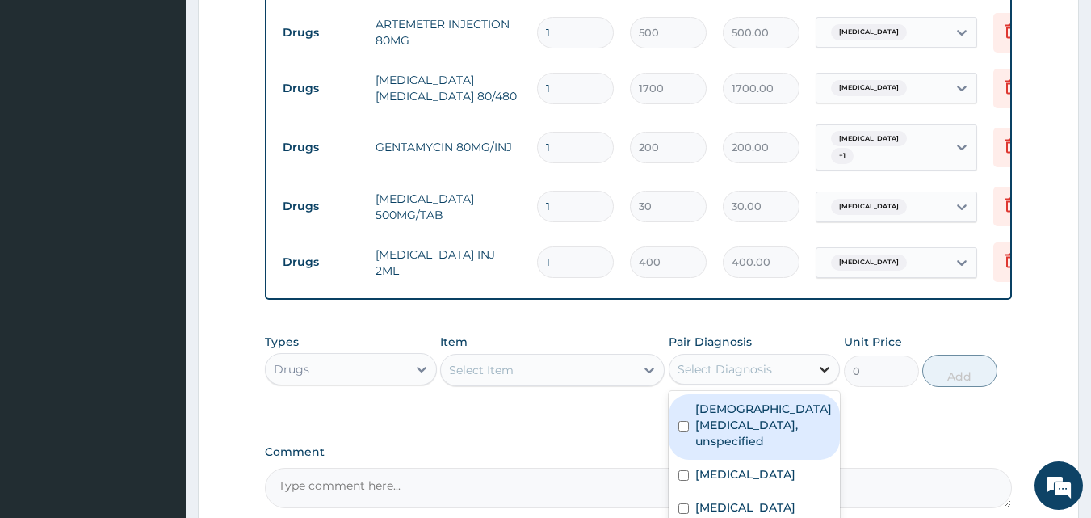
click at [823, 369] on icon at bounding box center [824, 369] width 16 height 16
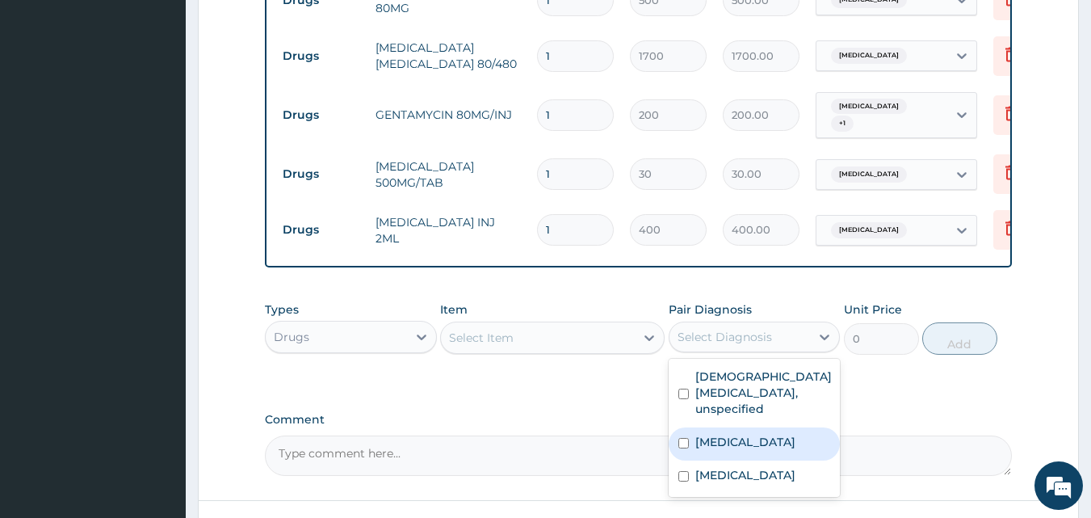
scroll to position [1239, 0]
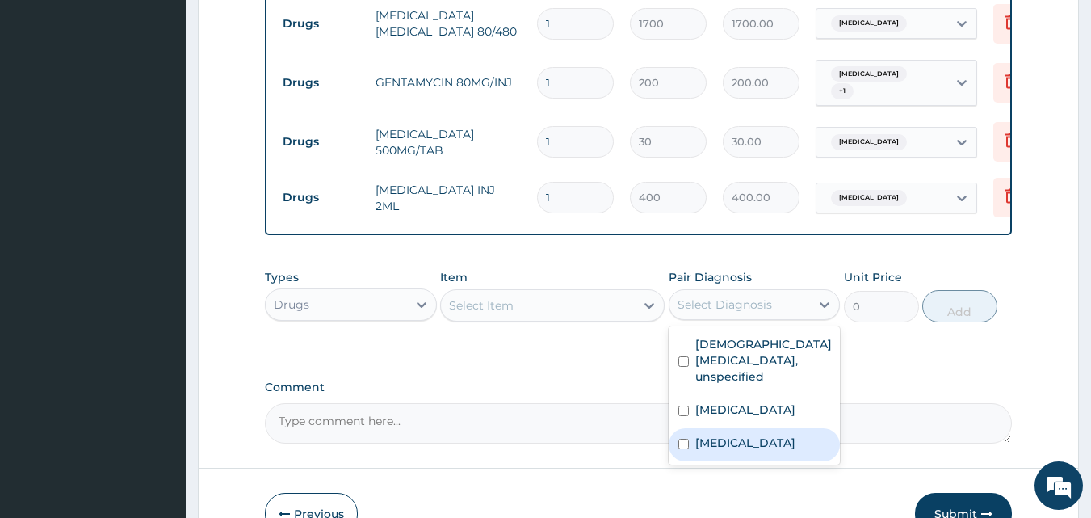
click at [681, 449] on input "checkbox" at bounding box center [683, 443] width 10 height 10
checkbox input "true"
click at [652, 305] on icon at bounding box center [649, 305] width 16 height 16
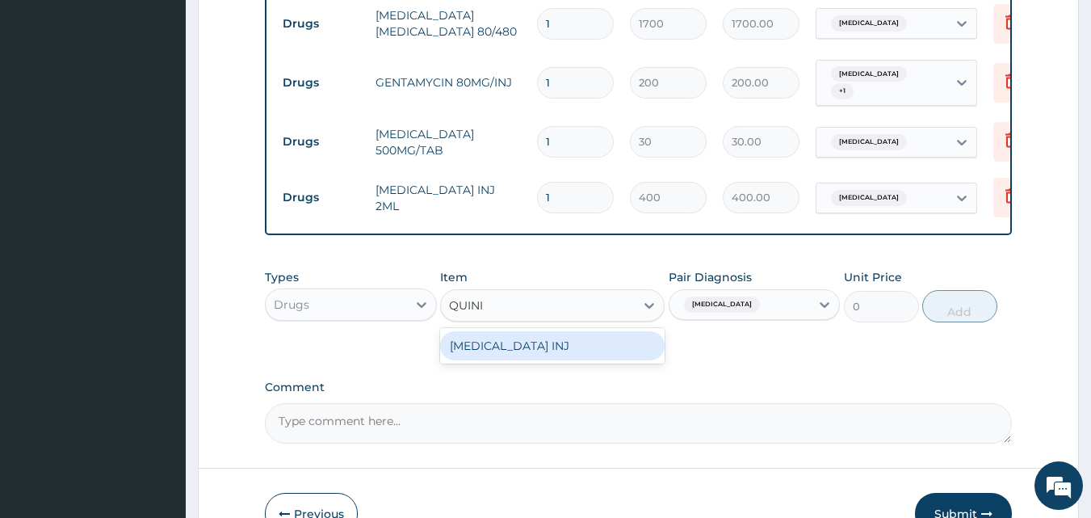
type input "QUININ"
click at [594, 352] on div "[MEDICAL_DATA] INJ" at bounding box center [552, 345] width 224 height 29
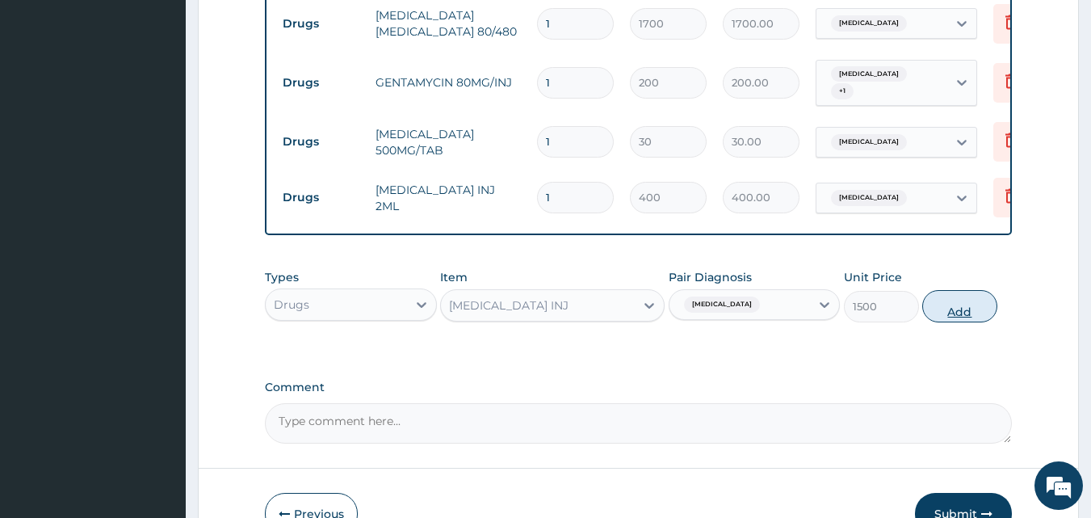
click at [976, 320] on button "Add" at bounding box center [959, 306] width 75 height 32
type input "0"
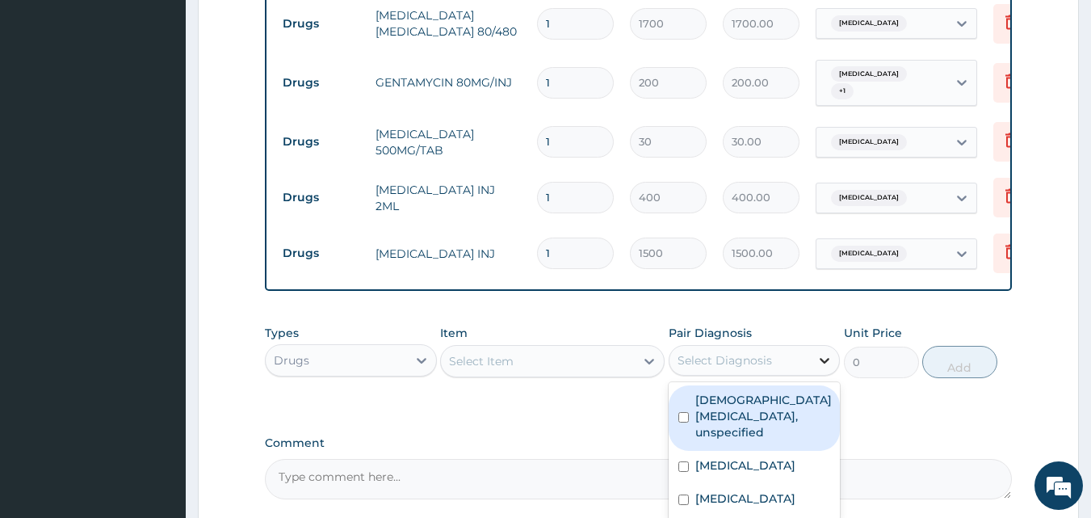
click at [828, 367] on icon at bounding box center [824, 360] width 16 height 16
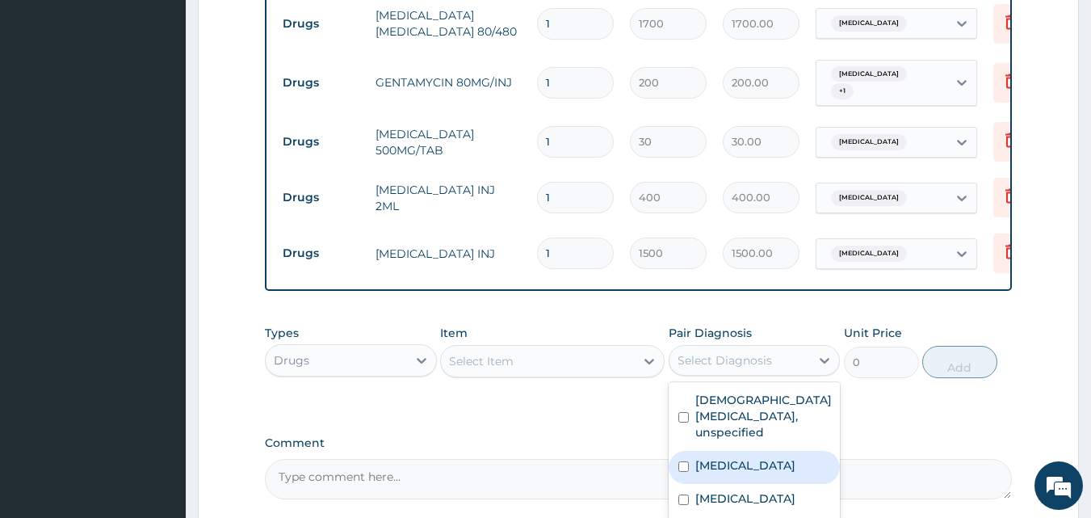
click at [762, 484] on div "Typhoid fever, unspecified" at bounding box center [755, 467] width 172 height 33
checkbox input "true"
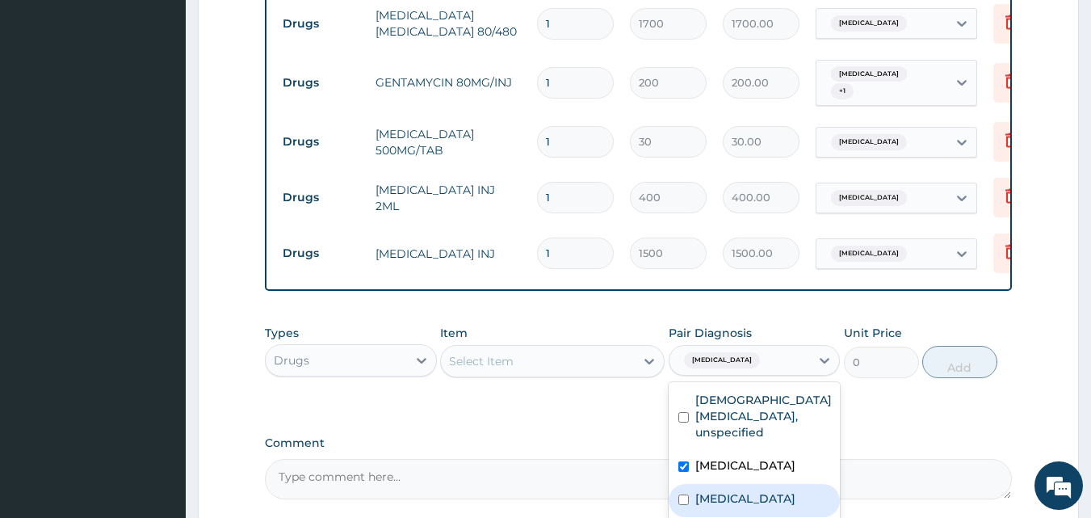
click at [761, 506] on label "Malaria, unspecified" at bounding box center [745, 498] width 100 height 16
checkbox input "true"
click at [553, 362] on div "Select Item" at bounding box center [538, 361] width 194 height 26
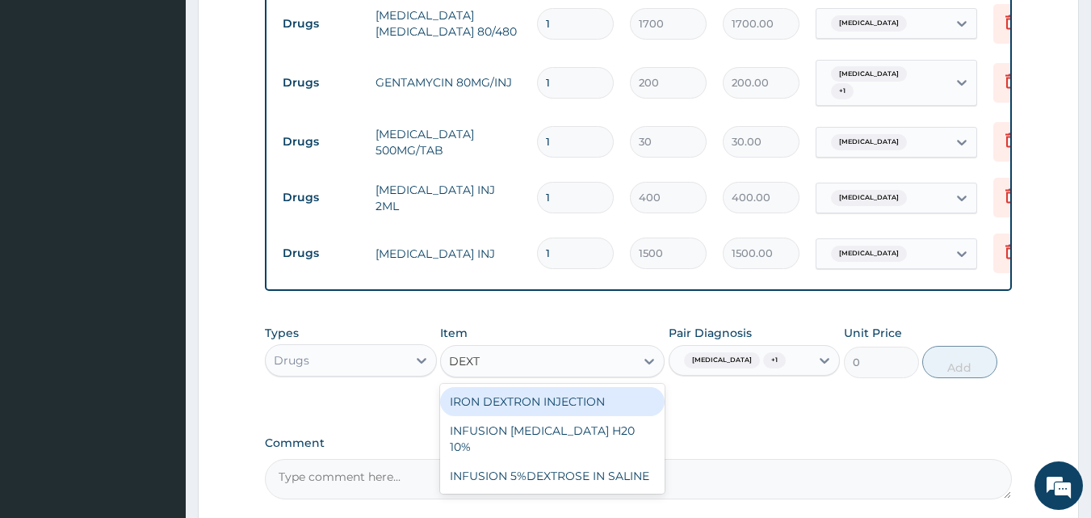
type input "DEXTR"
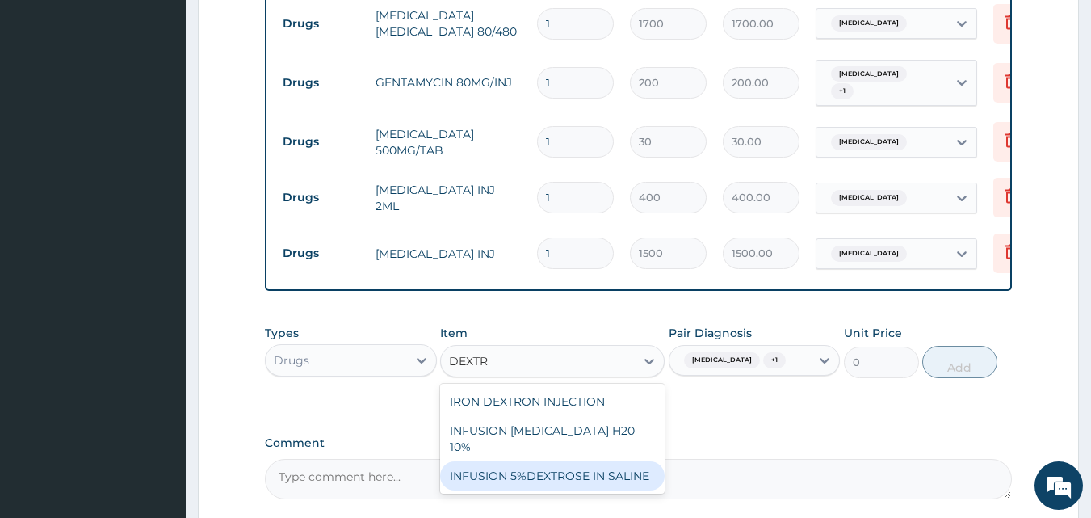
click at [560, 461] on div "INFUSION 5%DEXTROSE IN SALINE" at bounding box center [552, 475] width 224 height 29
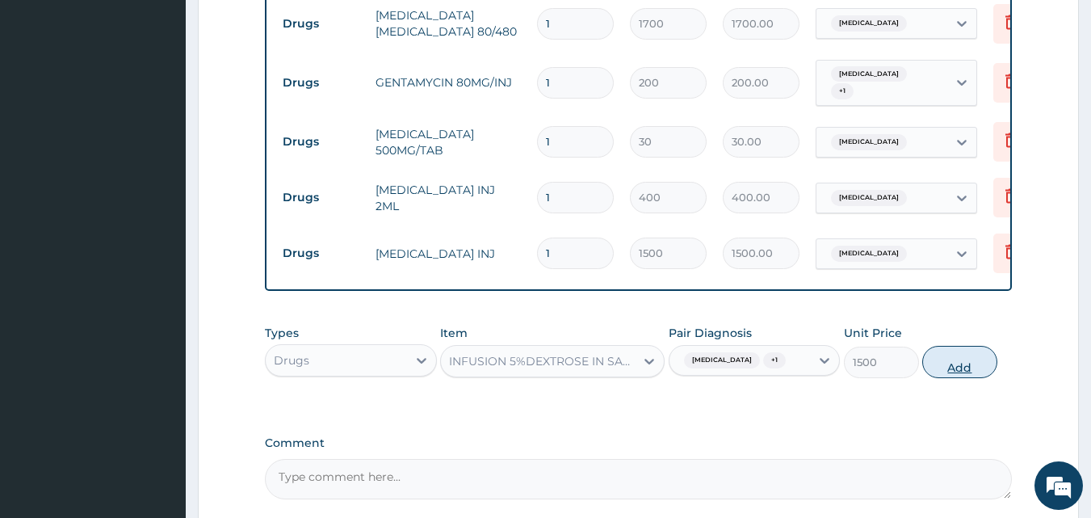
click at [970, 378] on button "Add" at bounding box center [959, 362] width 75 height 32
type input "0"
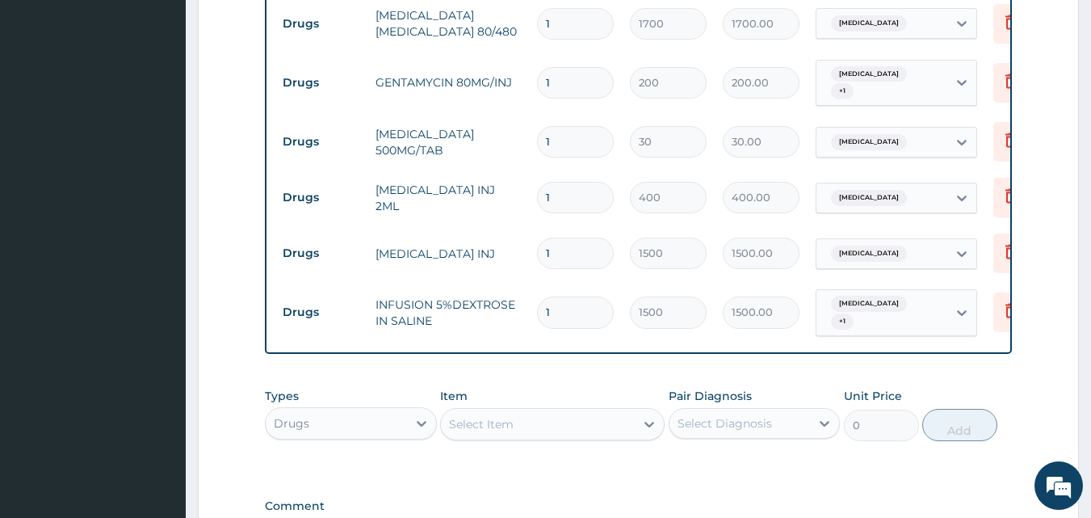
type input "0"
type input "0.00"
type input "1"
type input "1500.00"
type input "0.00"
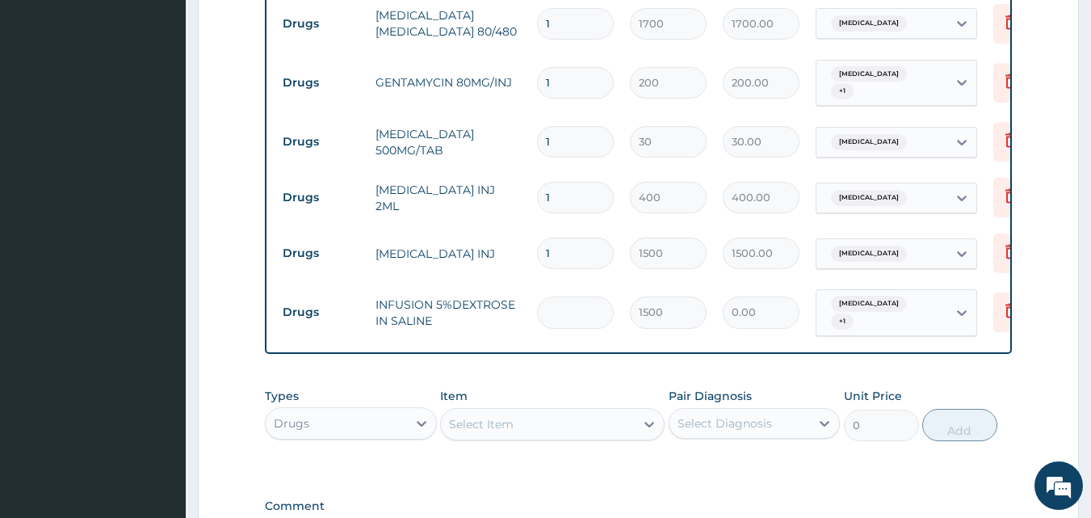
type input "4"
type input "6000.00"
type input "4"
click at [551, 244] on input "1" at bounding box center [575, 252] width 77 height 31
type input "0.00"
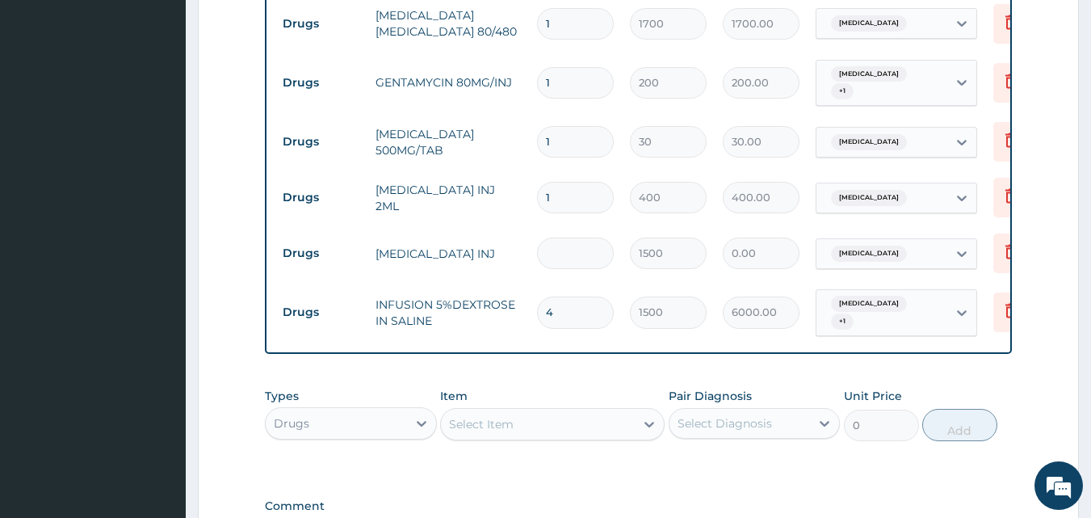
type input "4"
type input "6000.00"
type input "4"
click at [568, 195] on input "1" at bounding box center [575, 197] width 77 height 31
type input "0.00"
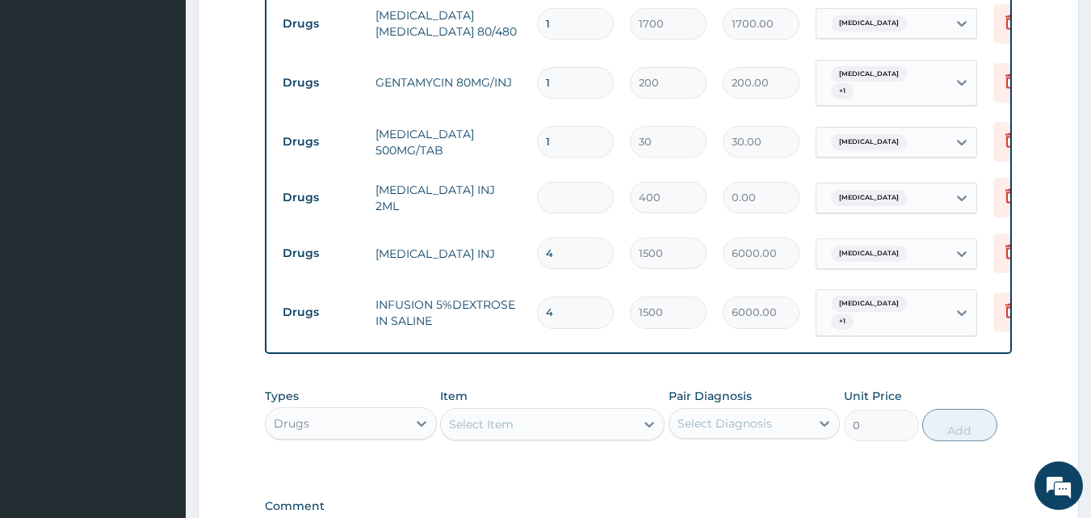
type input "6"
type input "2400.00"
type input "6"
click at [560, 130] on input "1" at bounding box center [575, 141] width 77 height 31
type input "18"
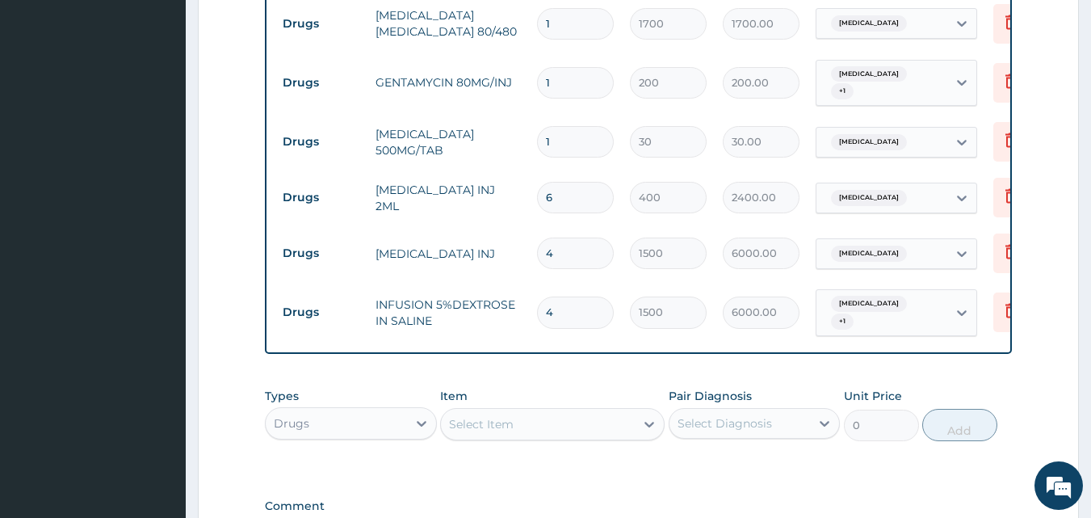
type input "540.00"
type input "18"
click at [554, 70] on input "1" at bounding box center [575, 82] width 77 height 31
type input "0.00"
type input "6"
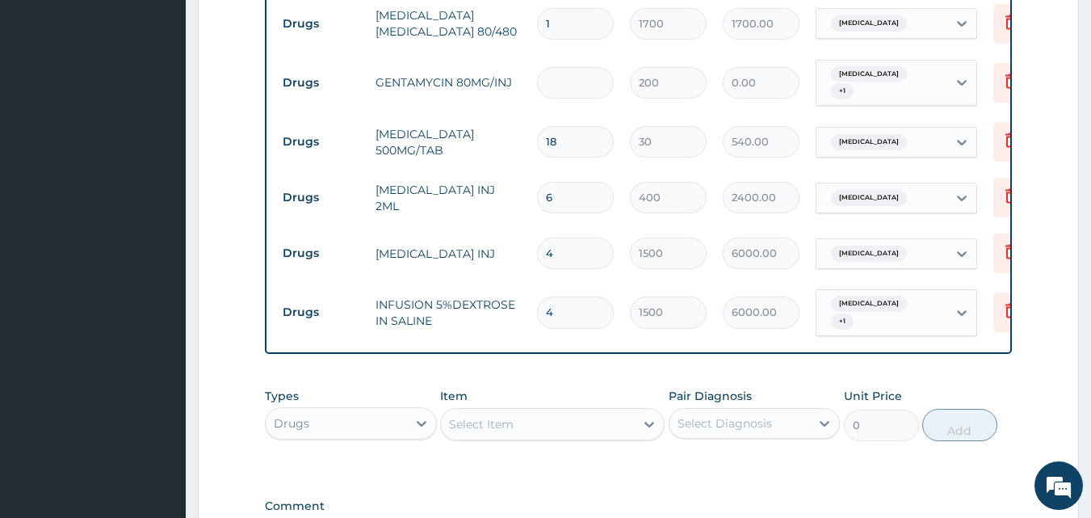
type input "1200.00"
type input "6"
click at [549, 19] on input "1" at bounding box center [575, 23] width 77 height 31
type input "0.00"
type input "6"
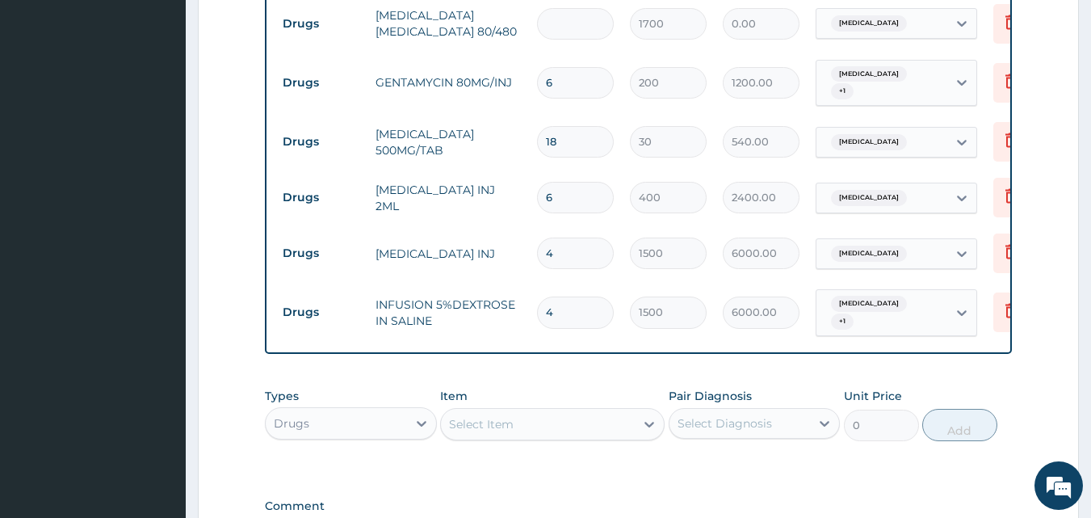
type input "10200.00"
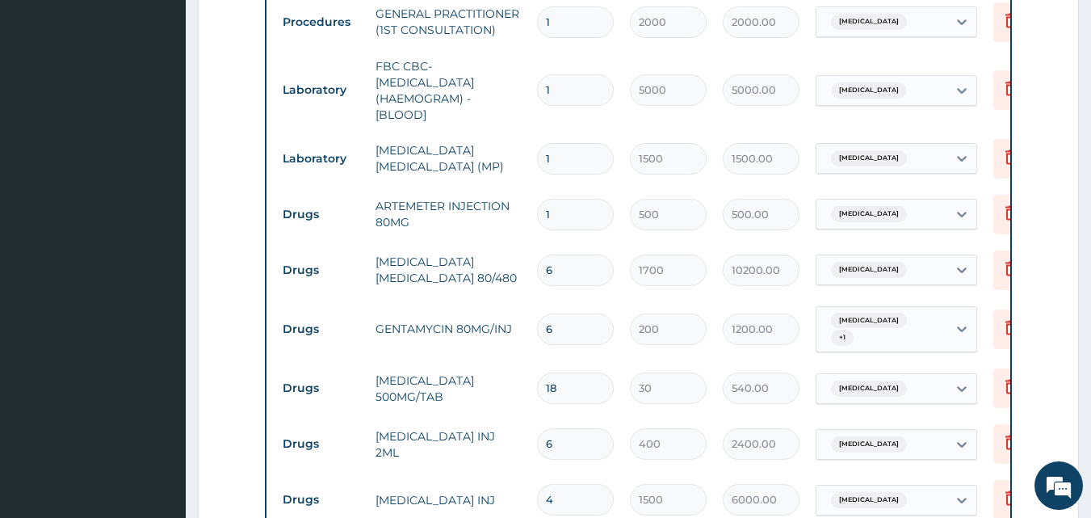
scroll to position [970, 0]
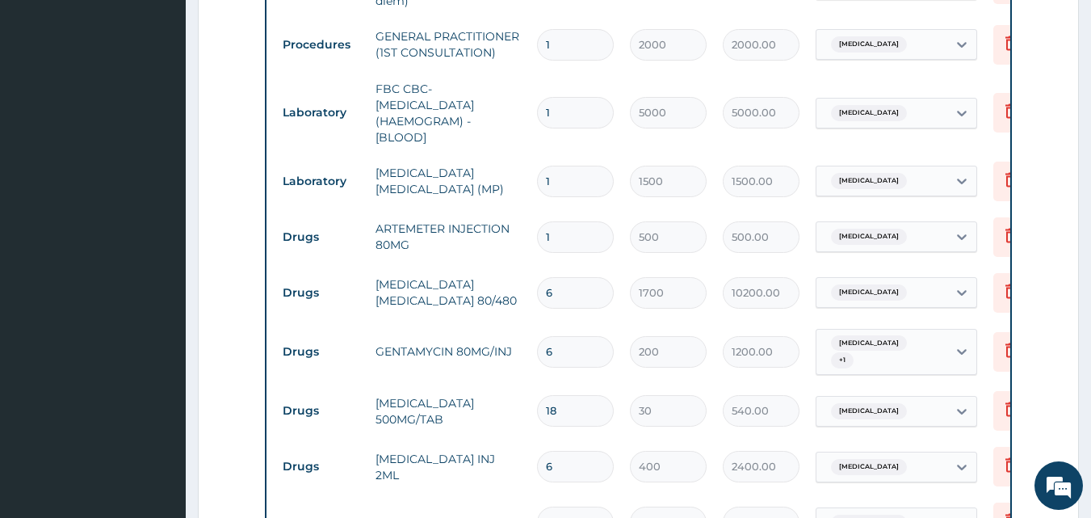
type input "6"
click at [568, 229] on input "1" at bounding box center [575, 236] width 77 height 31
type input "0.00"
type input "6"
type input "3000.00"
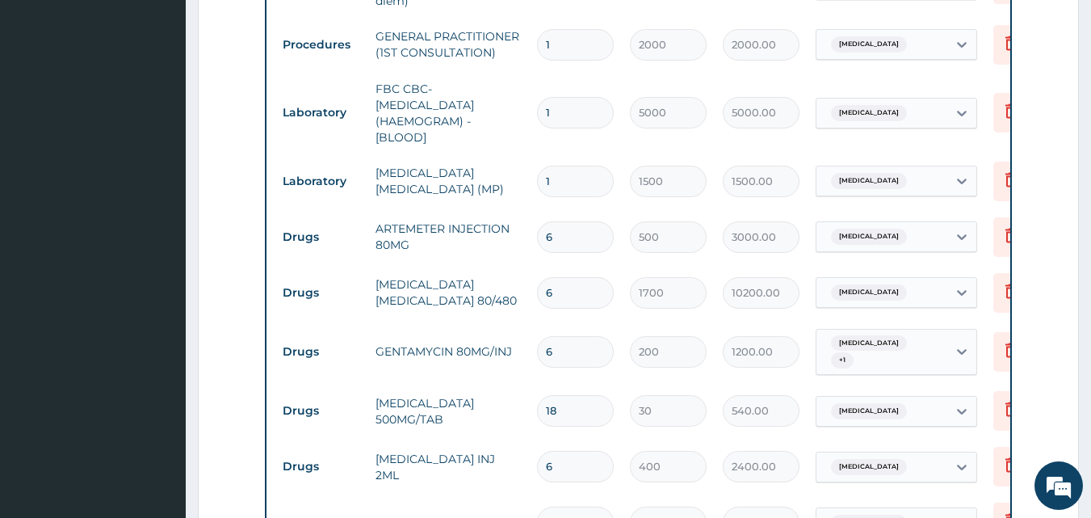
type input "0.00"
type input "6"
type input "3000.00"
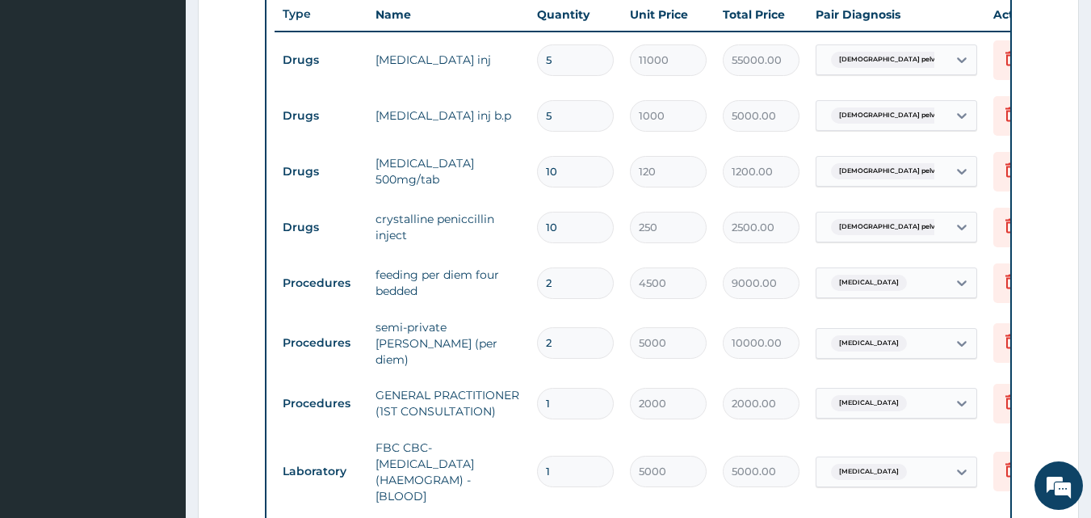
scroll to position [648, 0]
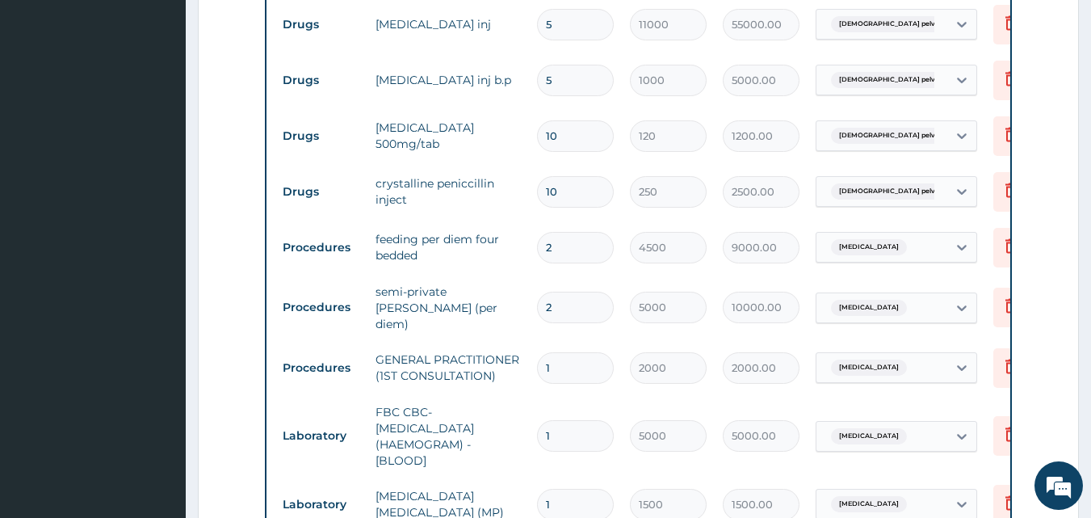
type input "5"
type input "2500.00"
type input "4"
type input "2000.00"
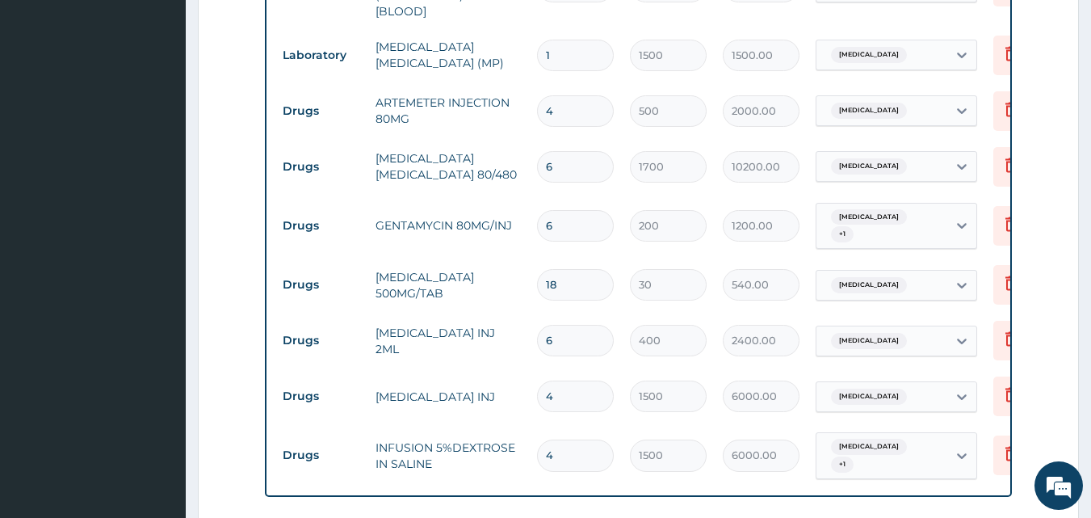
scroll to position [1100, 0]
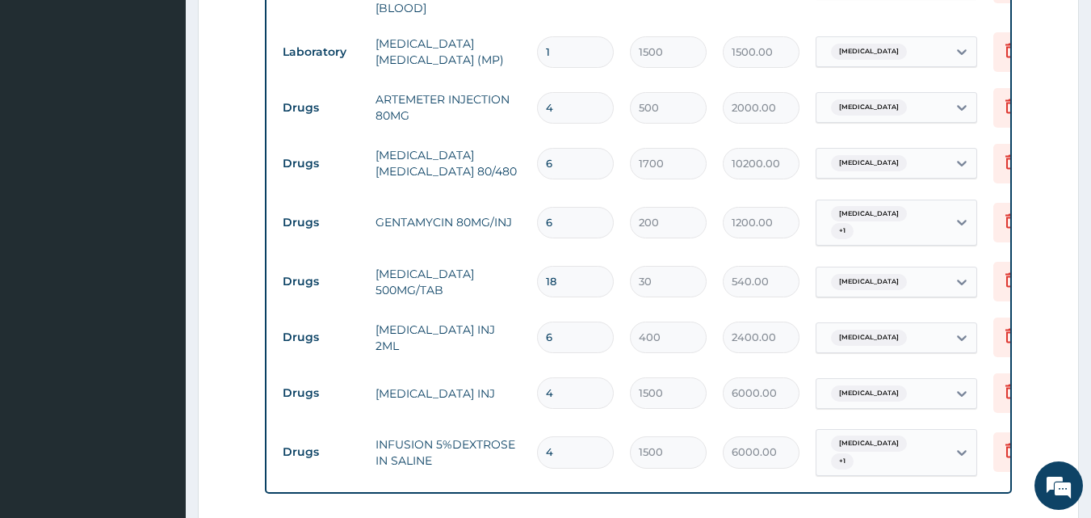
type input "0.00"
type input "6"
type input "3000.00"
type input "5"
type input "2500.00"
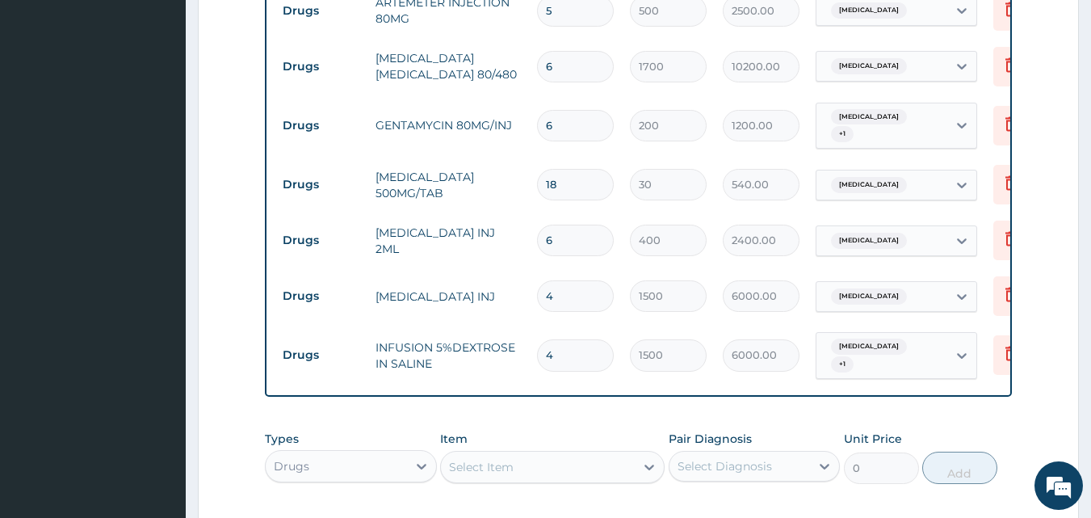
scroll to position [1229, 0]
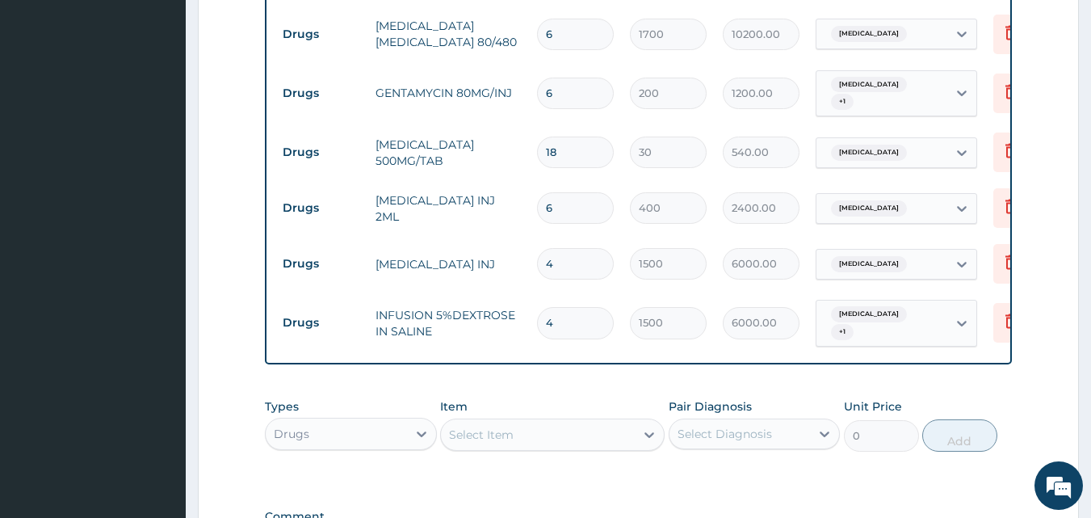
type input "4"
type input "2000.00"
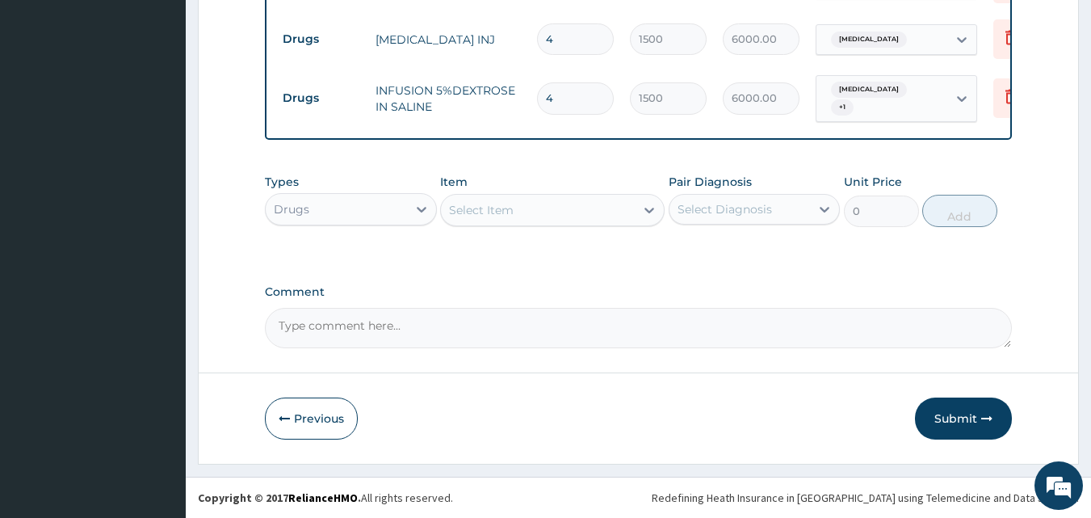
scroll to position [1457, 0]
click at [973, 430] on button "Submit" at bounding box center [963, 418] width 97 height 42
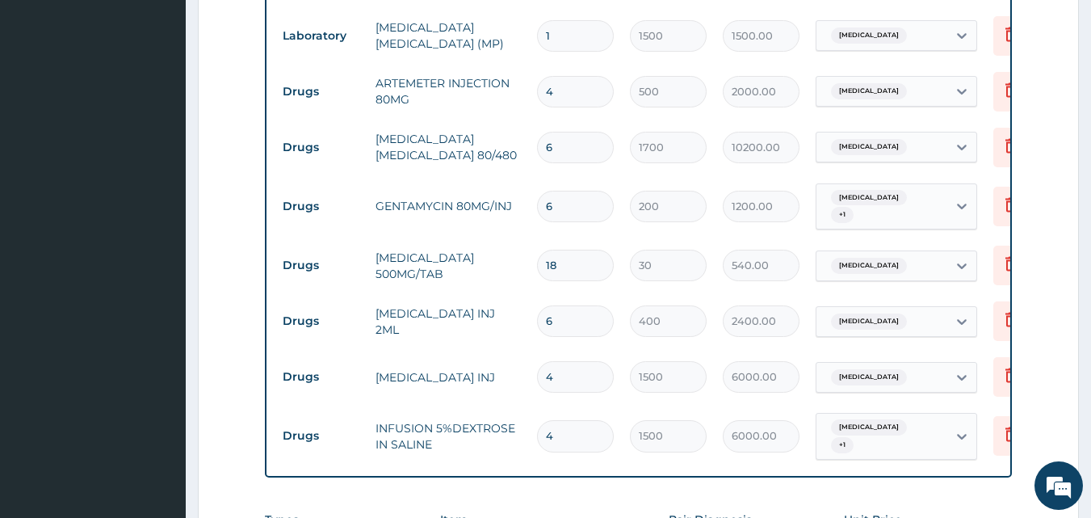
scroll to position [908, 0]
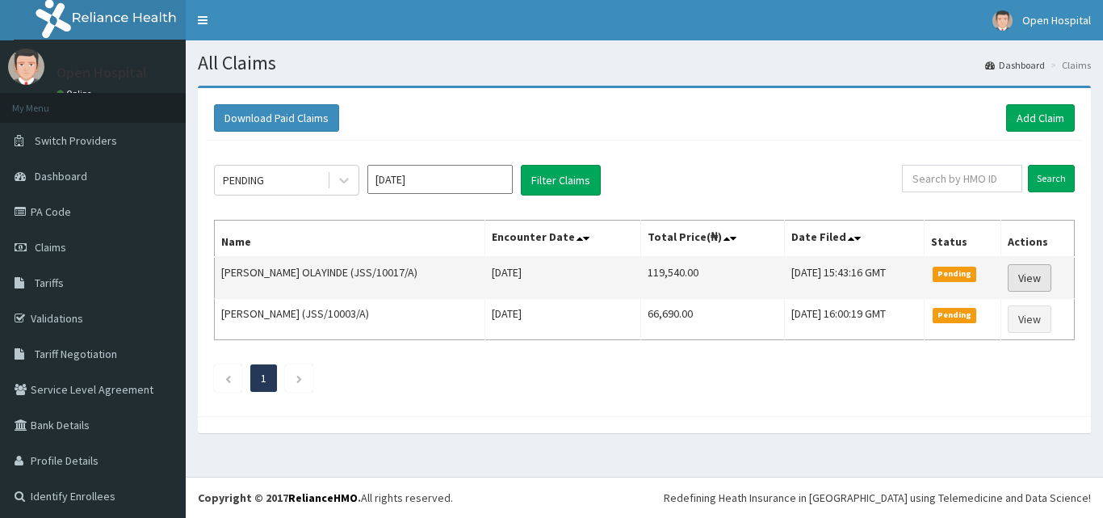
click at [1027, 282] on link "View" at bounding box center [1030, 277] width 44 height 27
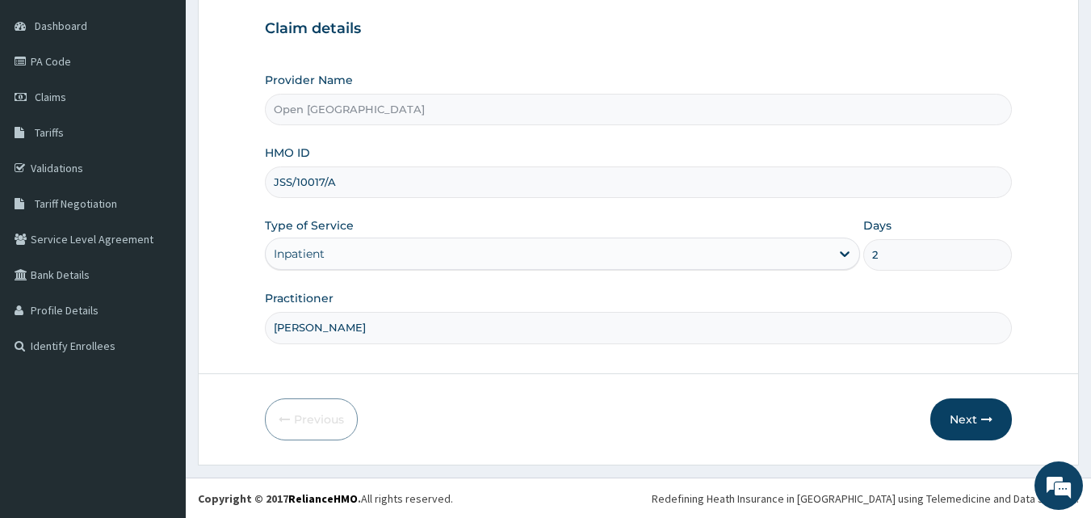
scroll to position [151, 0]
click at [958, 415] on button "Next" at bounding box center [971, 418] width 82 height 42
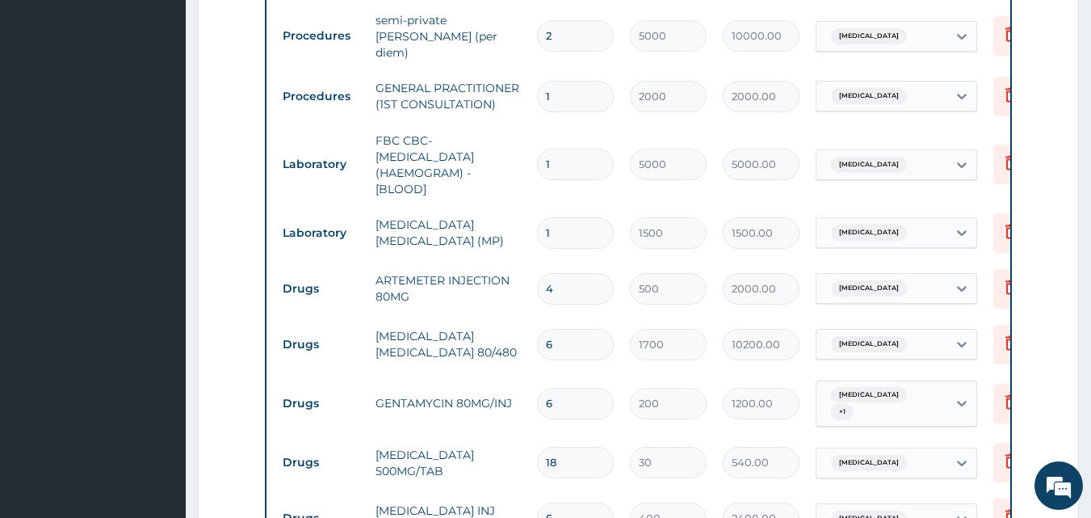
scroll to position [926, 0]
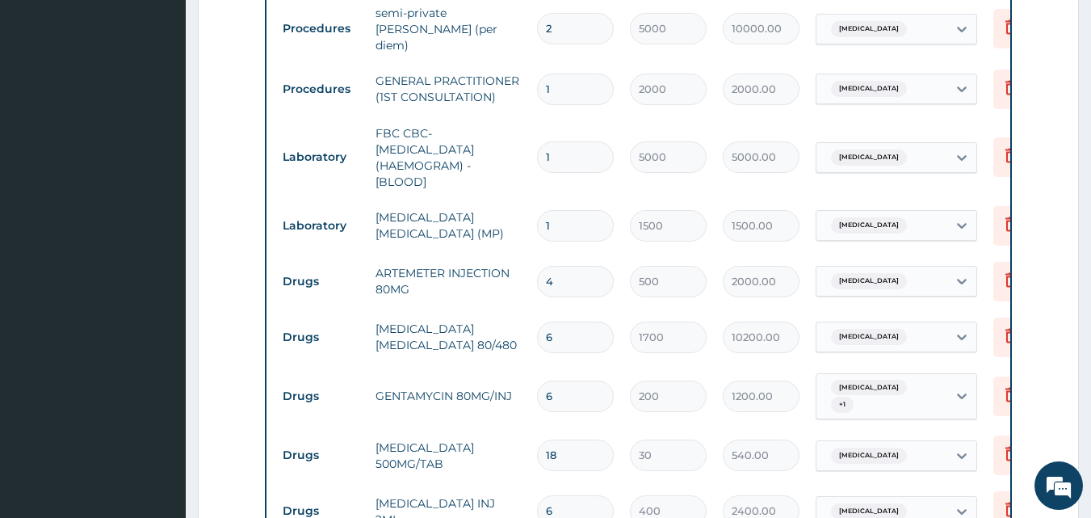
click at [585, 322] on input "6" at bounding box center [575, 336] width 77 height 31
type input "0.00"
type input "1"
type input "1700.00"
type input "1"
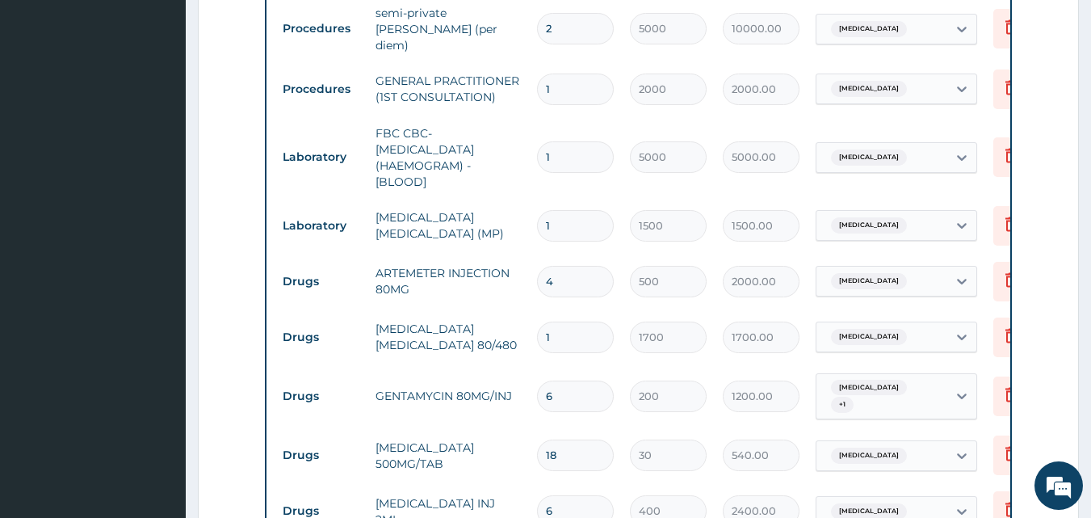
click at [1065, 366] on form "Step 2 of 2 PA Code / Prescription Code PA/74BF95 PA/726D71 Encounter Date [DAT…" at bounding box center [638, 31] width 881 height 1742
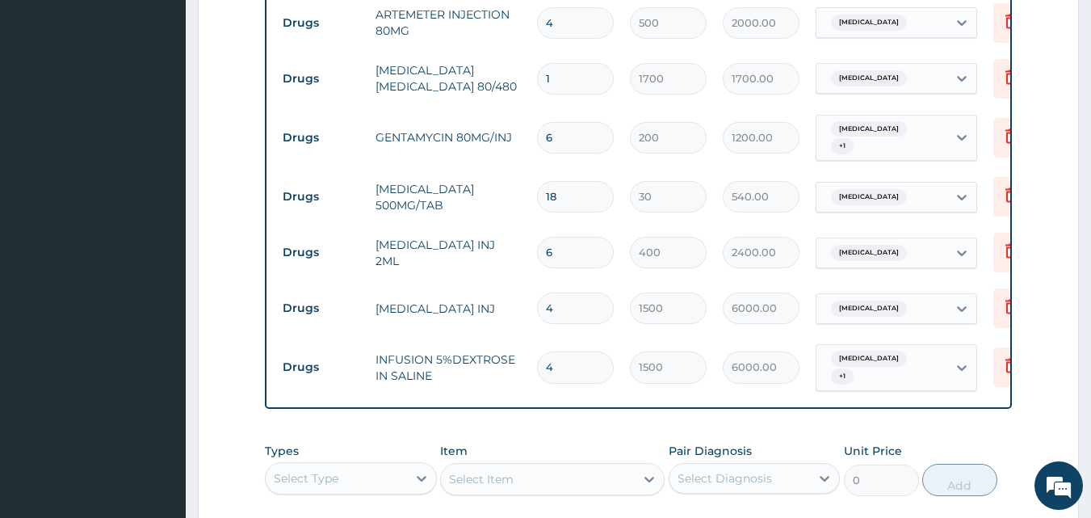
scroll to position [1217, 0]
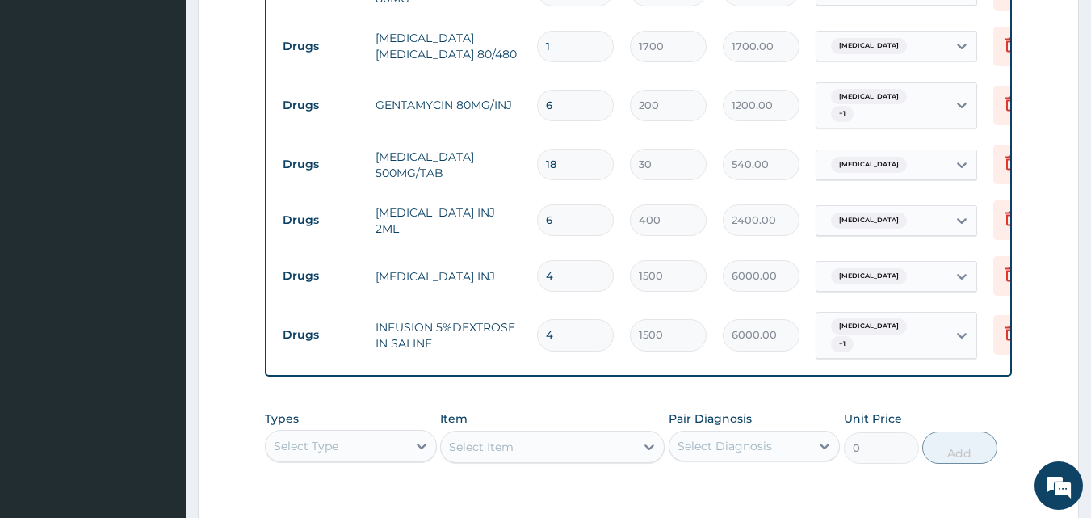
click at [598, 267] on input "4" at bounding box center [575, 275] width 77 height 31
type input "0.00"
type input "5"
type input "7500.00"
type input "5"
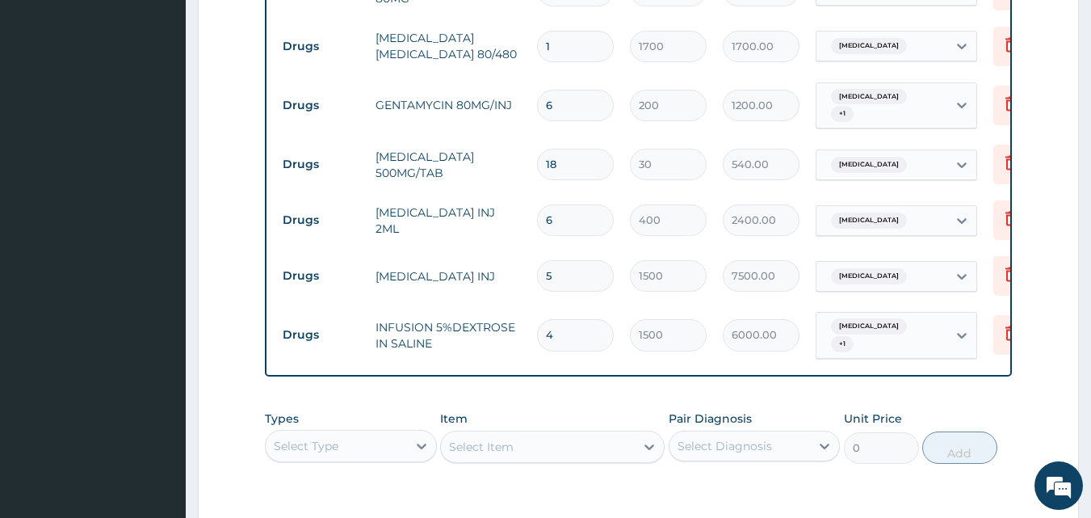
click at [591, 333] on input "4" at bounding box center [575, 334] width 77 height 31
type input "0.00"
type input "5"
type input "7500.00"
type input "5"
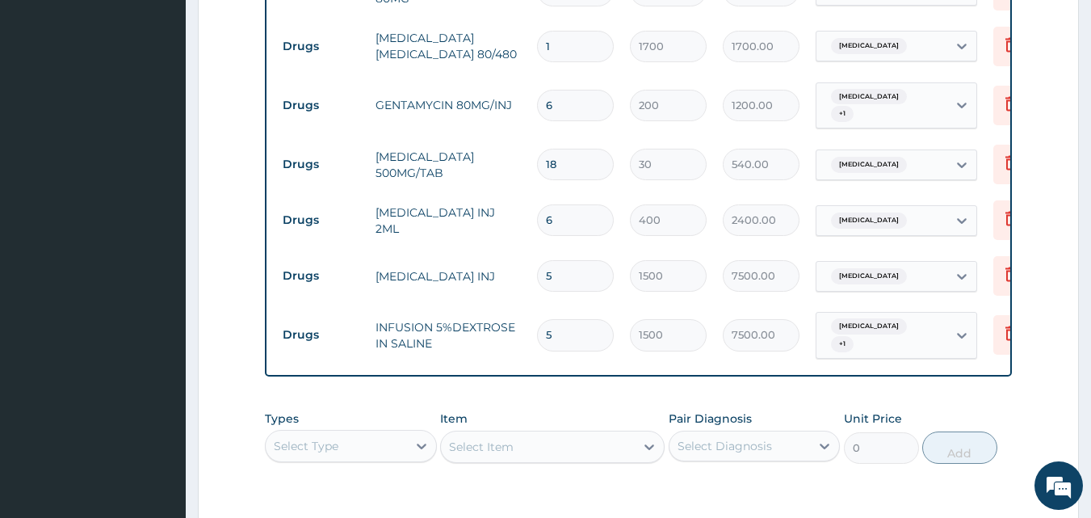
click at [606, 407] on div "Types Select Type Item Select Item Pair Diagnosis Select Diagnosis Unit Price 0…" at bounding box center [639, 436] width 748 height 69
drag, startPoint x: 606, startPoint y: 407, endPoint x: 581, endPoint y: 417, distance: 27.6
click at [581, 417] on div "Types Select Type Item Select Item Pair Diagnosis Select Diagnosis Unit Price 0…" at bounding box center [639, 436] width 748 height 69
click at [509, 409] on div "Types Select Type Item Select Item Pair Diagnosis Select Diagnosis Unit Price 0…" at bounding box center [639, 436] width 748 height 69
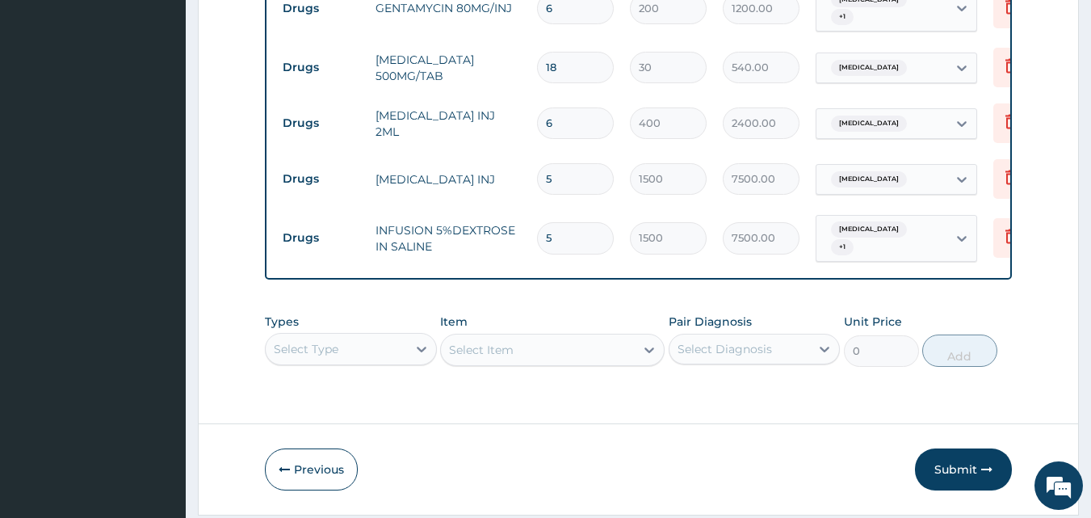
scroll to position [1346, 0]
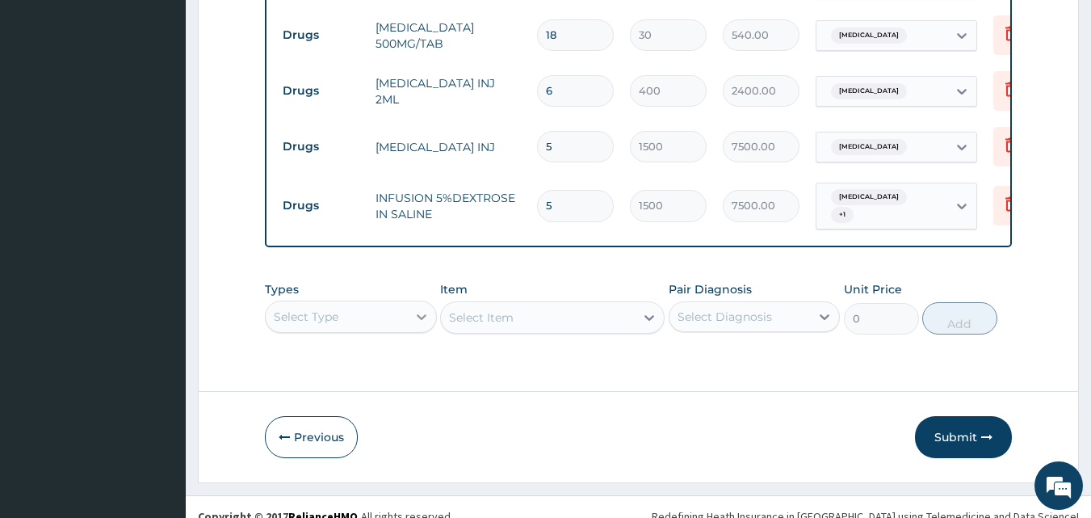
click at [422, 321] on div "Select Type" at bounding box center [351, 316] width 172 height 32
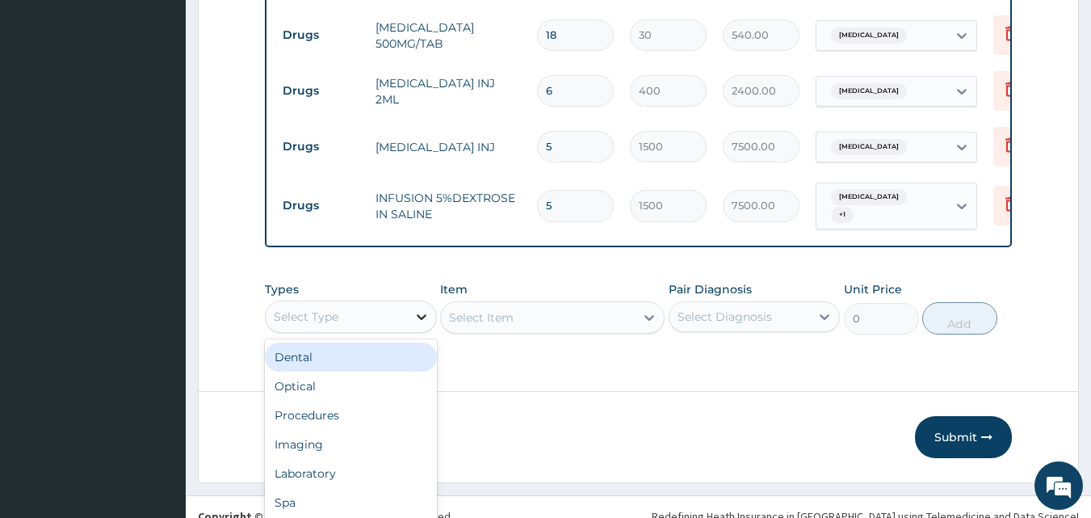
scroll to position [45, 0]
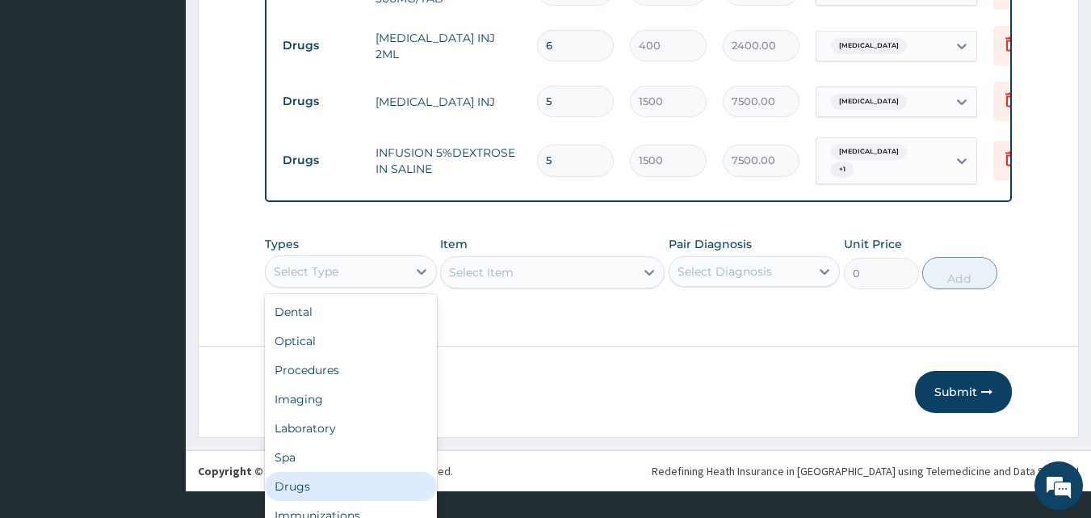
click at [335, 484] on div "Drugs" at bounding box center [351, 486] width 172 height 29
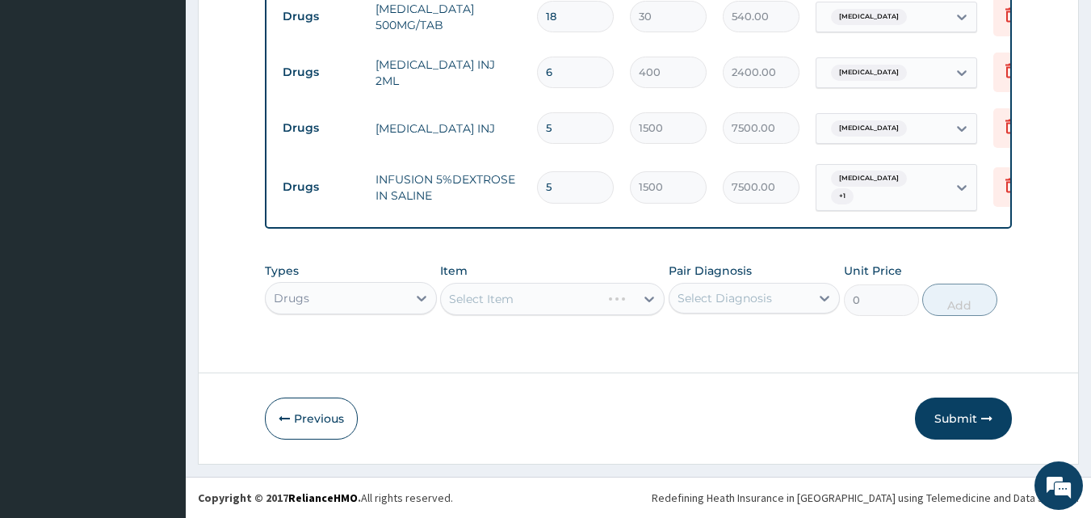
scroll to position [0, 0]
click at [532, 303] on div "Select Item" at bounding box center [552, 299] width 224 height 32
click at [637, 300] on div at bounding box center [649, 298] width 29 height 29
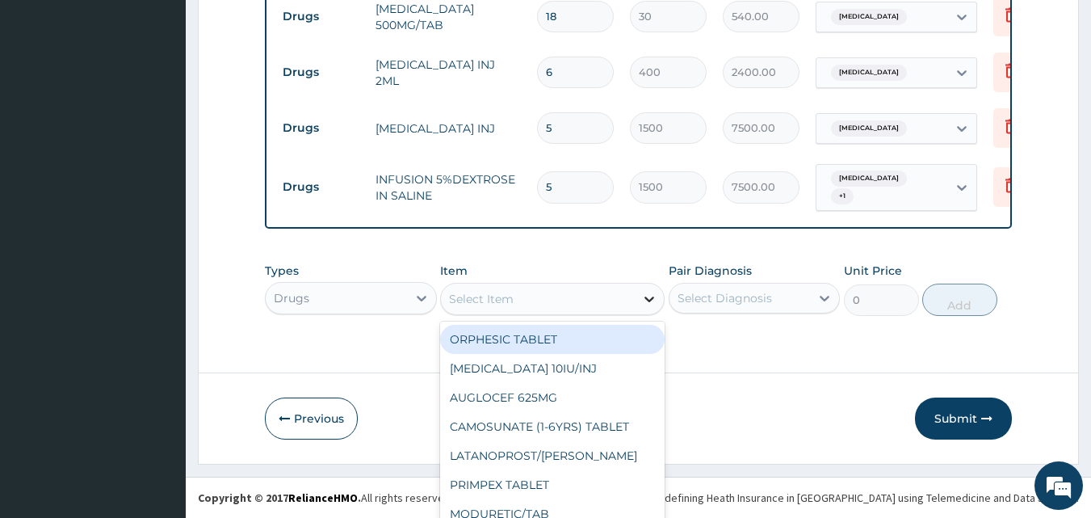
scroll to position [46, 0]
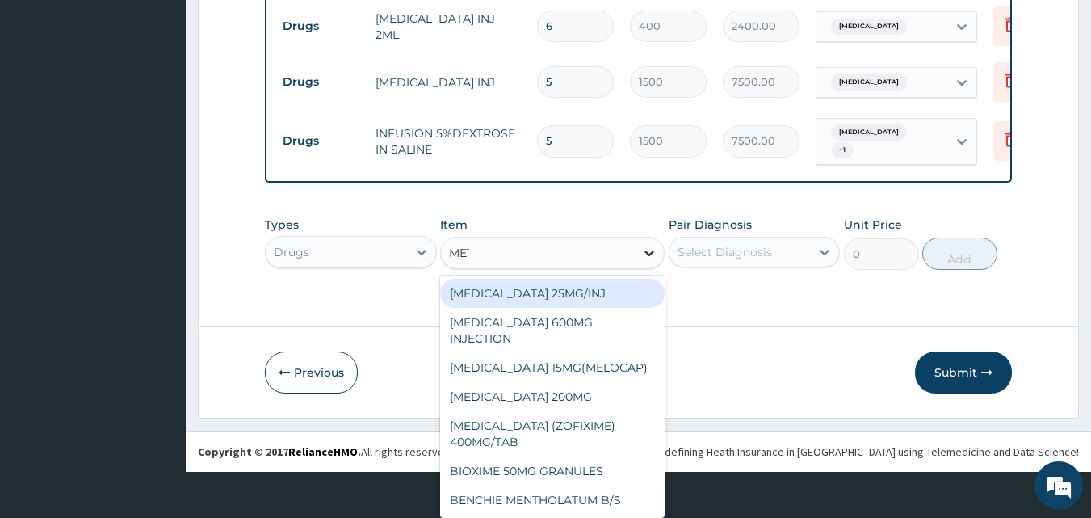
type input "METR"
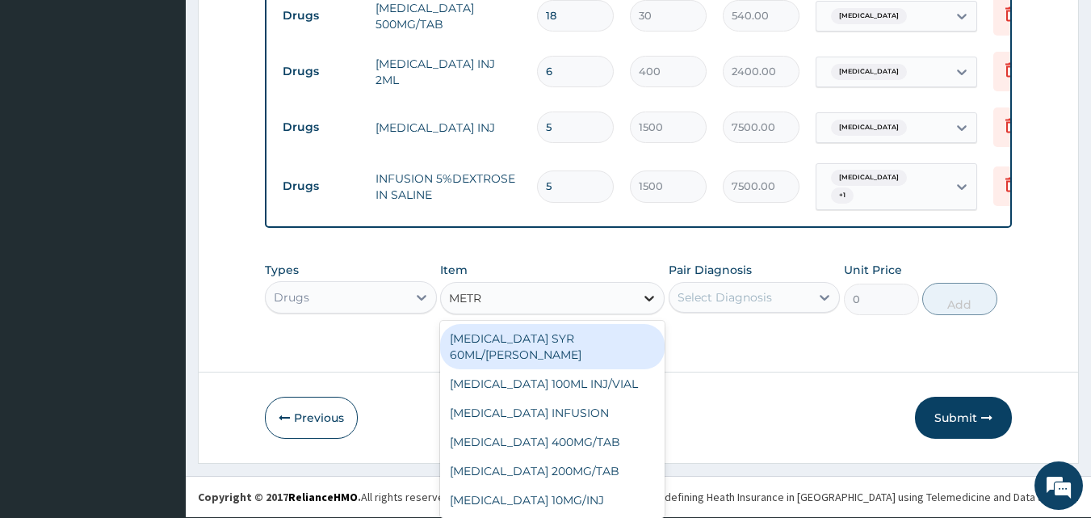
scroll to position [0, 0]
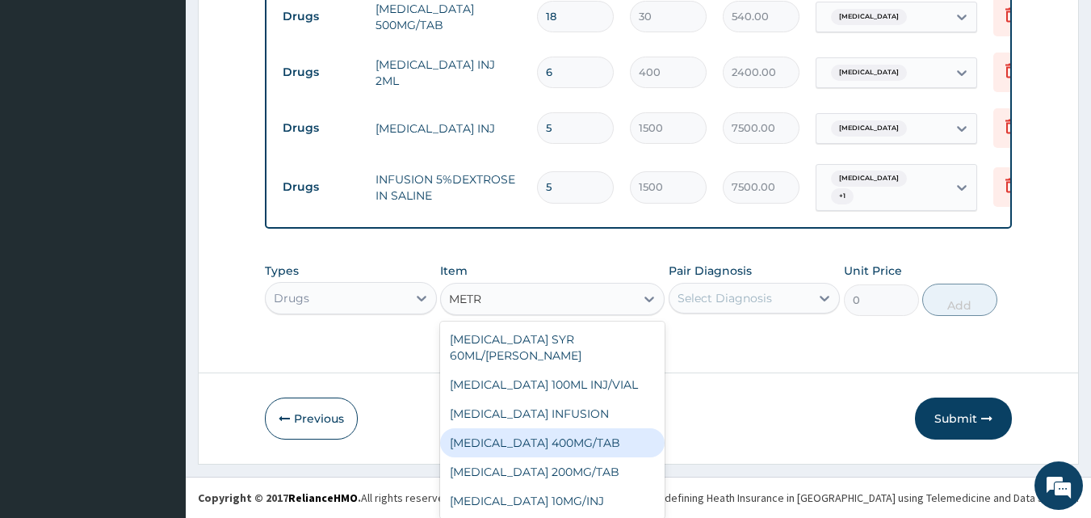
click at [567, 428] on div "[MEDICAL_DATA] 400MG/TAB" at bounding box center [552, 442] width 224 height 29
type input "50"
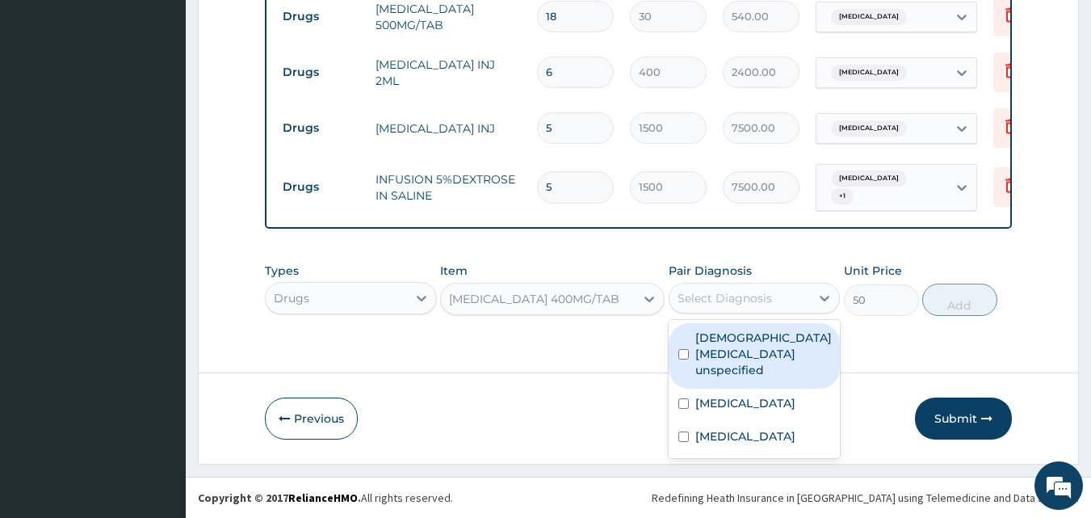
click at [739, 304] on div "Select Diagnosis" at bounding box center [724, 298] width 94 height 16
click at [698, 371] on label "[DEMOGRAPHIC_DATA] [MEDICAL_DATA] unspecified" at bounding box center [763, 353] width 136 height 48
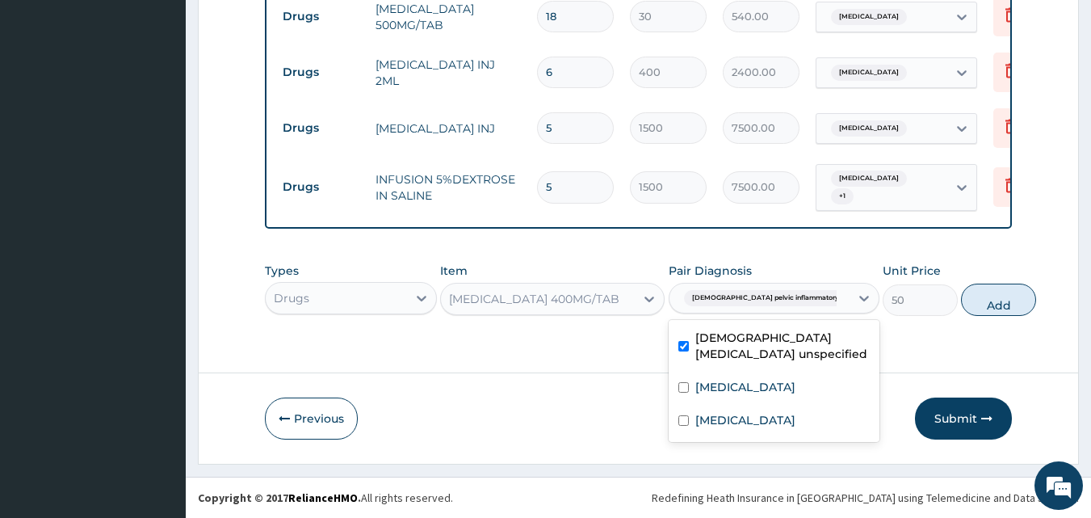
click at [698, 362] on label "[DEMOGRAPHIC_DATA] [MEDICAL_DATA] unspecified" at bounding box center [782, 345] width 174 height 32
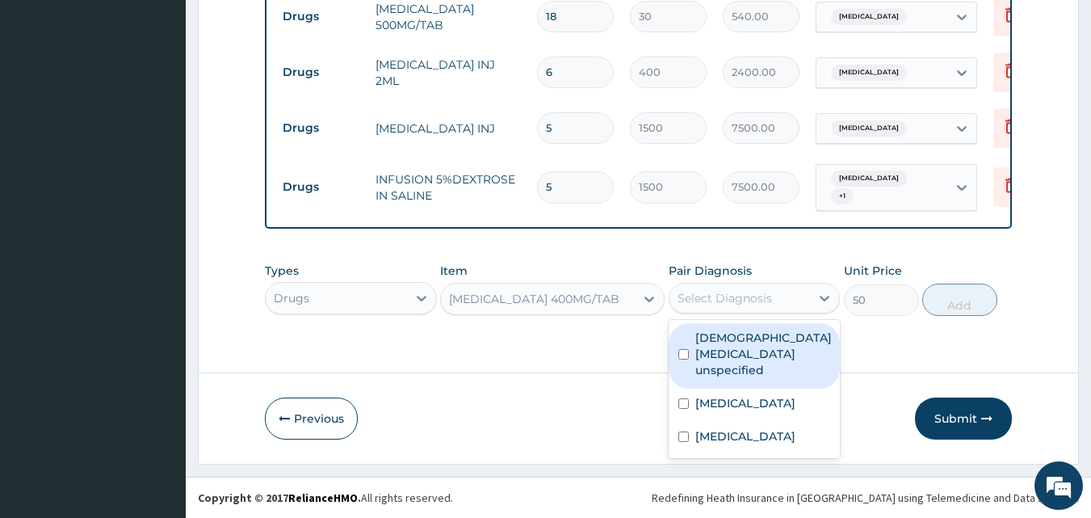
click at [682, 354] on input "checkbox" at bounding box center [683, 354] width 10 height 10
checkbox input "true"
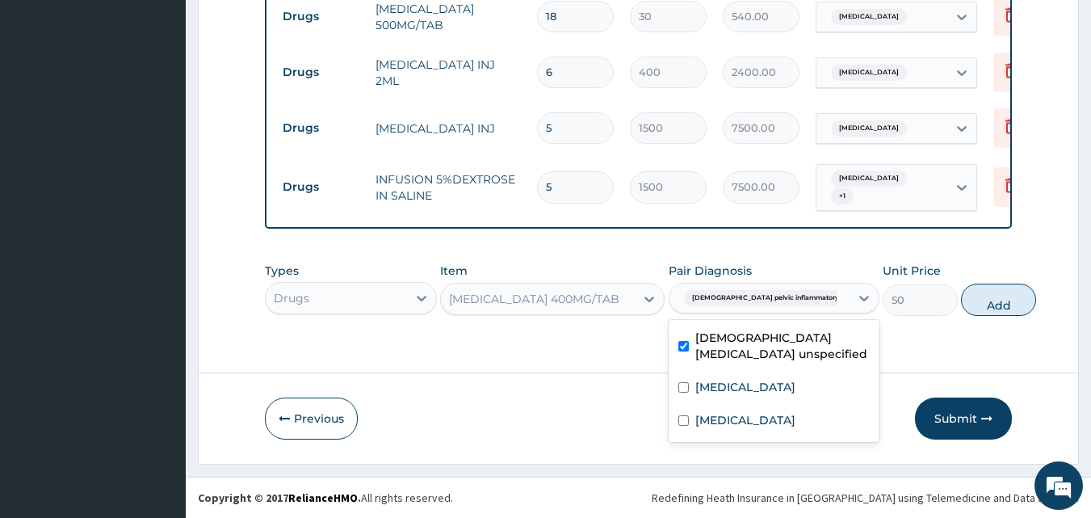
click at [920, 332] on div "Types Drugs Item METRONIDAZOLE 400MG/TAB Pair Diagnosis option Female pelvic in…" at bounding box center [639, 301] width 748 height 94
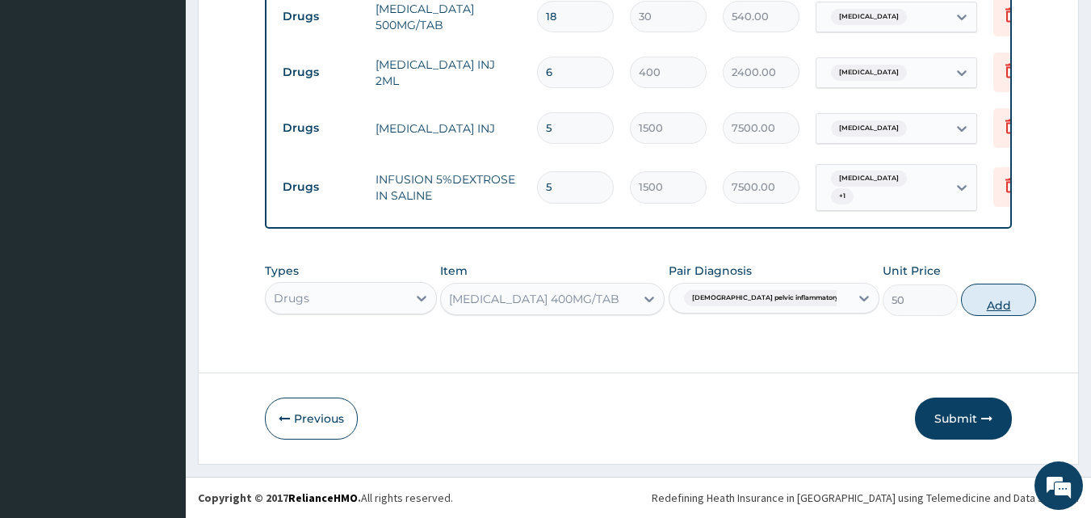
click at [961, 301] on button "Add" at bounding box center [998, 299] width 75 height 32
type input "0"
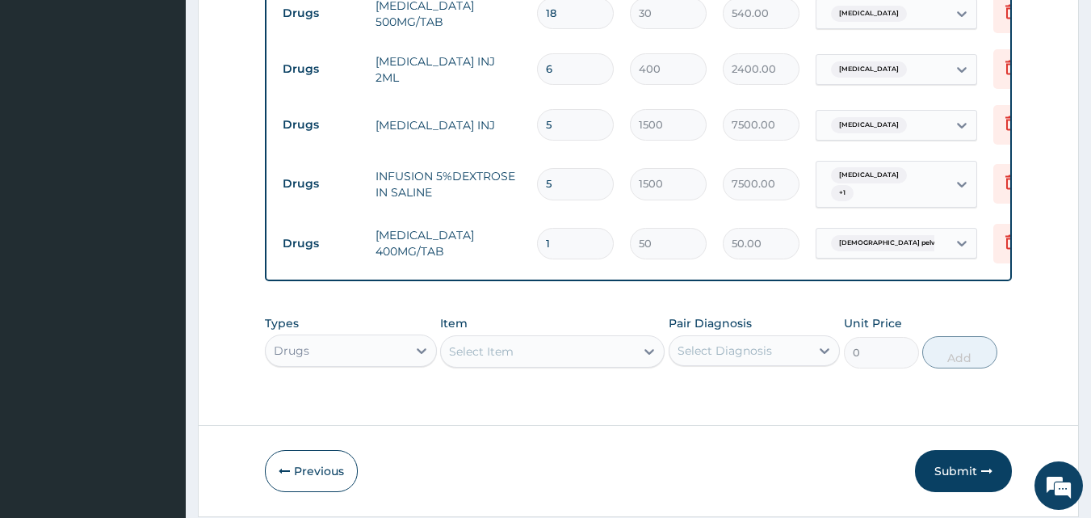
type input "18"
type input "900.00"
type input "18"
click at [962, 468] on button "Submit" at bounding box center [963, 471] width 97 height 42
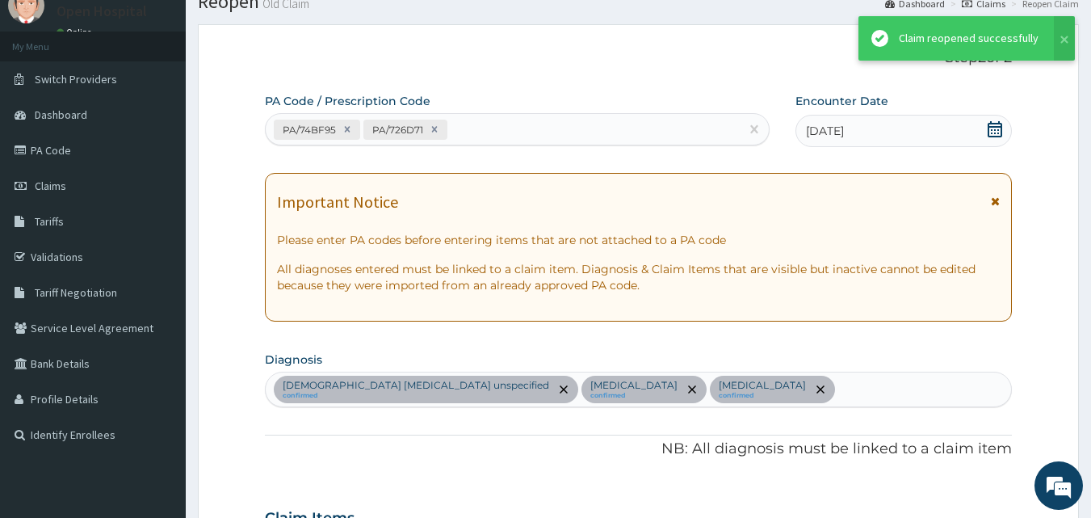
scroll to position [1368, 0]
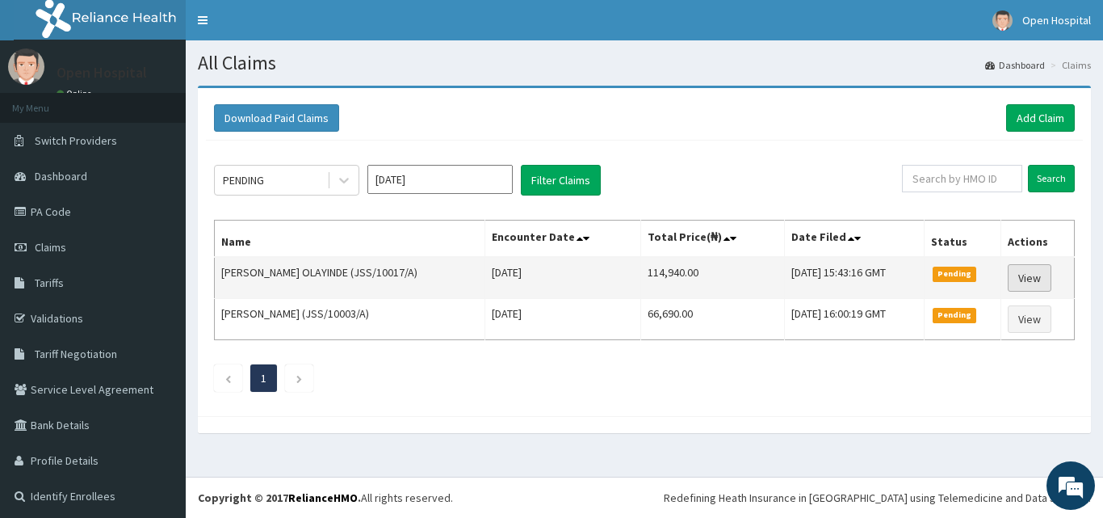
click at [1008, 266] on link "View" at bounding box center [1030, 277] width 44 height 27
